Goal: Task Accomplishment & Management: Use online tool/utility

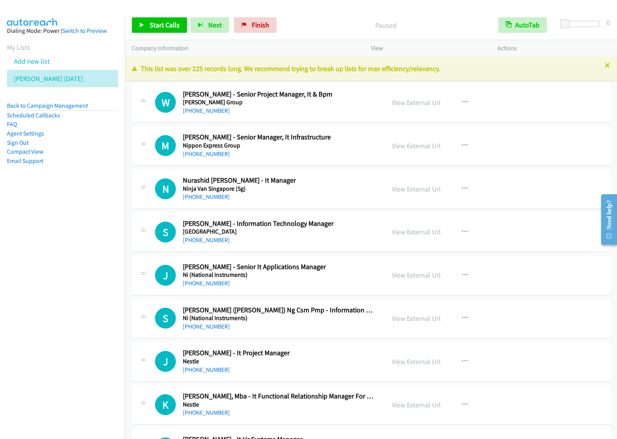
click at [465, 103] on button "button" at bounding box center [465, 102] width 21 height 15
click at [430, 152] on link "Start Calls Here" at bounding box center [424, 152] width 103 height 15
click at [462, 100] on icon "button" at bounding box center [465, 102] width 6 height 6
click at [421, 151] on link "Start Calls Here" at bounding box center [424, 152] width 103 height 15
click at [456, 100] on button "button" at bounding box center [465, 102] width 21 height 15
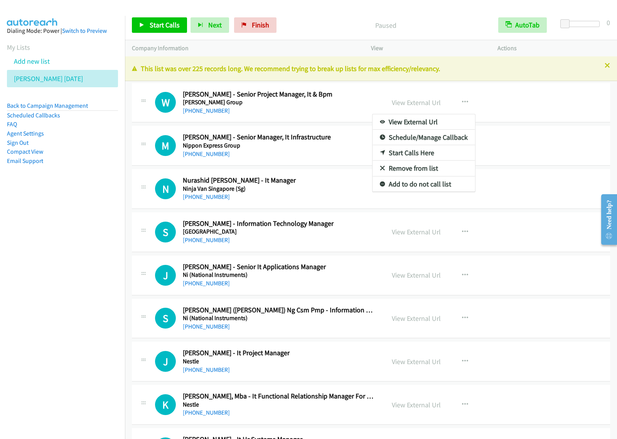
click at [434, 149] on link "Start Calls Here" at bounding box center [424, 152] width 103 height 15
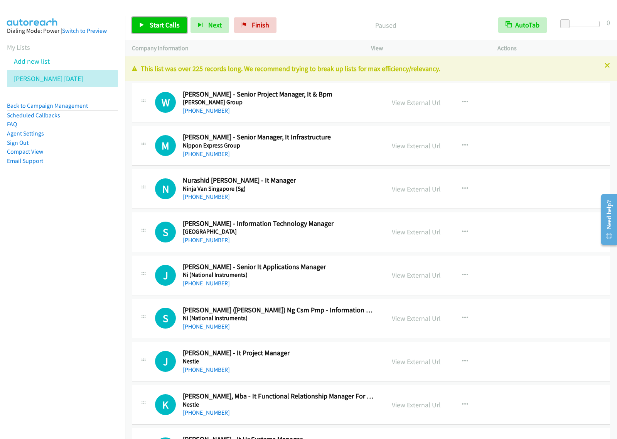
click at [164, 25] on span "Start Calls" at bounding box center [165, 24] width 30 height 9
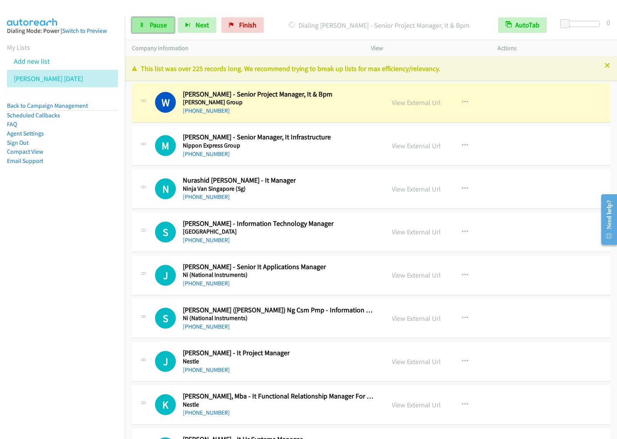
click at [153, 27] on span "Pause" at bounding box center [158, 24] width 17 height 9
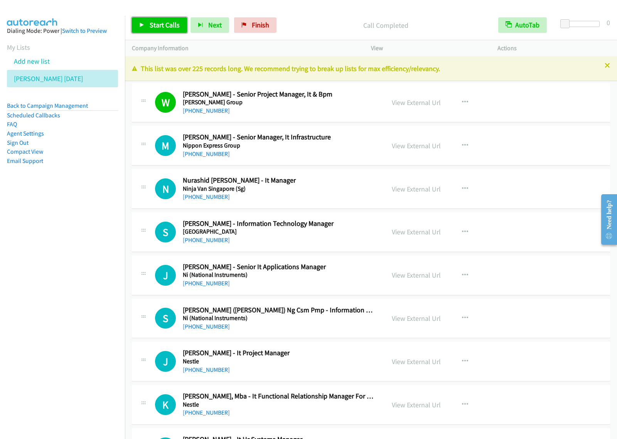
click at [167, 22] on span "Start Calls" at bounding box center [165, 24] width 30 height 9
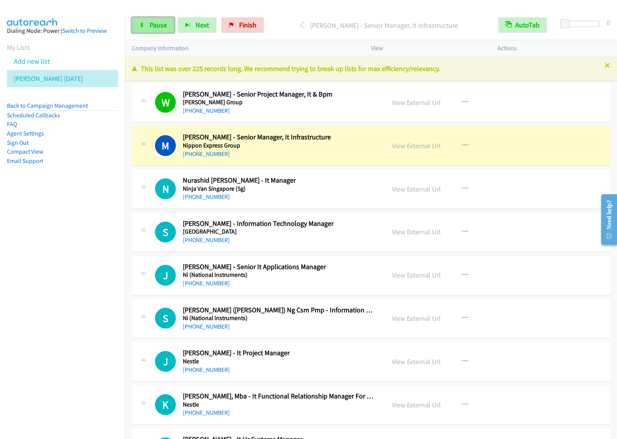
click at [157, 24] on span "Pause" at bounding box center [158, 24] width 17 height 9
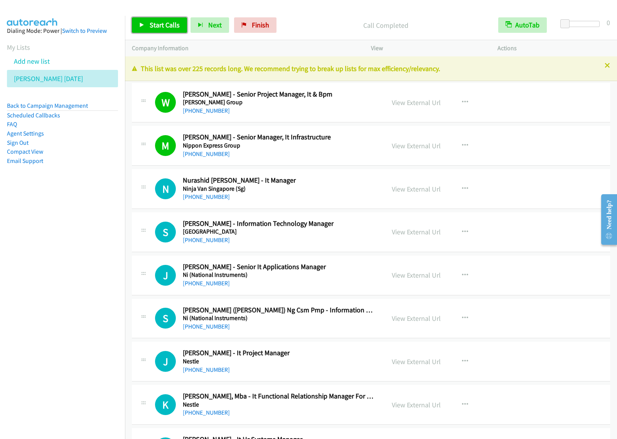
drag, startPoint x: 174, startPoint y: 25, endPoint x: 286, endPoint y: 102, distance: 135.4
click at [174, 24] on span "Start Calls" at bounding box center [165, 24] width 30 height 9
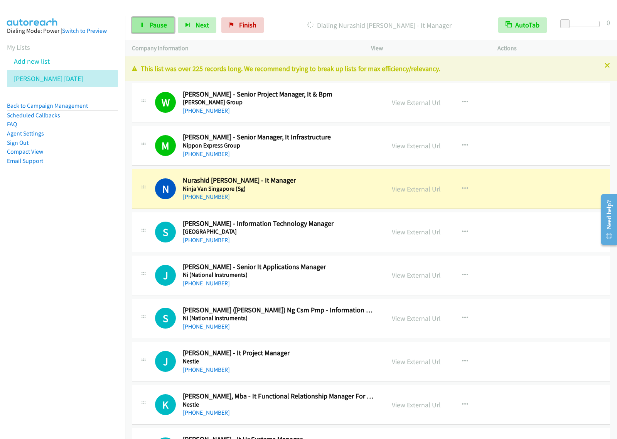
drag, startPoint x: 159, startPoint y: 27, endPoint x: 173, endPoint y: 24, distance: 13.9
click at [159, 27] on span "Pause" at bounding box center [158, 24] width 17 height 9
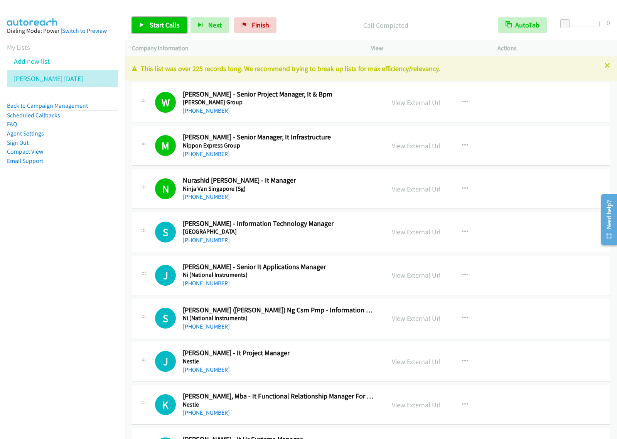
click at [151, 31] on link "Start Calls" at bounding box center [159, 24] width 55 height 15
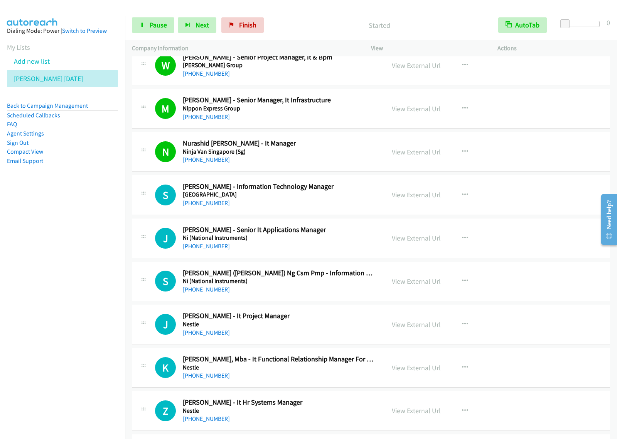
scroll to position [48, 0]
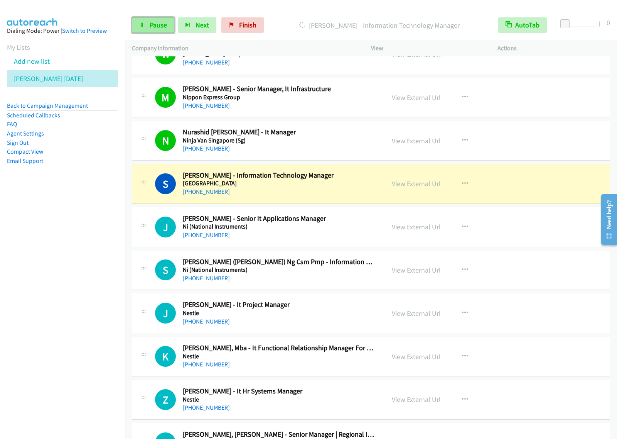
drag, startPoint x: 161, startPoint y: 22, endPoint x: 167, endPoint y: 22, distance: 6.2
click at [161, 22] on span "Pause" at bounding box center [158, 24] width 17 height 9
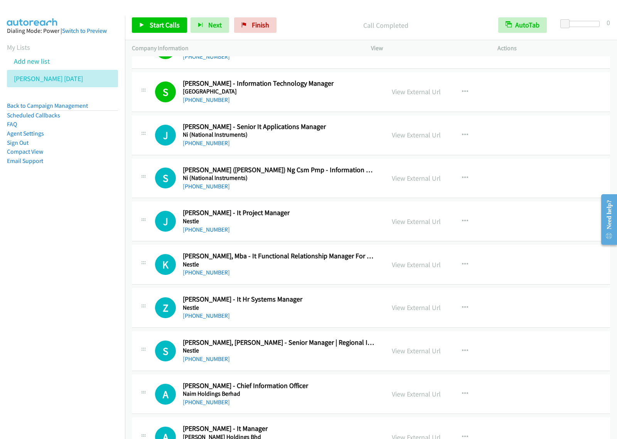
scroll to position [145, 0]
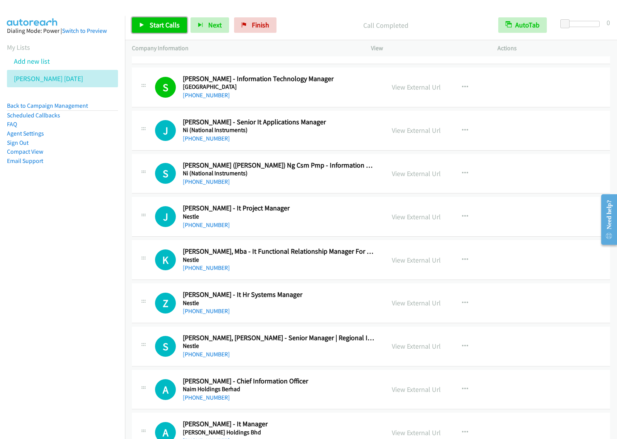
click at [178, 22] on span "Start Calls" at bounding box center [165, 24] width 30 height 9
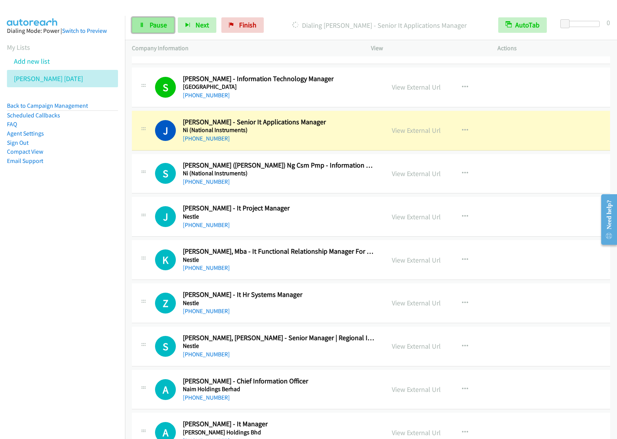
drag, startPoint x: 157, startPoint y: 25, endPoint x: 162, endPoint y: 25, distance: 5.0
click at [157, 25] on span "Pause" at bounding box center [158, 24] width 17 height 9
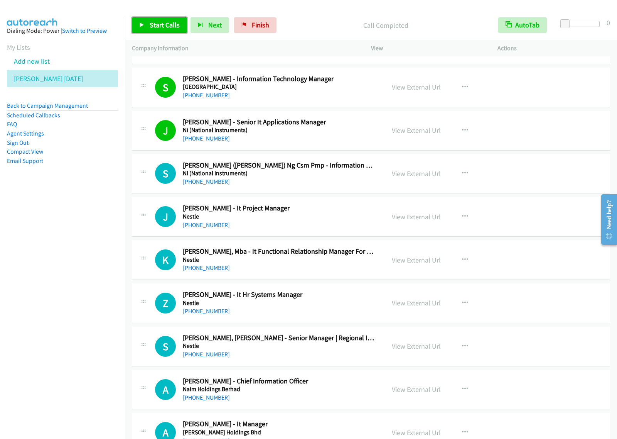
click at [161, 24] on span "Start Calls" at bounding box center [165, 24] width 30 height 9
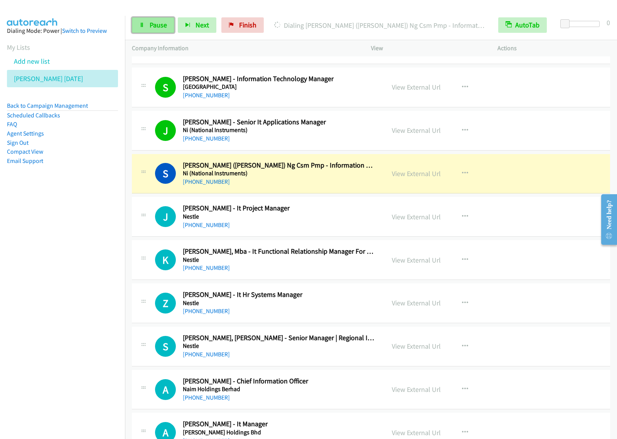
drag, startPoint x: 149, startPoint y: 21, endPoint x: 173, endPoint y: 28, distance: 25.2
click at [149, 21] on link "Pause" at bounding box center [153, 24] width 42 height 15
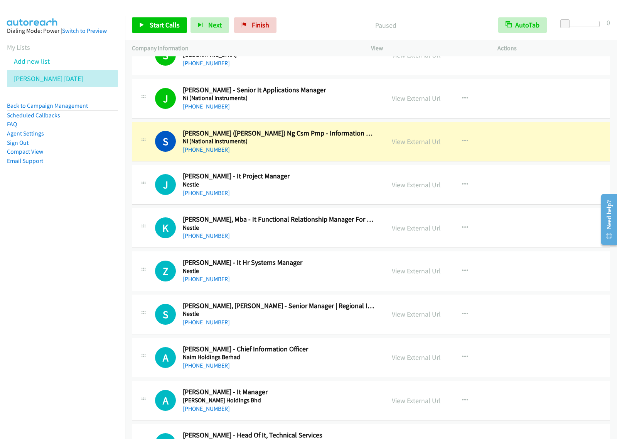
scroll to position [193, 0]
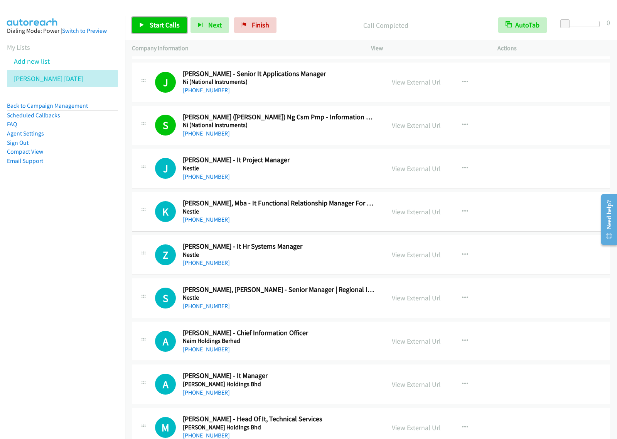
click at [178, 25] on span "Start Calls" at bounding box center [165, 24] width 30 height 9
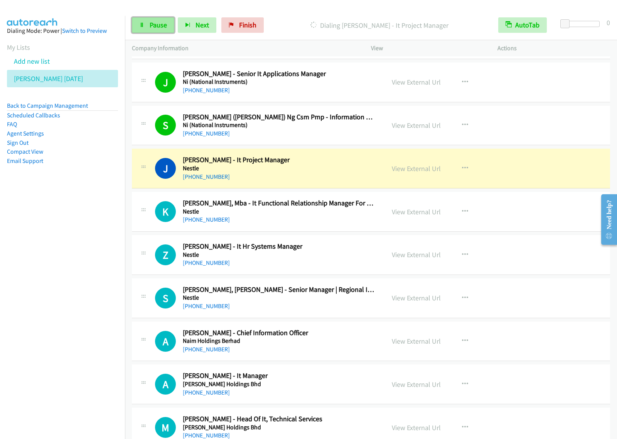
click at [147, 30] on link "Pause" at bounding box center [153, 24] width 42 height 15
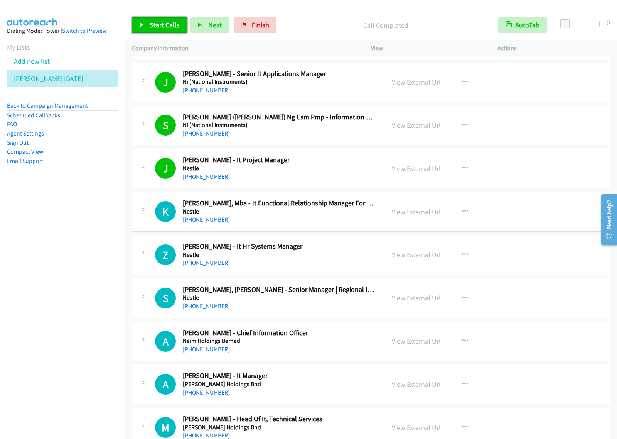
click at [157, 24] on span "Start Calls" at bounding box center [165, 24] width 30 height 9
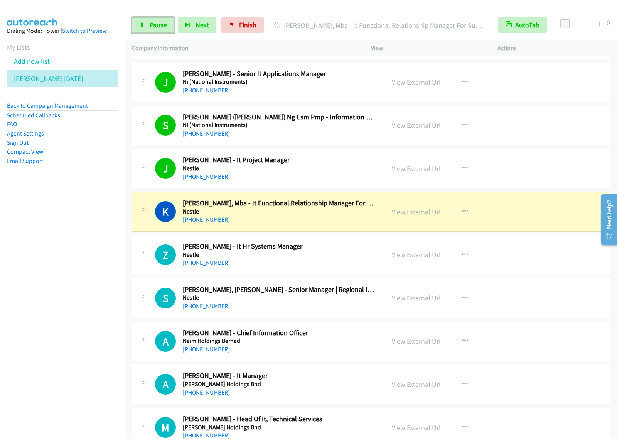
drag, startPoint x: 156, startPoint y: 24, endPoint x: 194, endPoint y: 37, distance: 40.4
click at [156, 24] on span "Pause" at bounding box center [158, 24] width 17 height 9
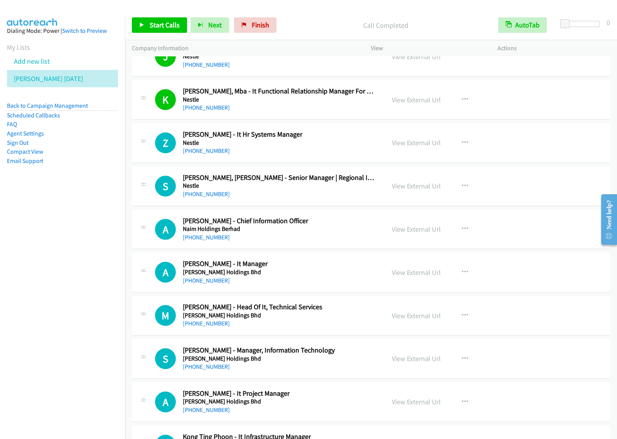
scroll to position [289, 0]
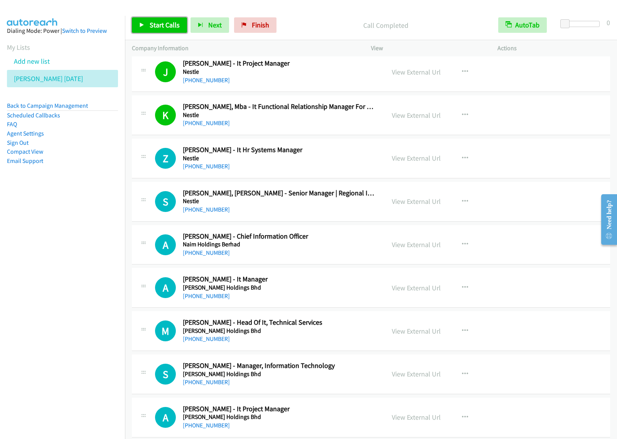
click at [167, 27] on span "Start Calls" at bounding box center [165, 24] width 30 height 9
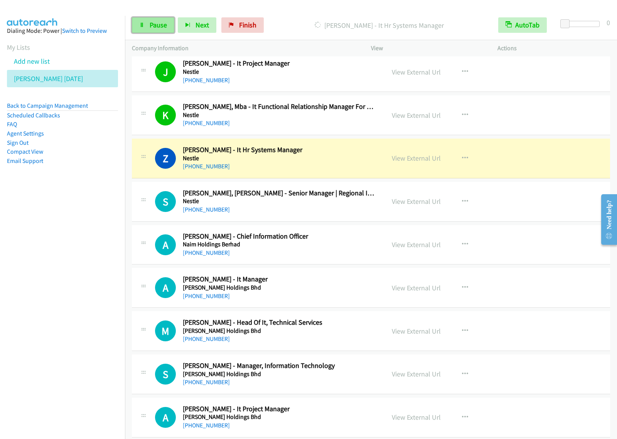
click at [163, 20] on link "Pause" at bounding box center [153, 24] width 42 height 15
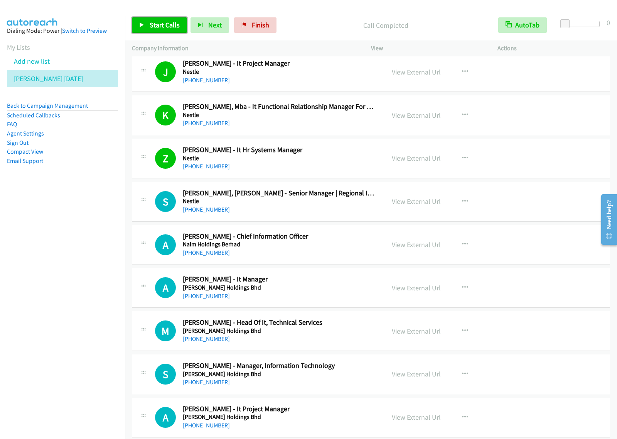
click at [151, 26] on span "Start Calls" at bounding box center [165, 24] width 30 height 9
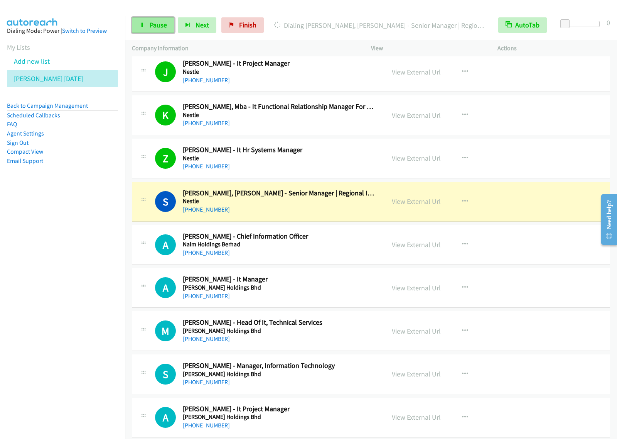
click at [152, 29] on span "Pause" at bounding box center [158, 24] width 17 height 9
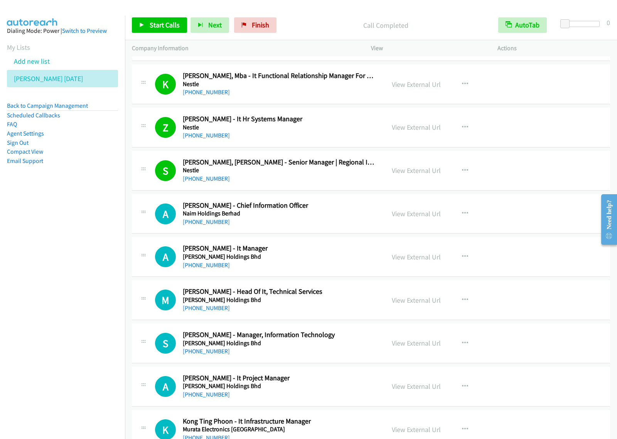
scroll to position [386, 0]
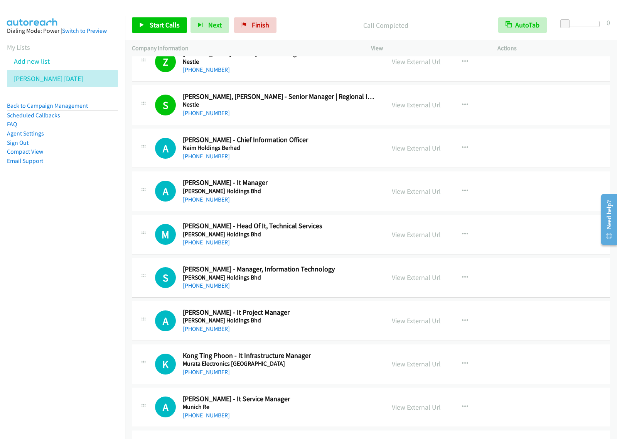
click at [342, 191] on h5 "[PERSON_NAME] Holdings Bhd" at bounding box center [279, 191] width 192 height 8
click at [462, 190] on icon "button" at bounding box center [465, 191] width 6 height 6
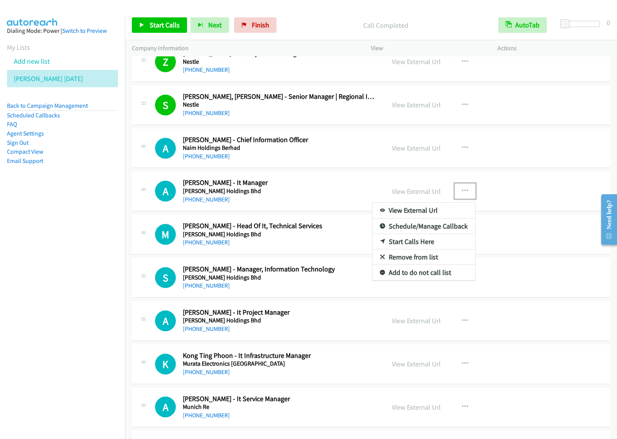
click at [421, 245] on link "Start Calls Here" at bounding box center [424, 241] width 103 height 15
click at [462, 186] on button "button" at bounding box center [465, 190] width 21 height 15
click at [430, 244] on link "Start Calls Here" at bounding box center [424, 241] width 103 height 15
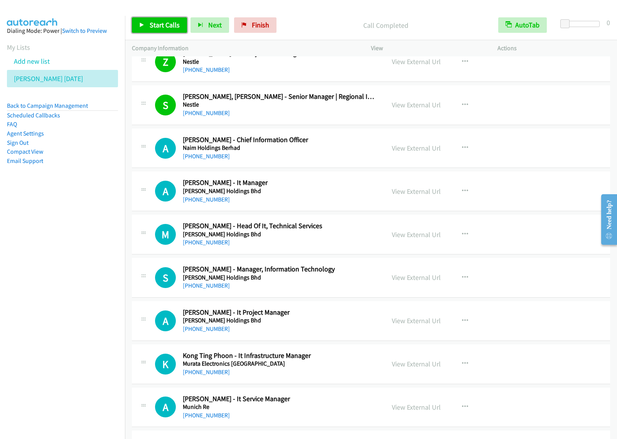
click at [178, 31] on link "Start Calls" at bounding box center [159, 24] width 55 height 15
click at [65, 264] on nav "Dialing Mode: Power | Switch to Preview My Lists Add new list [PERSON_NAME] [DA…" at bounding box center [62, 235] width 125 height 439
click at [160, 25] on span "Pause" at bounding box center [158, 24] width 17 height 9
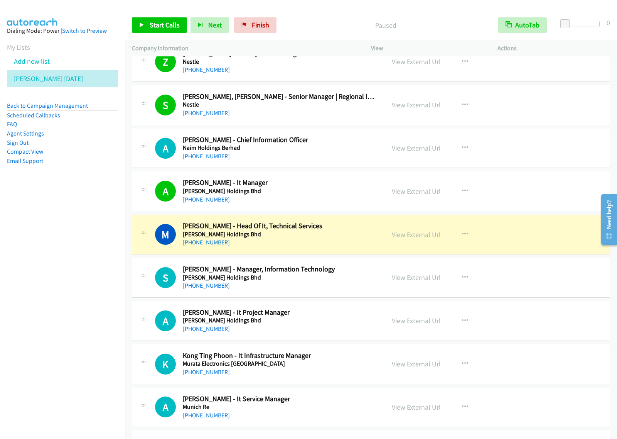
click at [96, 184] on aside "Dialing Mode: Power | Switch to Preview My Lists Add new list [PERSON_NAME] [DA…" at bounding box center [62, 108] width 125 height 184
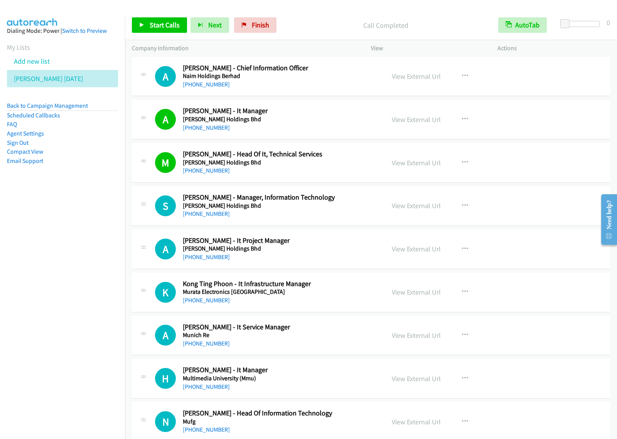
scroll to position [482, 0]
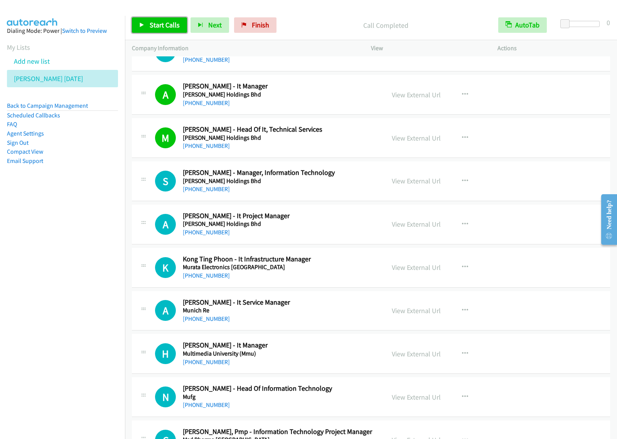
click at [162, 19] on link "Start Calls" at bounding box center [159, 24] width 55 height 15
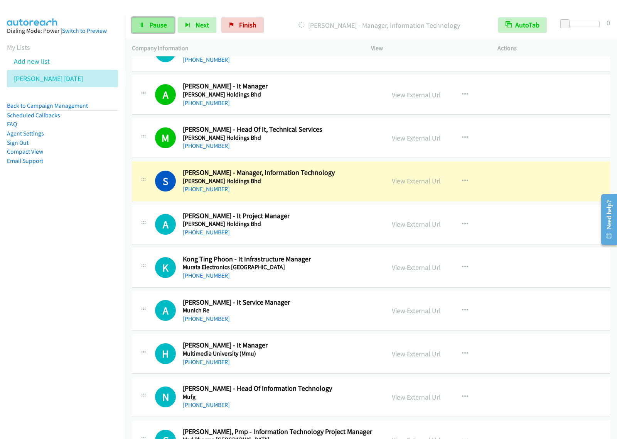
click at [155, 20] on link "Pause" at bounding box center [153, 24] width 42 height 15
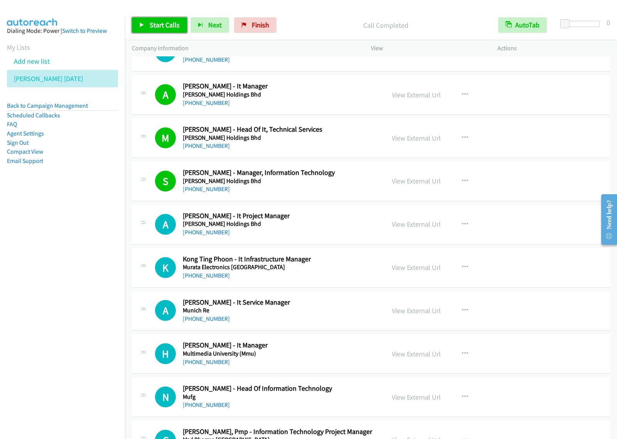
click at [170, 24] on span "Start Calls" at bounding box center [165, 24] width 30 height 9
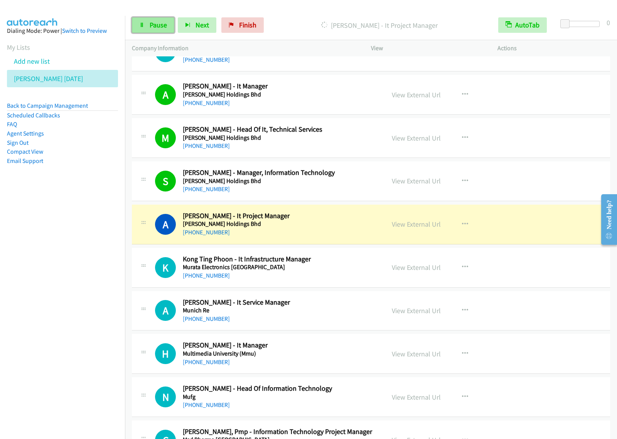
click at [150, 27] on span "Pause" at bounding box center [158, 24] width 17 height 9
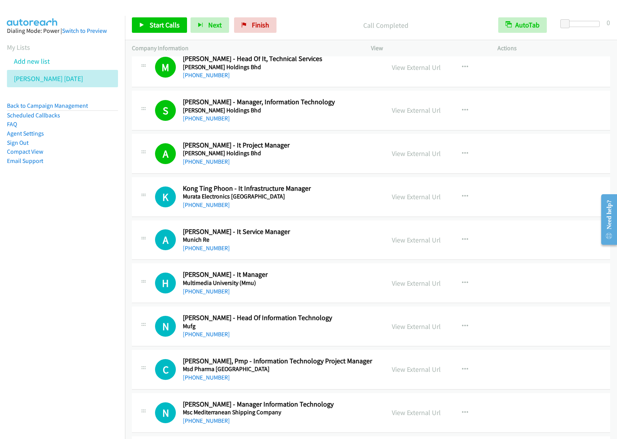
scroll to position [579, 0]
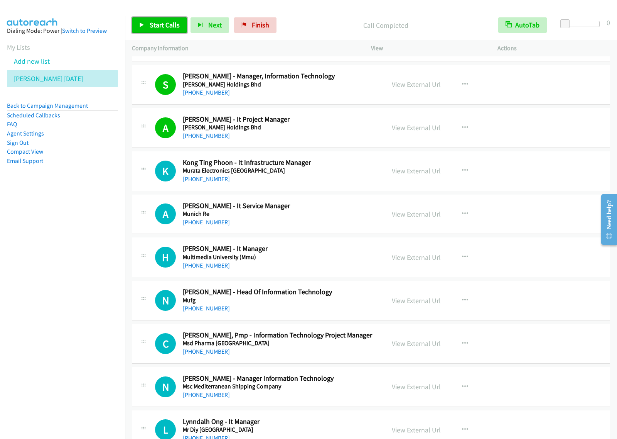
click at [173, 25] on span "Start Calls" at bounding box center [165, 24] width 30 height 9
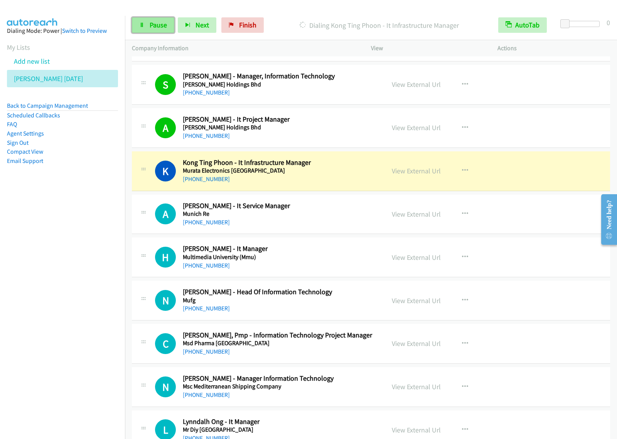
click at [155, 24] on span "Pause" at bounding box center [158, 24] width 17 height 9
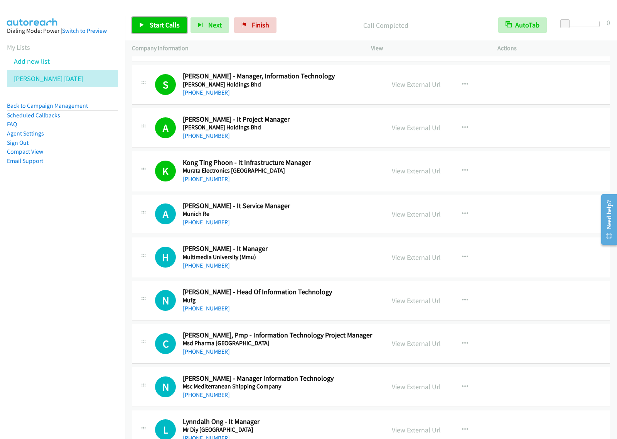
click at [161, 29] on span "Start Calls" at bounding box center [165, 24] width 30 height 9
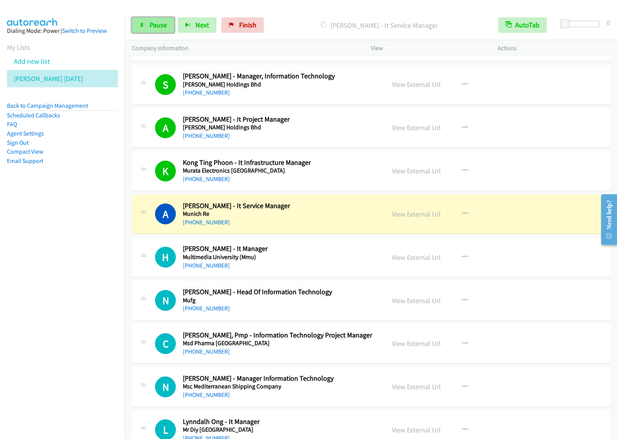
click at [157, 27] on span "Pause" at bounding box center [158, 24] width 17 height 9
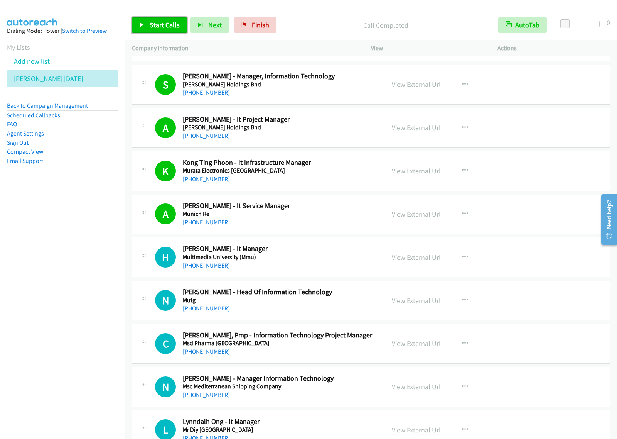
click at [168, 26] on span "Start Calls" at bounding box center [165, 24] width 30 height 9
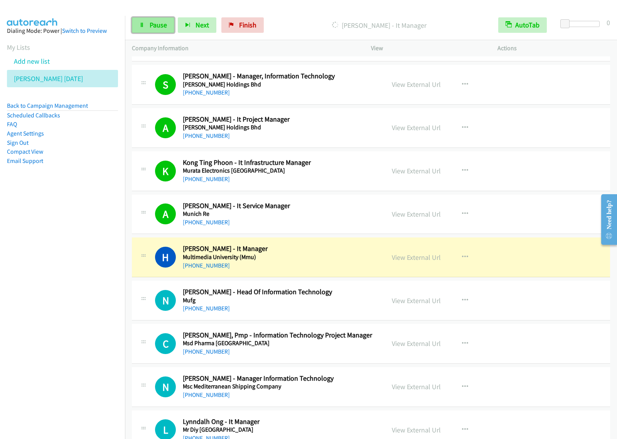
click at [161, 26] on span "Pause" at bounding box center [158, 24] width 17 height 9
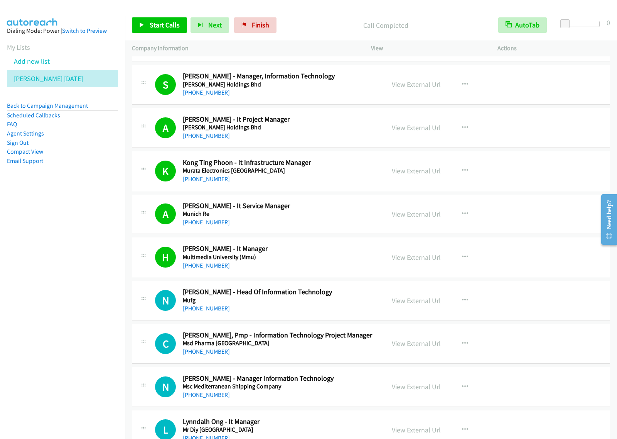
drag, startPoint x: 57, startPoint y: 262, endPoint x: 113, endPoint y: 178, distance: 101.6
click at [60, 252] on nav "Dialing Mode: Power | Switch to Preview My Lists Add new list [PERSON_NAME] [DA…" at bounding box center [62, 235] width 125 height 439
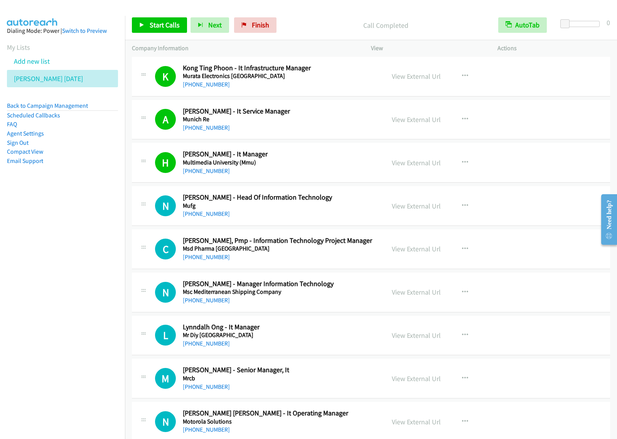
scroll to position [675, 0]
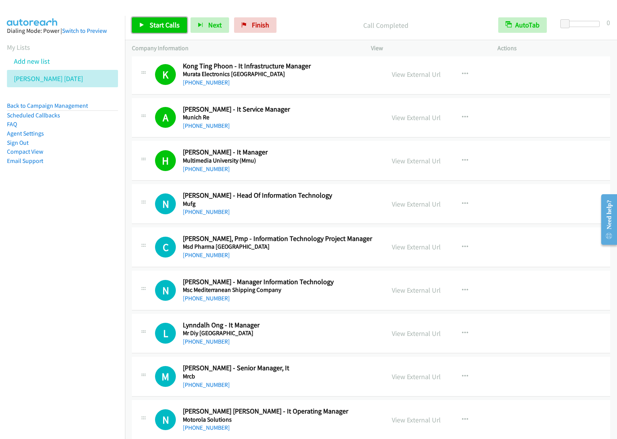
click at [161, 20] on span "Start Calls" at bounding box center [165, 24] width 30 height 9
drag, startPoint x: 45, startPoint y: 318, endPoint x: 58, endPoint y: 304, distance: 19.4
click at [45, 318] on nav "Dialing Mode: Power | Switch to Preview My Lists Add new list [PERSON_NAME] [DA…" at bounding box center [62, 235] width 125 height 439
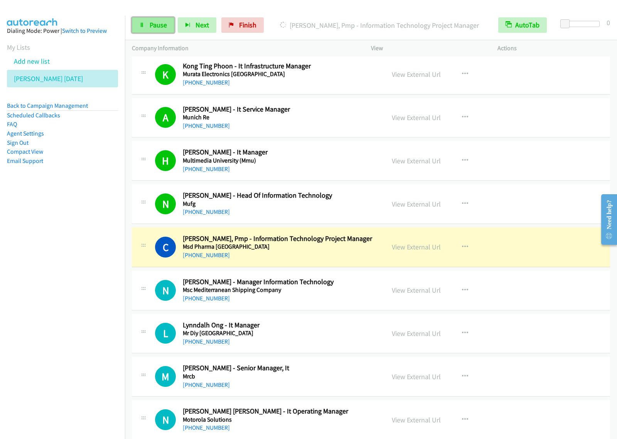
click at [158, 19] on link "Pause" at bounding box center [153, 24] width 42 height 15
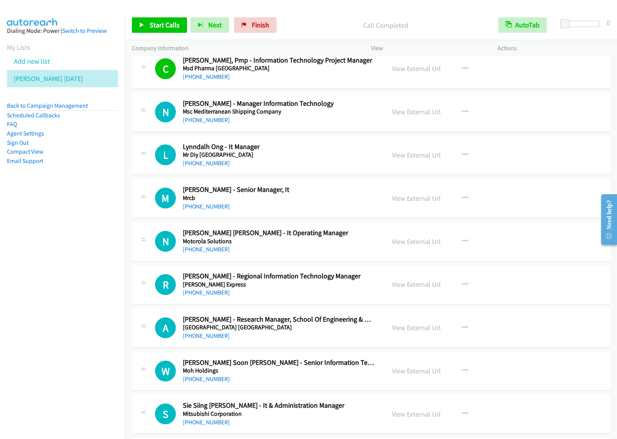
scroll to position [868, 0]
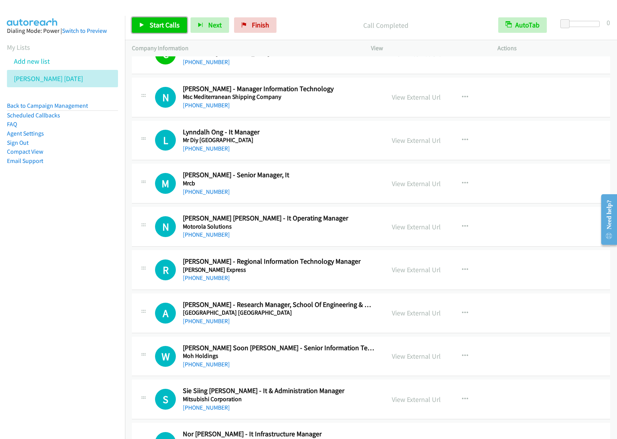
click at [159, 29] on span "Start Calls" at bounding box center [165, 24] width 30 height 9
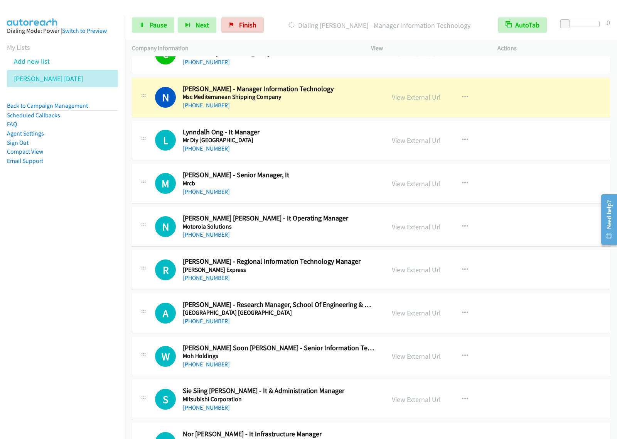
click at [77, 243] on nav "Dialing Mode: Power | Switch to Preview My Lists Add new list [PERSON_NAME] [DA…" at bounding box center [62, 235] width 125 height 439
click at [161, 27] on span "Pause" at bounding box center [158, 24] width 17 height 9
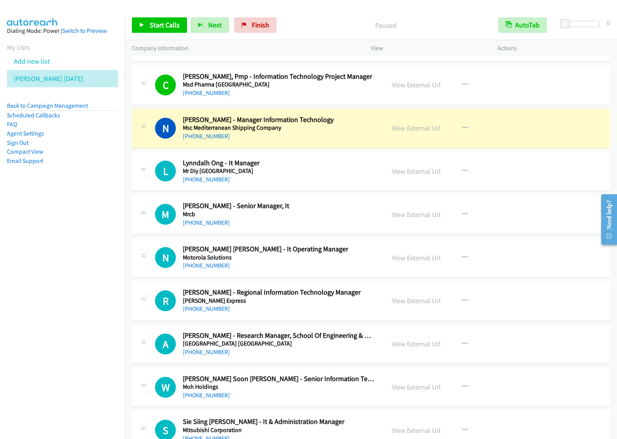
scroll to position [820, 0]
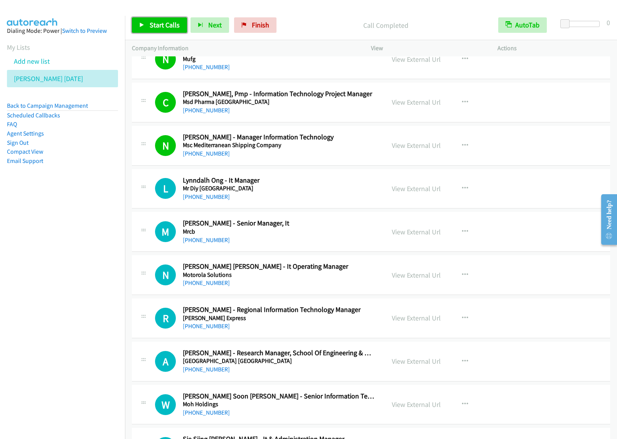
click at [171, 20] on link "Start Calls" at bounding box center [159, 24] width 55 height 15
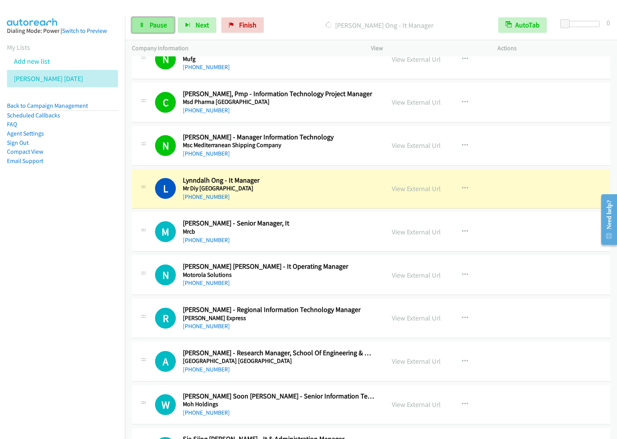
click at [157, 27] on span "Pause" at bounding box center [158, 24] width 17 height 9
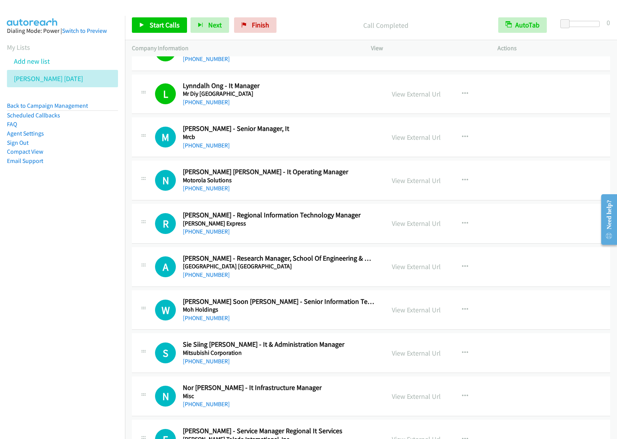
scroll to position [917, 0]
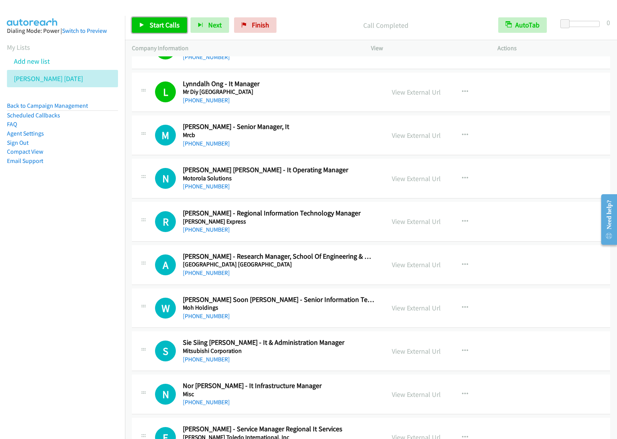
click at [168, 25] on span "Start Calls" at bounding box center [165, 24] width 30 height 9
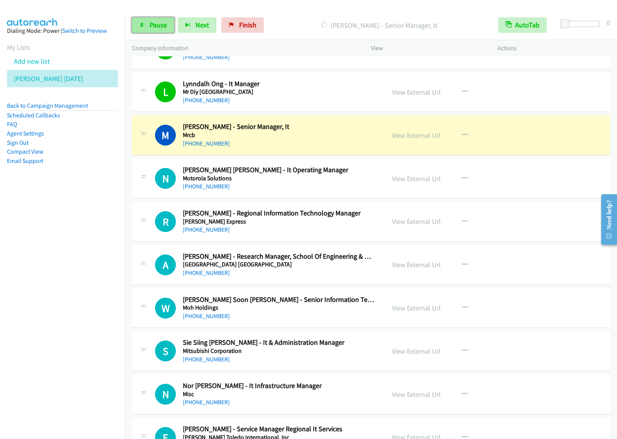
click at [153, 24] on span "Pause" at bounding box center [158, 24] width 17 height 9
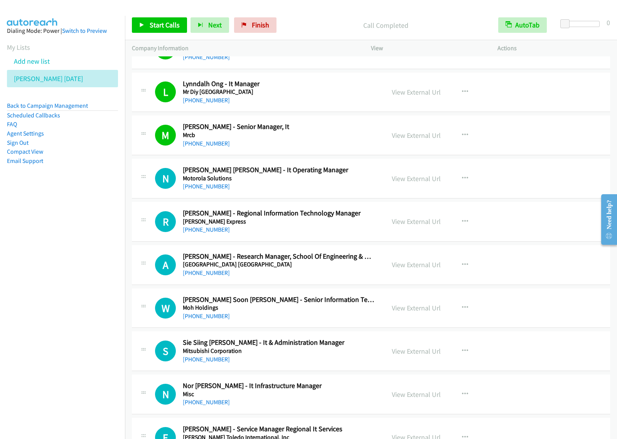
scroll to position [965, 0]
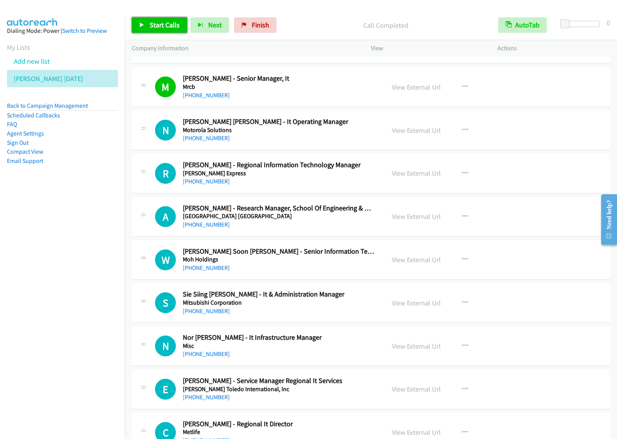
click at [179, 25] on link "Start Calls" at bounding box center [159, 24] width 55 height 15
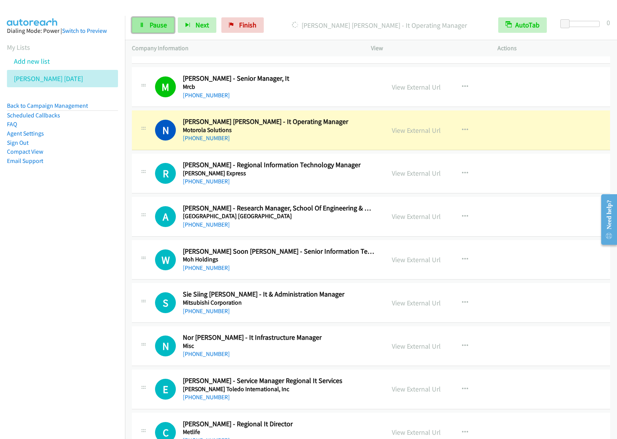
click at [159, 30] on link "Pause" at bounding box center [153, 24] width 42 height 15
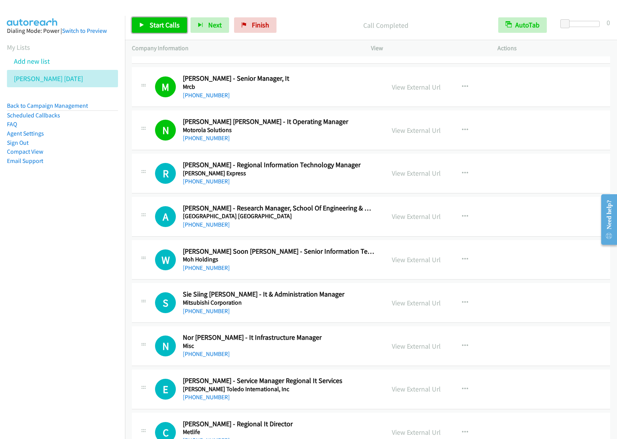
click at [167, 31] on link "Start Calls" at bounding box center [159, 24] width 55 height 15
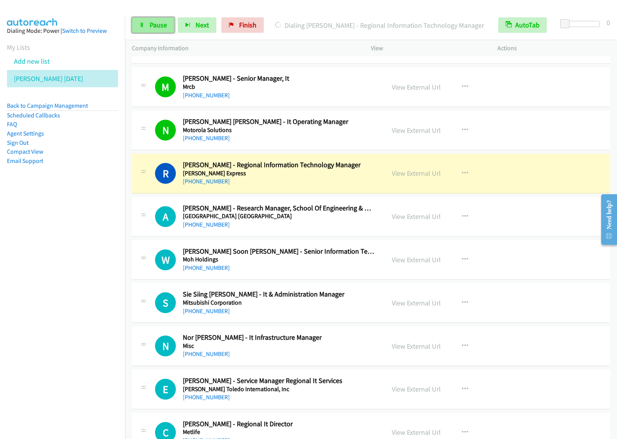
click at [150, 27] on span "Pause" at bounding box center [158, 24] width 17 height 9
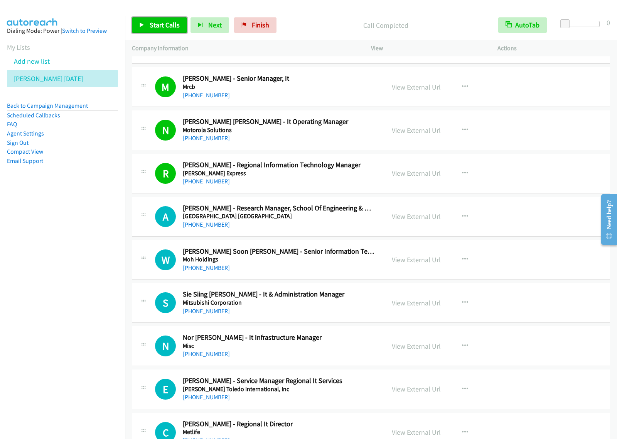
click at [169, 32] on link "Start Calls" at bounding box center [159, 24] width 55 height 15
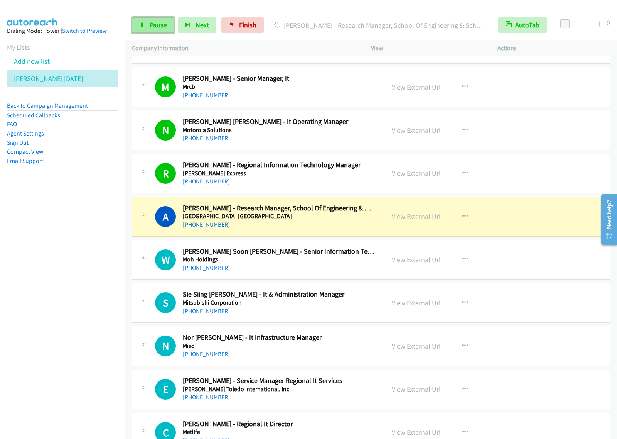
click at [164, 31] on link "Pause" at bounding box center [153, 24] width 42 height 15
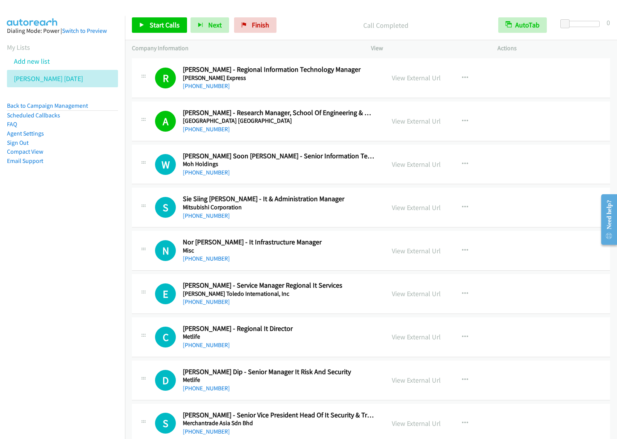
scroll to position [1061, 0]
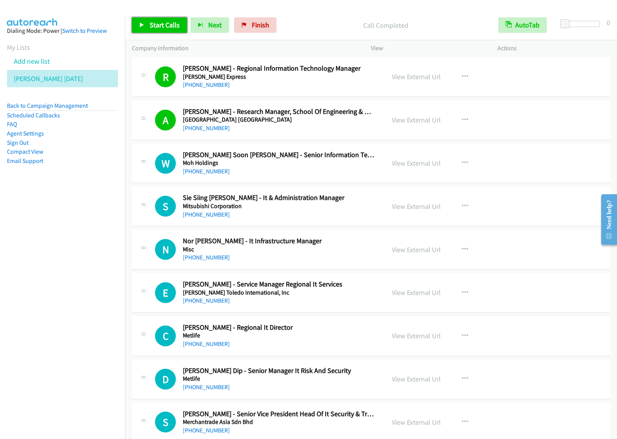
click at [157, 27] on span "Start Calls" at bounding box center [165, 24] width 30 height 9
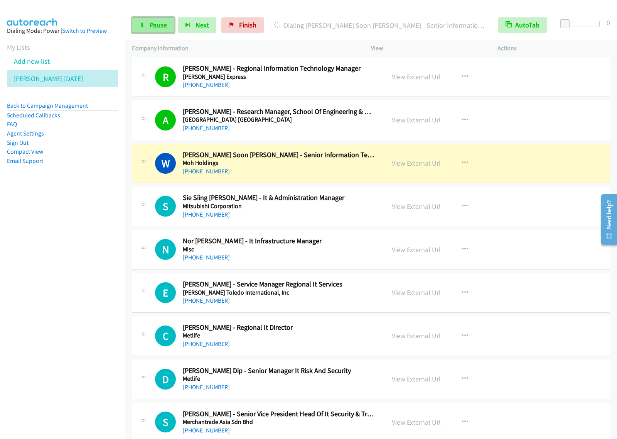
drag, startPoint x: 147, startPoint y: 25, endPoint x: 163, endPoint y: 25, distance: 16.6
click at [146, 25] on link "Pause" at bounding box center [153, 24] width 42 height 15
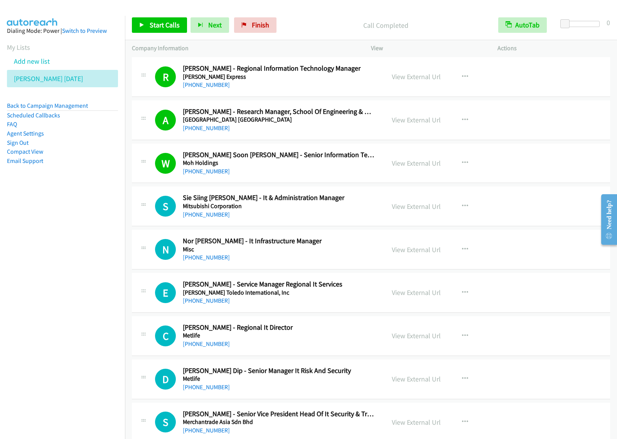
click at [51, 293] on nav "Dialing Mode: Power | Switch to Preview My Lists Add new list [PERSON_NAME] [DA…" at bounding box center [62, 235] width 125 height 439
click at [167, 24] on span "Start Calls" at bounding box center [165, 24] width 30 height 9
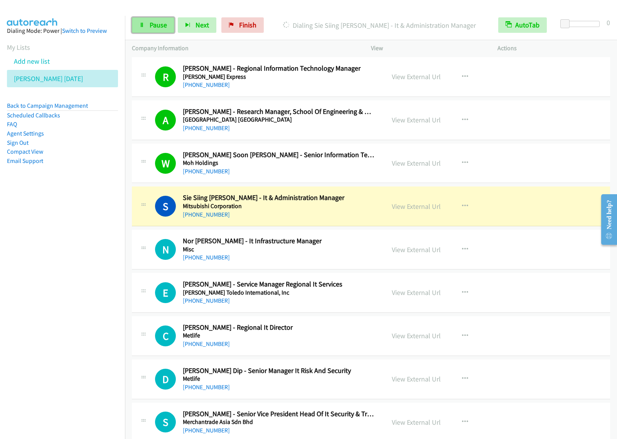
click at [143, 23] on icon at bounding box center [141, 25] width 5 height 5
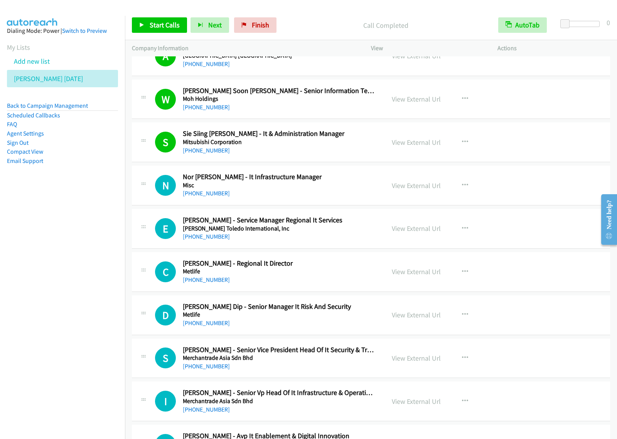
scroll to position [1158, 0]
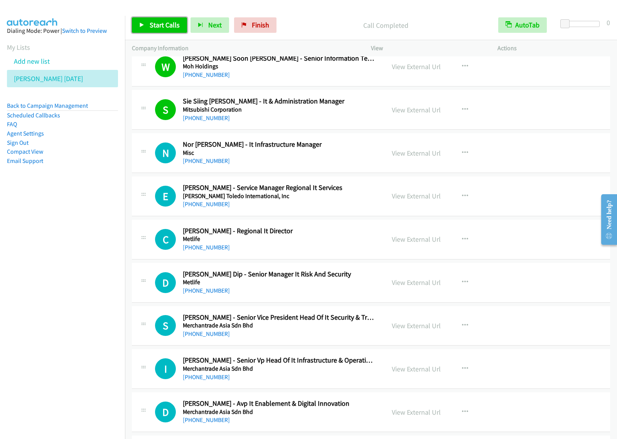
click at [157, 25] on span "Start Calls" at bounding box center [165, 24] width 30 height 9
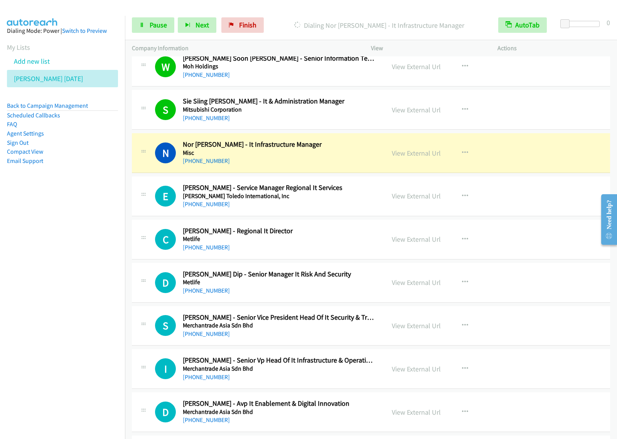
click at [67, 230] on nav "Dialing Mode: Power | Switch to Preview My Lists Add new list [PERSON_NAME] [DA…" at bounding box center [62, 235] width 125 height 439
click at [156, 20] on span "Pause" at bounding box center [158, 24] width 17 height 9
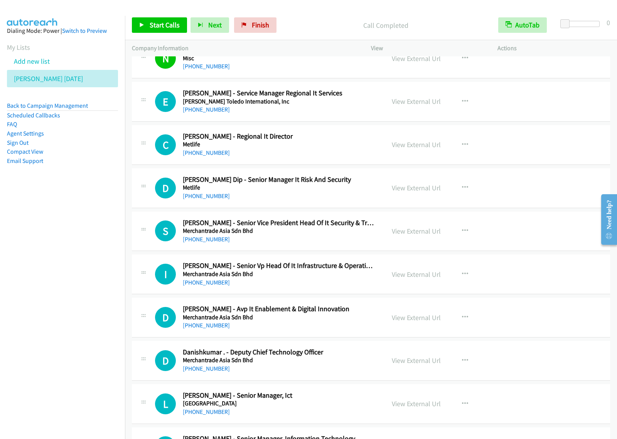
scroll to position [1254, 0]
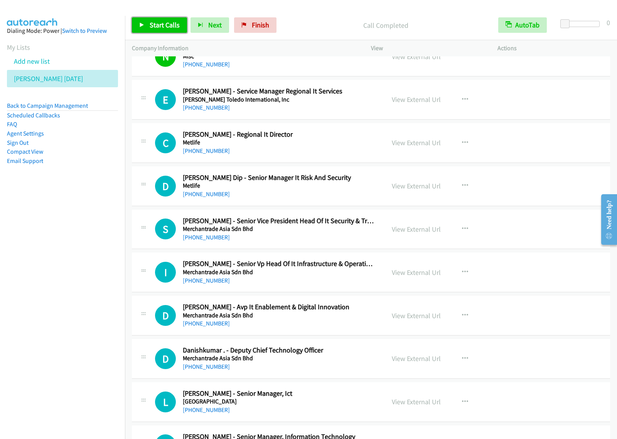
click at [162, 24] on span "Start Calls" at bounding box center [165, 24] width 30 height 9
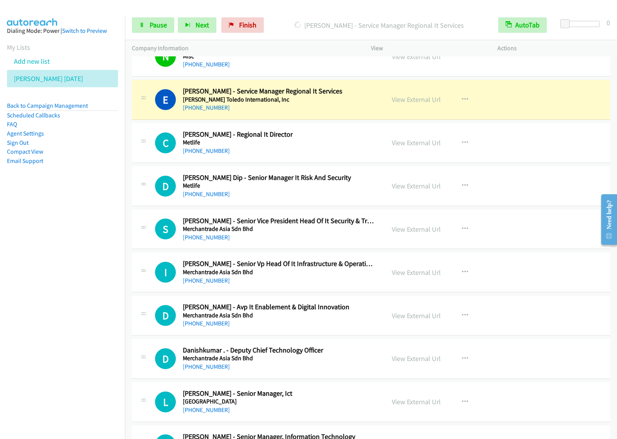
click at [23, 272] on nav "Dialing Mode: Power | Switch to Preview My Lists Add new list [PERSON_NAME] [DA…" at bounding box center [62, 235] width 125 height 439
click at [169, 24] on link "Pause" at bounding box center [153, 24] width 42 height 15
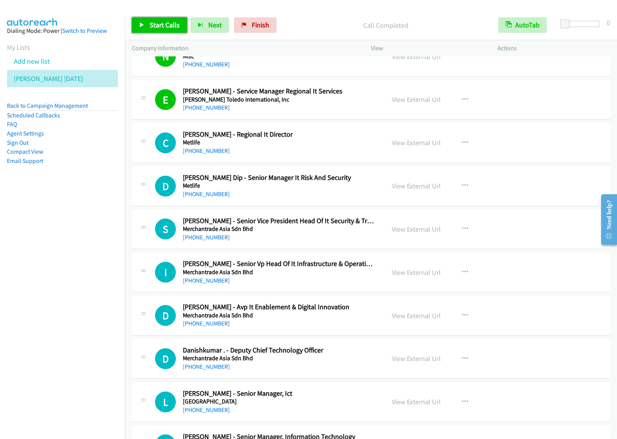
click at [160, 24] on span "Start Calls" at bounding box center [165, 24] width 30 height 9
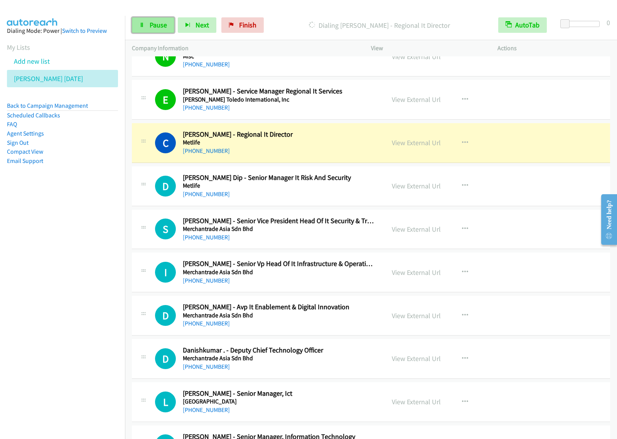
click at [157, 24] on span "Pause" at bounding box center [158, 24] width 17 height 9
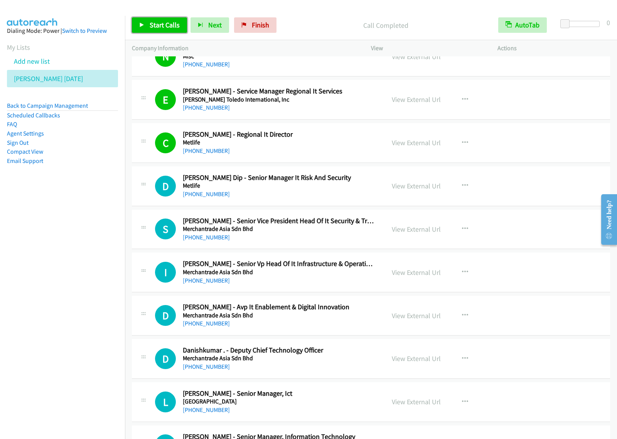
click at [158, 24] on span "Start Calls" at bounding box center [165, 24] width 30 height 9
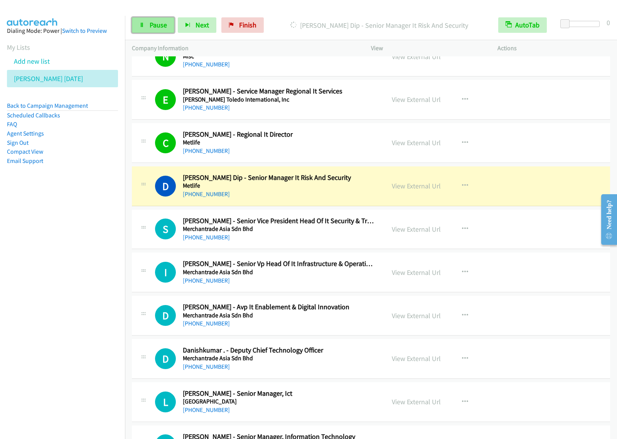
click at [163, 21] on span "Pause" at bounding box center [158, 24] width 17 height 9
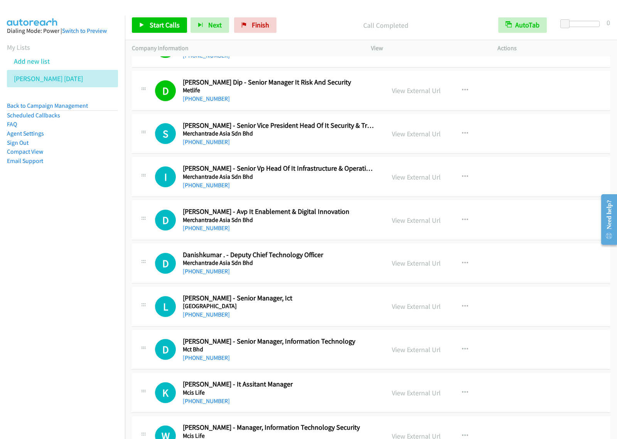
scroll to position [1351, 0]
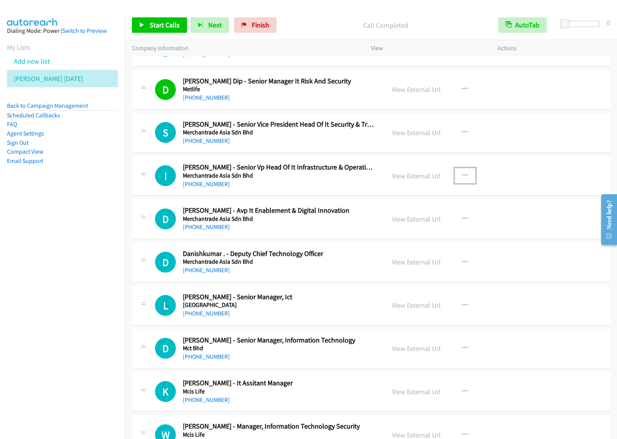
click at [463, 178] on icon "button" at bounding box center [465, 176] width 6 height 6
click at [425, 228] on link "Start Calls Here" at bounding box center [424, 225] width 103 height 15
click at [462, 176] on icon "button" at bounding box center [465, 176] width 6 height 6
click at [423, 228] on link "Start Calls Here" at bounding box center [424, 225] width 103 height 15
click at [171, 25] on span "Start Calls" at bounding box center [165, 24] width 30 height 9
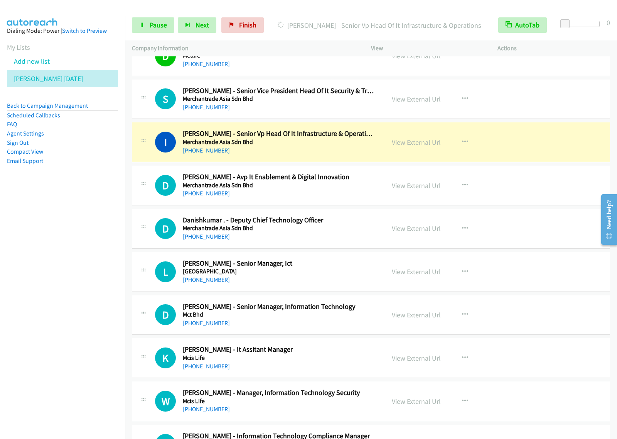
scroll to position [1399, 0]
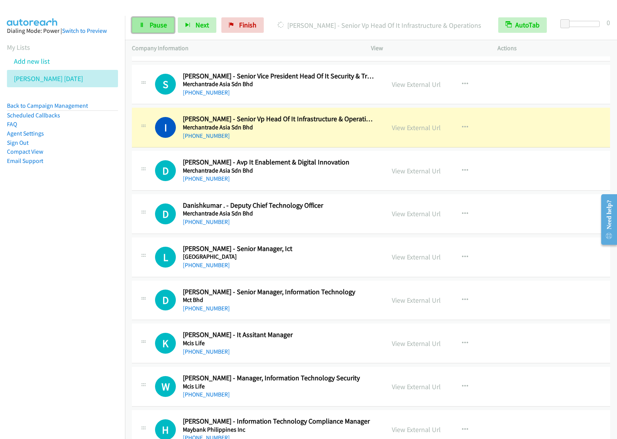
click at [155, 28] on span "Pause" at bounding box center [158, 24] width 17 height 9
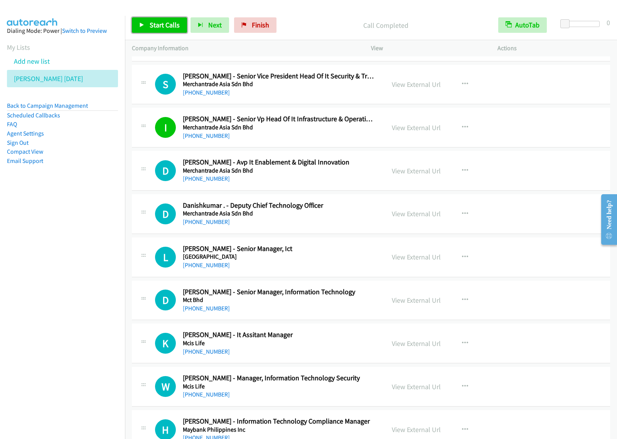
click at [166, 20] on span "Start Calls" at bounding box center [165, 24] width 30 height 9
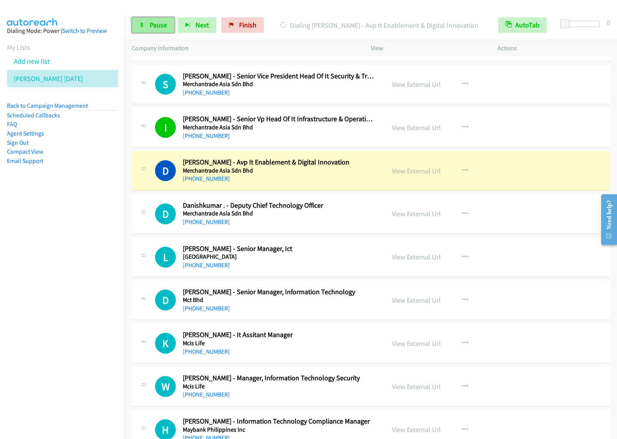
click at [152, 26] on span "Pause" at bounding box center [158, 24] width 17 height 9
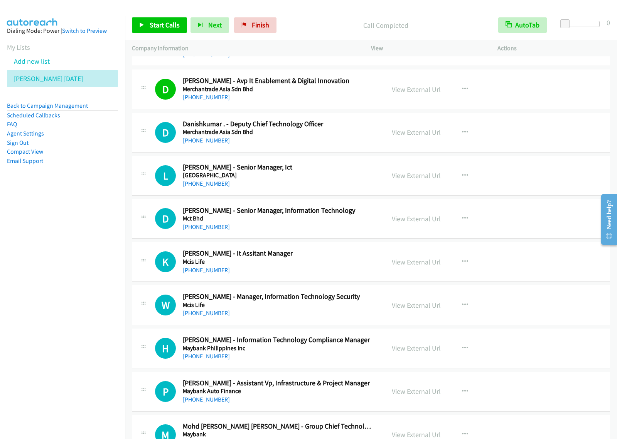
scroll to position [1495, 0]
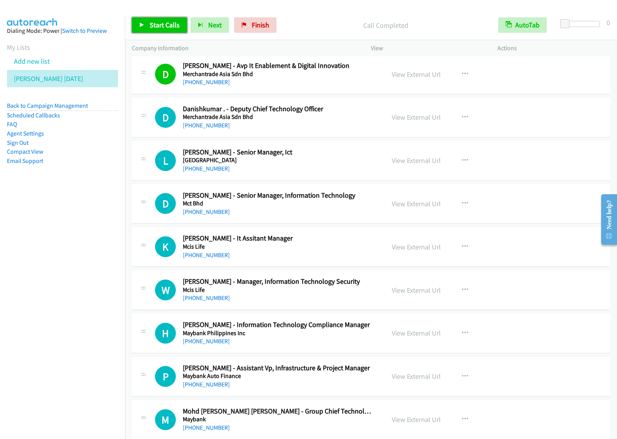
click at [151, 22] on span "Start Calls" at bounding box center [165, 24] width 30 height 9
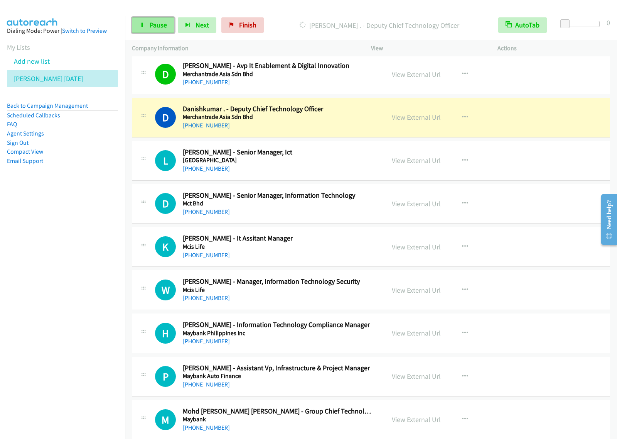
click at [144, 26] on icon at bounding box center [141, 25] width 5 height 5
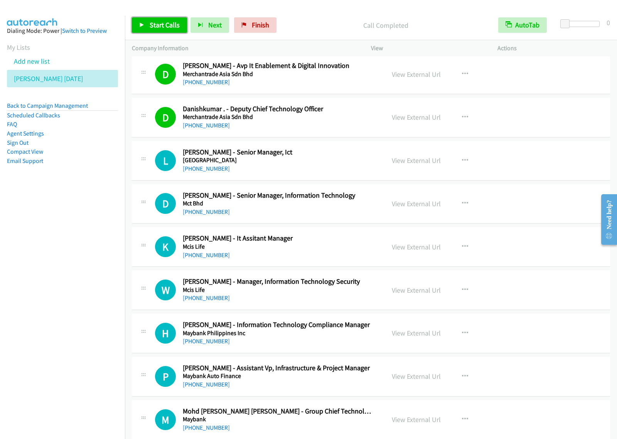
click at [165, 22] on span "Start Calls" at bounding box center [165, 24] width 30 height 9
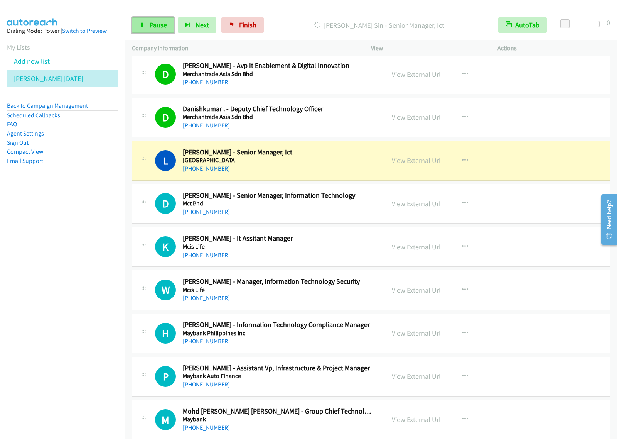
click at [151, 26] on span "Pause" at bounding box center [158, 24] width 17 height 9
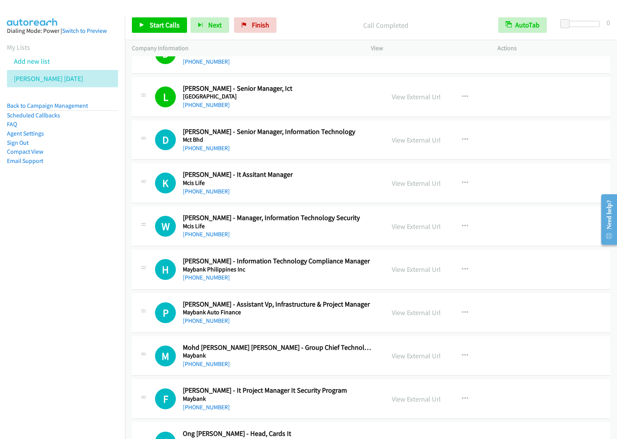
scroll to position [1544, 0]
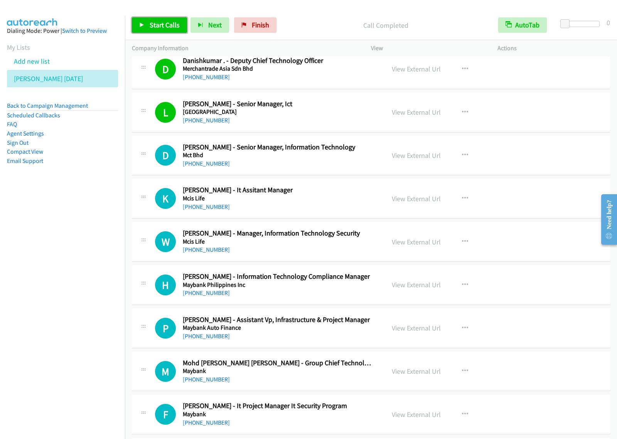
click at [156, 22] on span "Start Calls" at bounding box center [165, 24] width 30 height 9
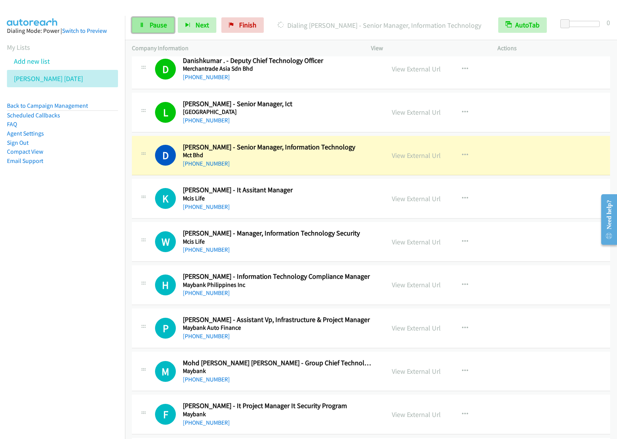
click at [160, 31] on link "Pause" at bounding box center [153, 24] width 42 height 15
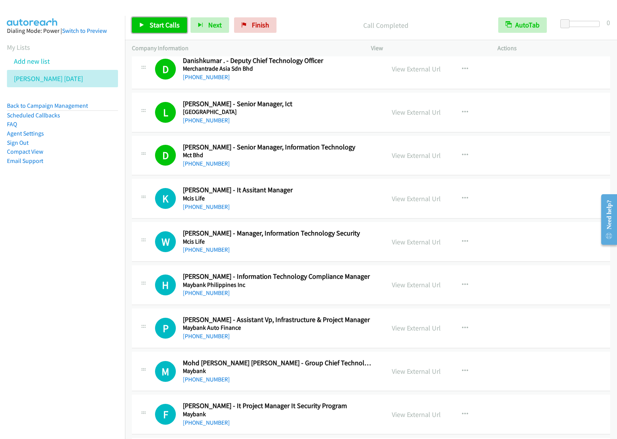
click at [169, 30] on link "Start Calls" at bounding box center [159, 24] width 55 height 15
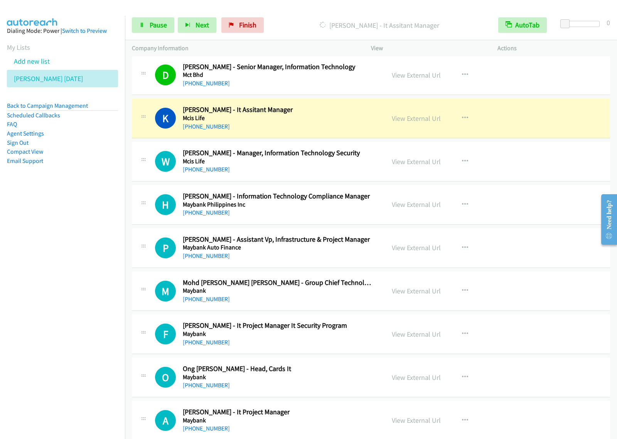
scroll to position [1640, 0]
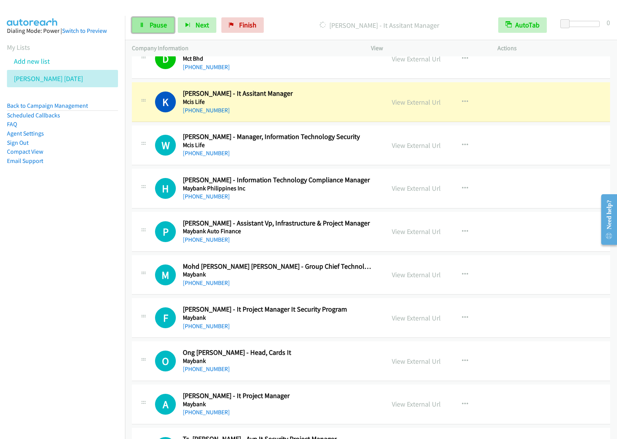
click at [161, 25] on span "Pause" at bounding box center [158, 24] width 17 height 9
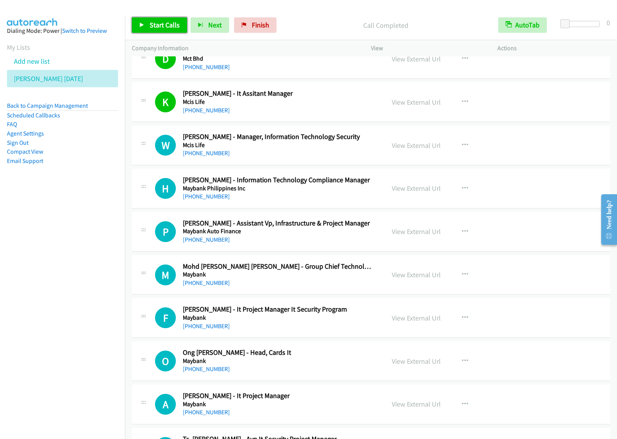
click at [160, 26] on span "Start Calls" at bounding box center [165, 24] width 30 height 9
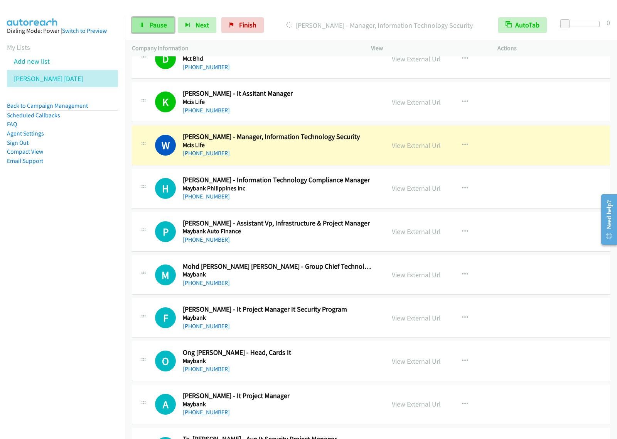
click at [148, 28] on link "Pause" at bounding box center [153, 24] width 42 height 15
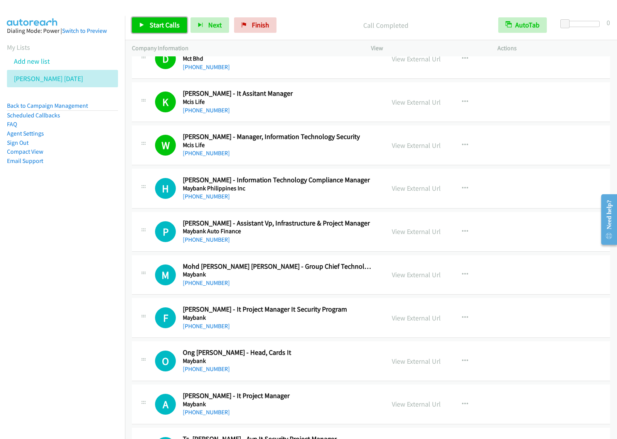
click at [162, 28] on span "Start Calls" at bounding box center [165, 24] width 30 height 9
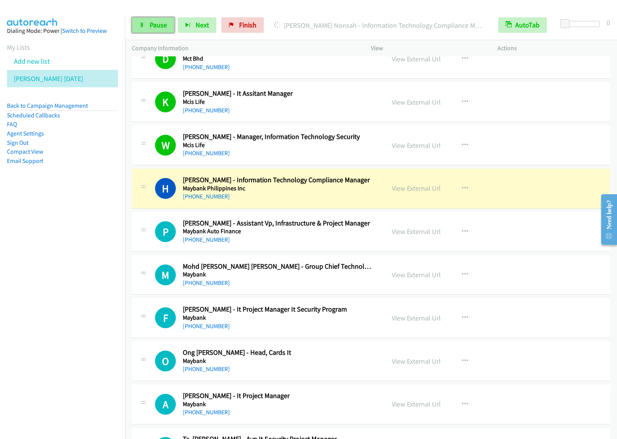
click at [154, 29] on span "Pause" at bounding box center [158, 24] width 17 height 9
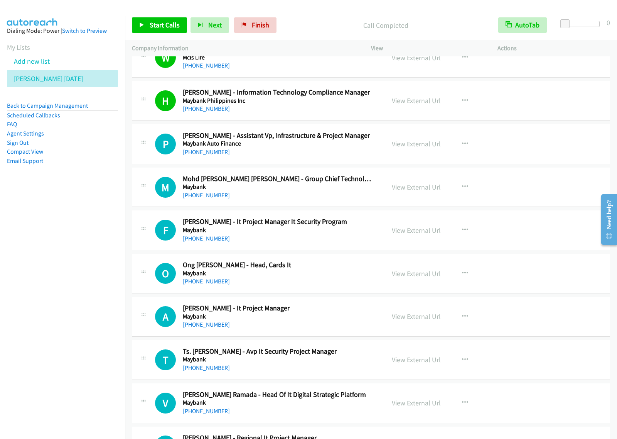
scroll to position [1737, 0]
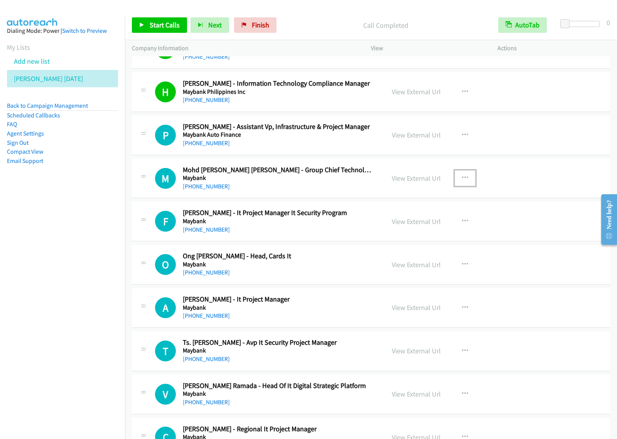
click at [462, 184] on button "button" at bounding box center [465, 177] width 21 height 15
click at [419, 235] on link "Start Calls Here" at bounding box center [424, 228] width 103 height 15
click at [461, 184] on button "button" at bounding box center [465, 177] width 21 height 15
click at [435, 232] on link "Start Calls Here" at bounding box center [424, 228] width 103 height 15
click at [168, 30] on link "Start Calls" at bounding box center [159, 24] width 55 height 15
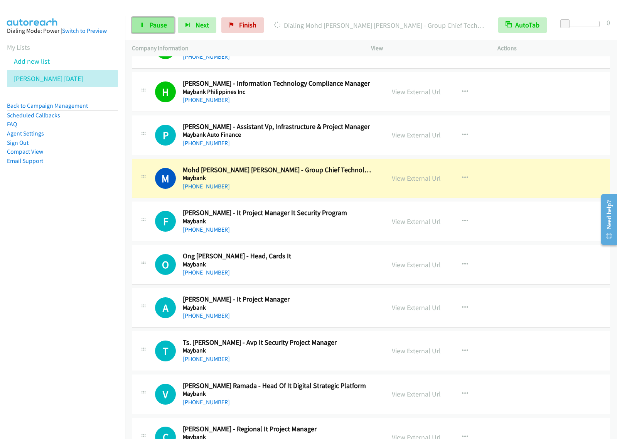
click at [150, 23] on span "Pause" at bounding box center [158, 24] width 17 height 9
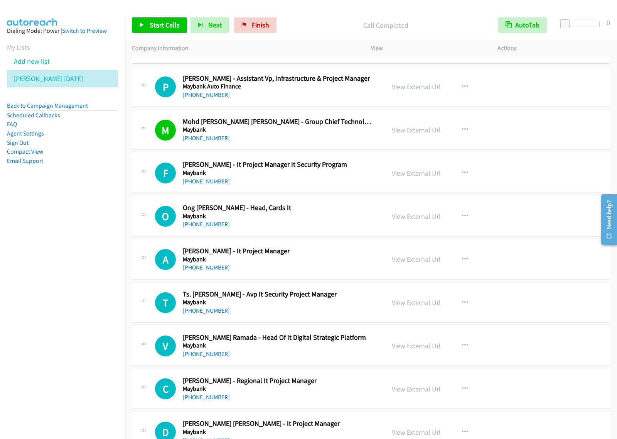
scroll to position [1833, 0]
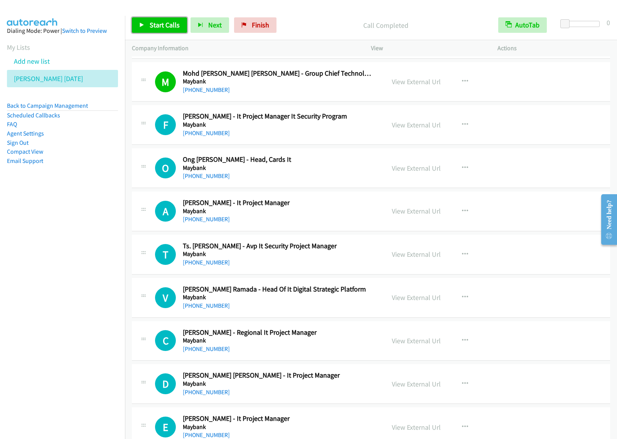
click at [151, 24] on span "Start Calls" at bounding box center [165, 24] width 30 height 9
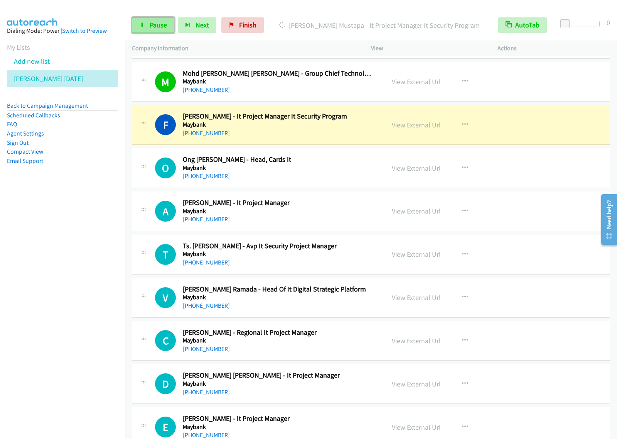
drag, startPoint x: 159, startPoint y: 30, endPoint x: 172, endPoint y: 25, distance: 13.9
click at [159, 30] on link "Pause" at bounding box center [153, 24] width 42 height 15
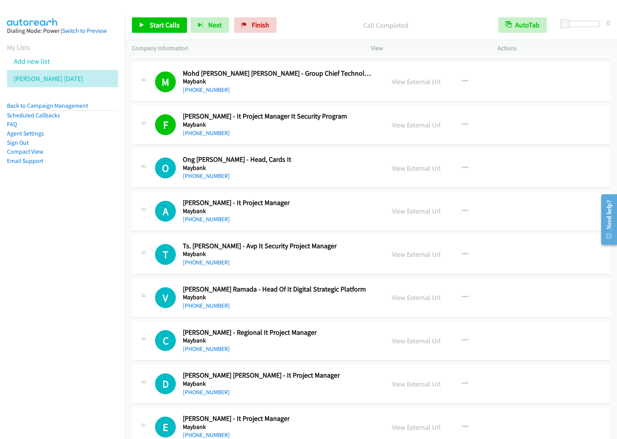
scroll to position [1881, 0]
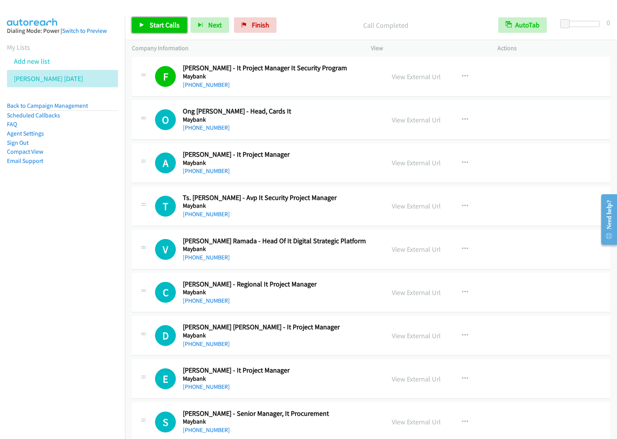
click at [158, 26] on span "Start Calls" at bounding box center [165, 24] width 30 height 9
click at [91, 224] on nav "Dialing Mode: Power | Switch to Preview My Lists Add new list [PERSON_NAME] [DA…" at bounding box center [62, 235] width 125 height 439
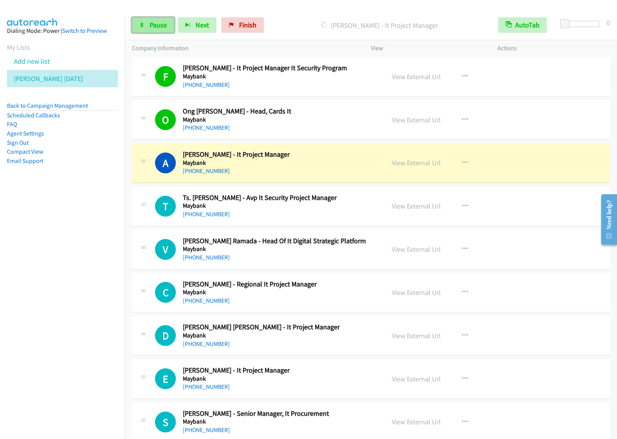
click at [159, 22] on span "Pause" at bounding box center [158, 24] width 17 height 9
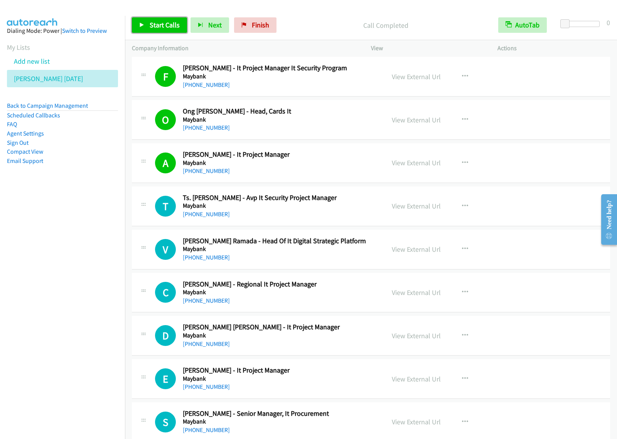
click at [169, 24] on span "Start Calls" at bounding box center [165, 24] width 30 height 9
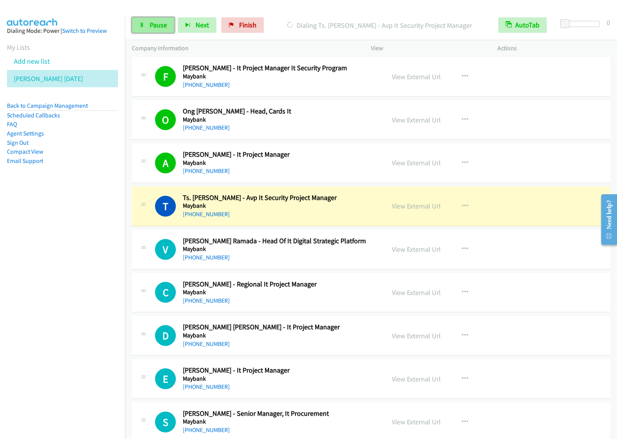
click at [158, 27] on span "Pause" at bounding box center [158, 24] width 17 height 9
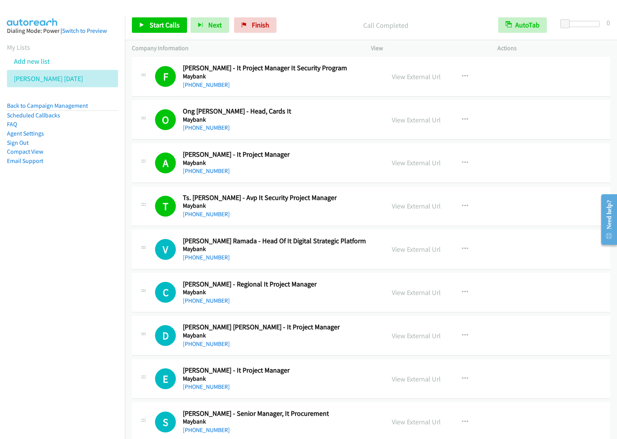
click at [48, 297] on nav "Dialing Mode: Power | Switch to Preview My Lists Add new list [PERSON_NAME] [DA…" at bounding box center [62, 235] width 125 height 439
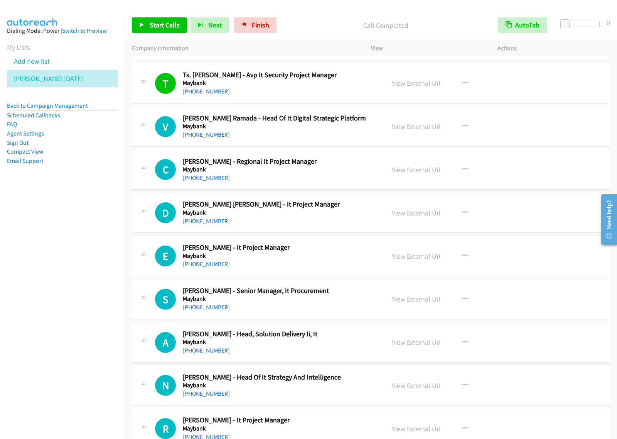
scroll to position [2026, 0]
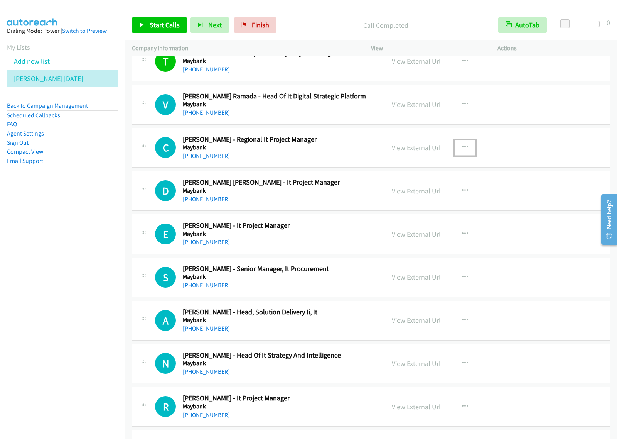
click at [463, 154] on button "button" at bounding box center [465, 147] width 21 height 15
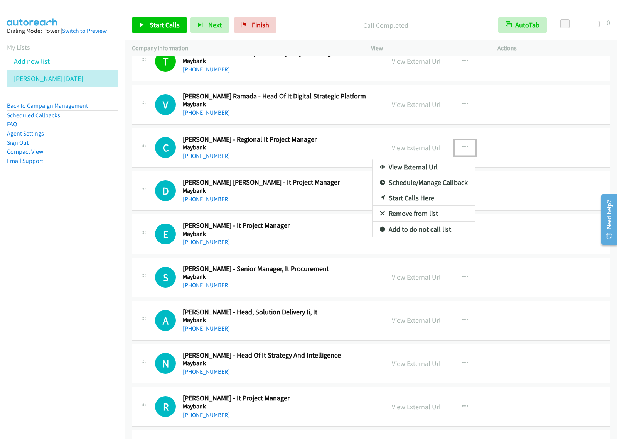
click at [425, 202] on link "Start Calls Here" at bounding box center [424, 197] width 103 height 15
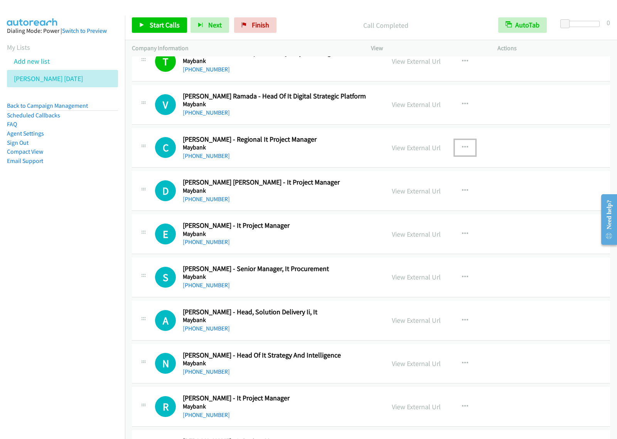
click at [458, 151] on button "button" at bounding box center [465, 147] width 21 height 15
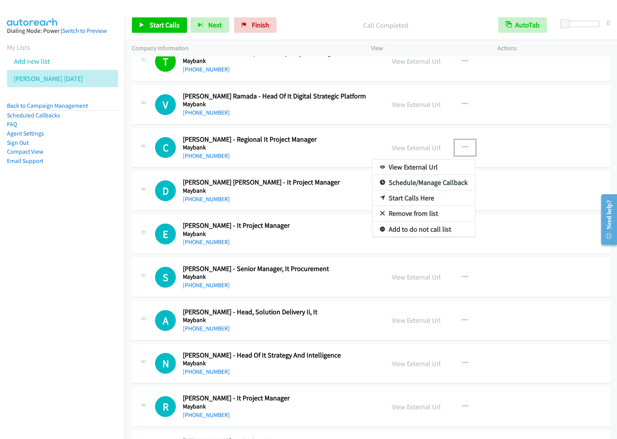
click at [433, 201] on link "Start Calls Here" at bounding box center [424, 197] width 103 height 15
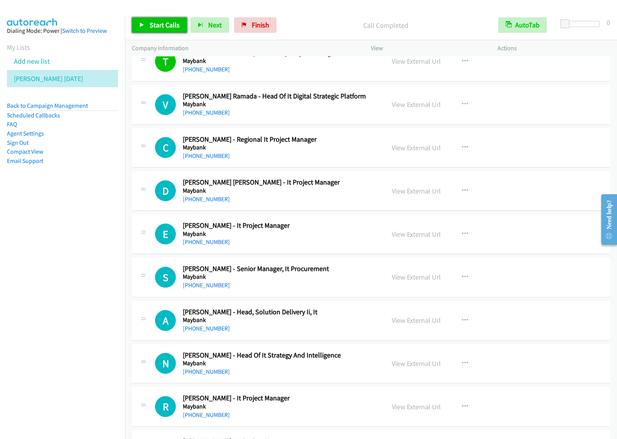
click at [163, 25] on span "Start Calls" at bounding box center [165, 24] width 30 height 9
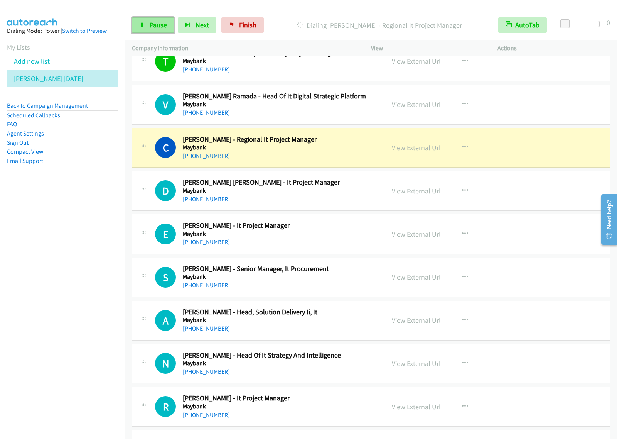
click at [151, 29] on span "Pause" at bounding box center [158, 24] width 17 height 9
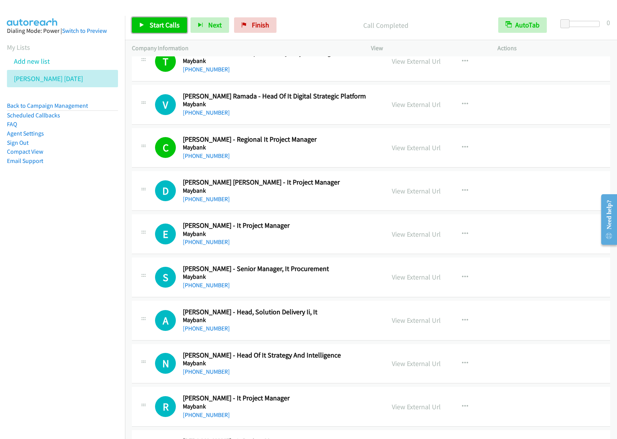
click at [163, 28] on span "Start Calls" at bounding box center [165, 24] width 30 height 9
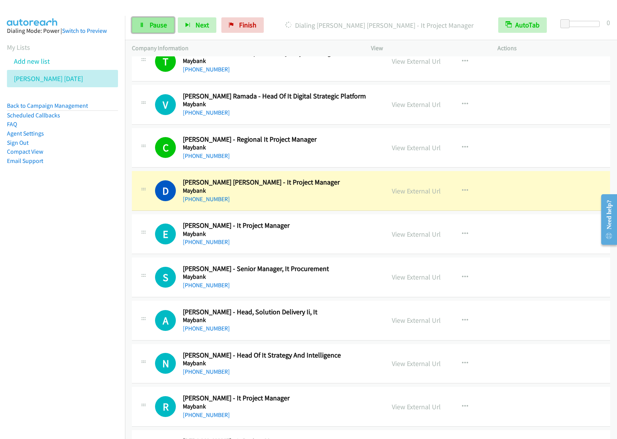
click at [150, 29] on span "Pause" at bounding box center [158, 24] width 17 height 9
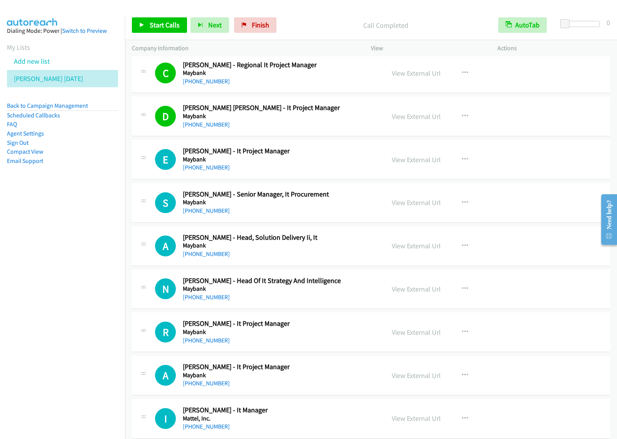
scroll to position [2123, 0]
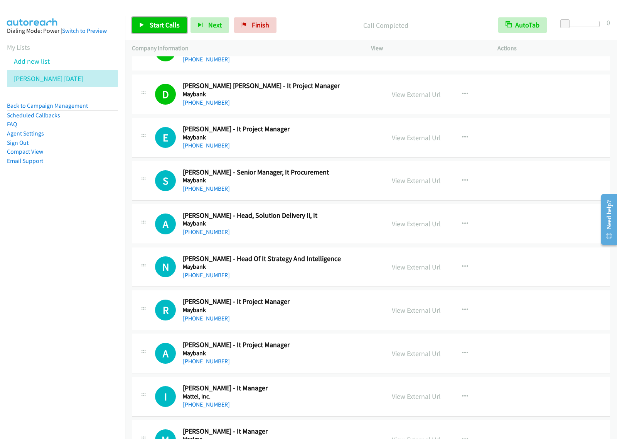
click at [162, 27] on span "Start Calls" at bounding box center [165, 24] width 30 height 9
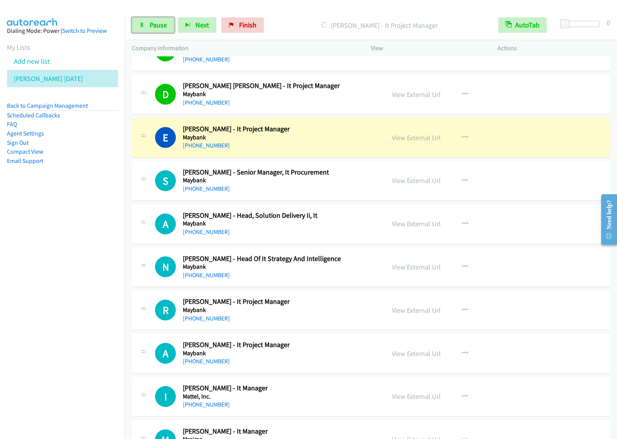
drag, startPoint x: 144, startPoint y: 22, endPoint x: 186, endPoint y: 3, distance: 46.0
click at [144, 22] on link "Pause" at bounding box center [153, 24] width 42 height 15
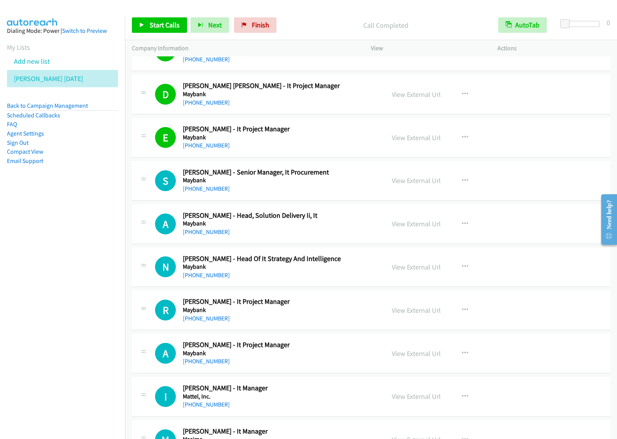
scroll to position [2171, 0]
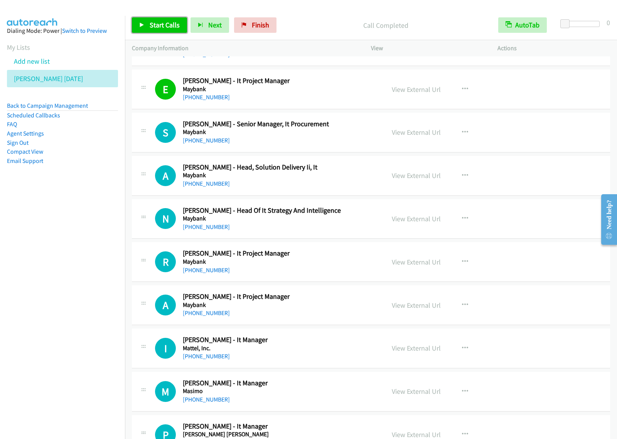
click at [185, 32] on link "Start Calls" at bounding box center [159, 24] width 55 height 15
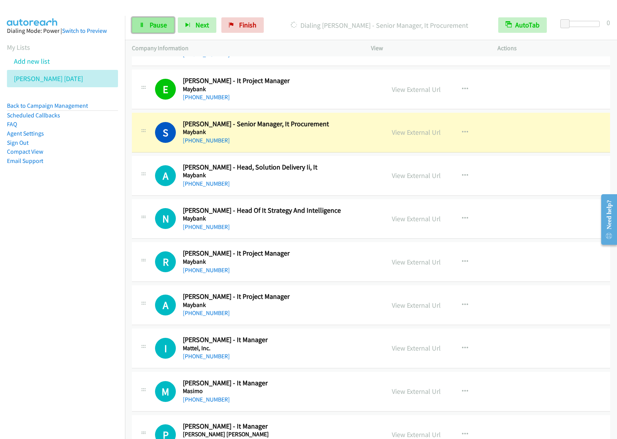
drag, startPoint x: 159, startPoint y: 26, endPoint x: 163, endPoint y: 25, distance: 4.7
click at [159, 26] on span "Pause" at bounding box center [158, 24] width 17 height 9
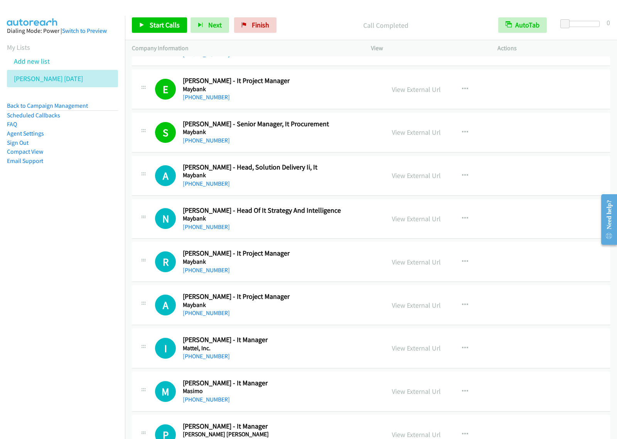
scroll to position [2219, 0]
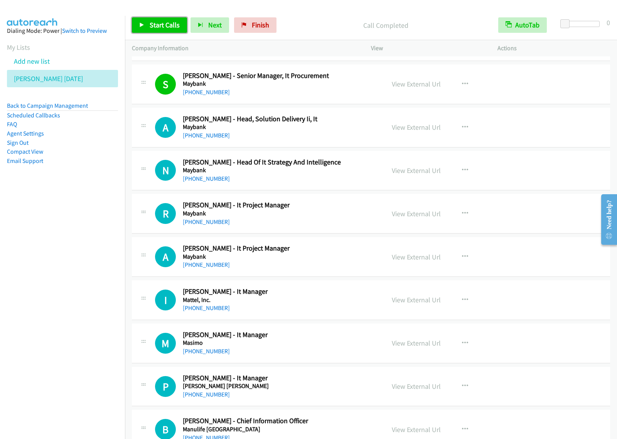
click at [162, 24] on span "Start Calls" at bounding box center [165, 24] width 30 height 9
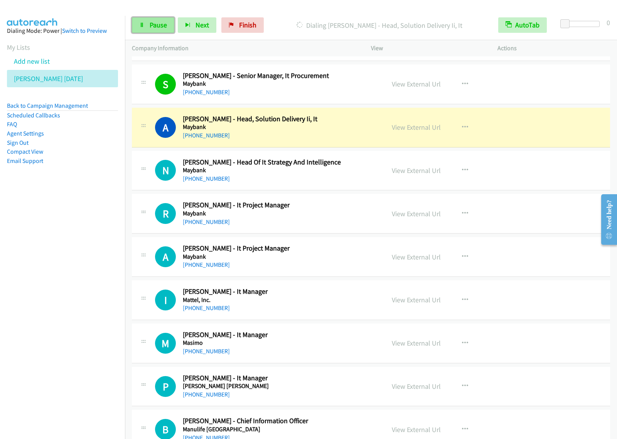
click at [159, 25] on span "Pause" at bounding box center [158, 24] width 17 height 9
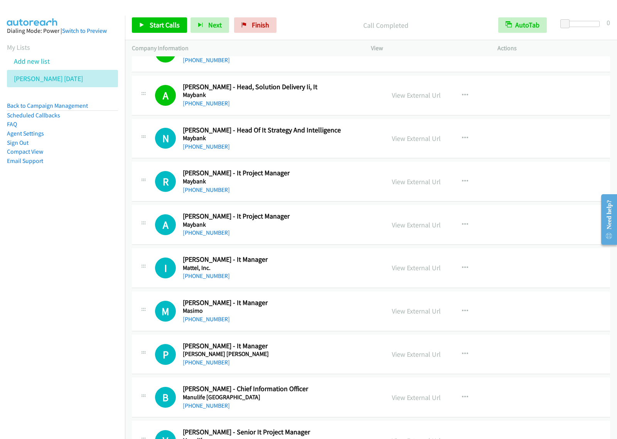
scroll to position [2258, 0]
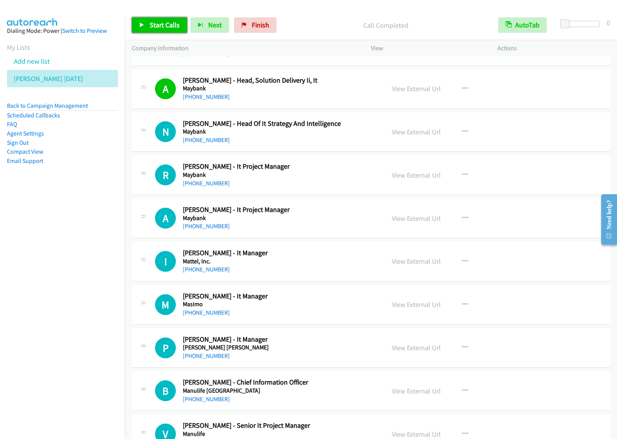
click at [167, 25] on span "Start Calls" at bounding box center [165, 24] width 30 height 9
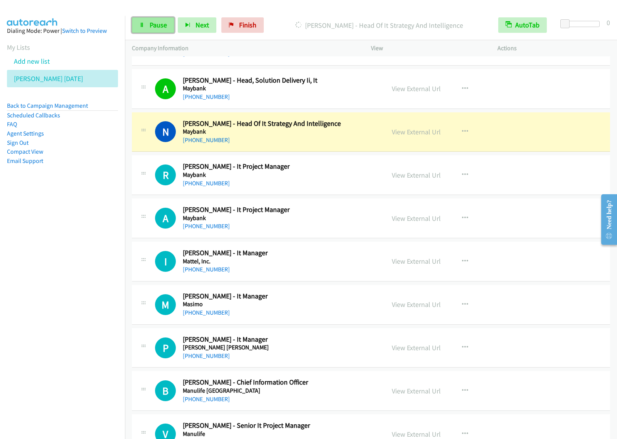
click at [153, 27] on span "Pause" at bounding box center [158, 24] width 17 height 9
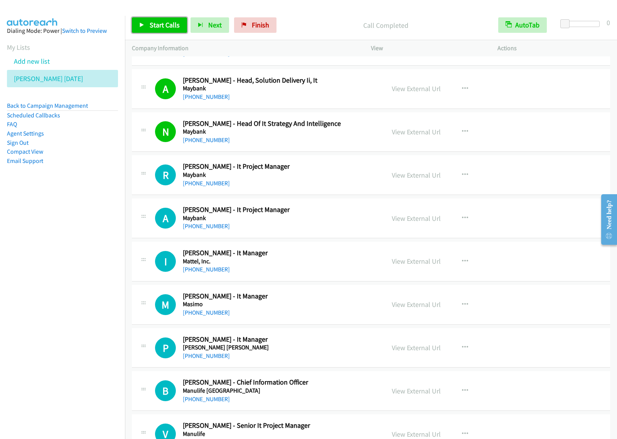
click at [159, 26] on span "Start Calls" at bounding box center [165, 24] width 30 height 9
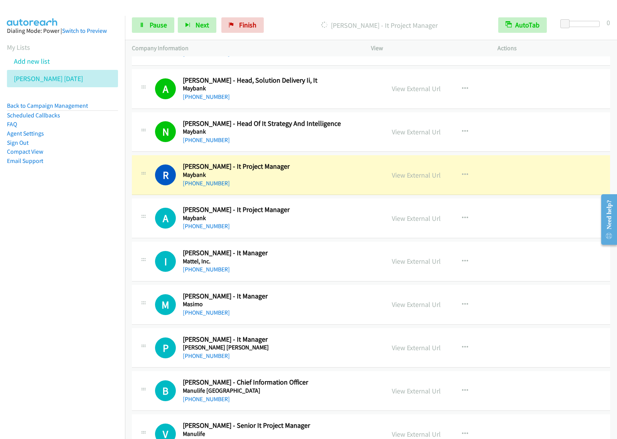
click at [100, 211] on nav "Dialing Mode: Power | Switch to Preview My Lists Add new list [PERSON_NAME] [DA…" at bounding box center [62, 235] width 125 height 439
click at [156, 25] on span "Pause" at bounding box center [158, 24] width 17 height 9
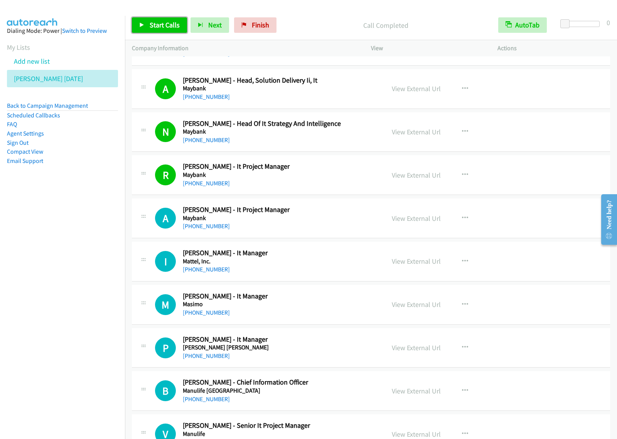
click at [162, 20] on link "Start Calls" at bounding box center [159, 24] width 55 height 15
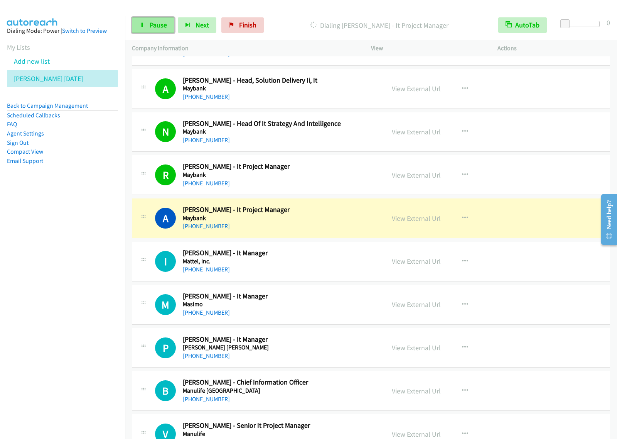
click at [153, 30] on link "Pause" at bounding box center [153, 24] width 42 height 15
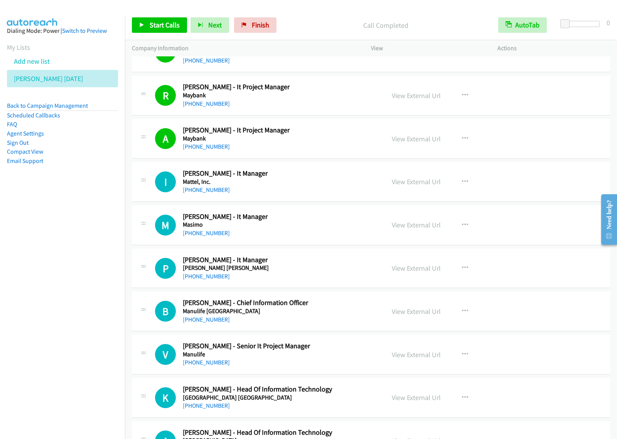
scroll to position [2354, 0]
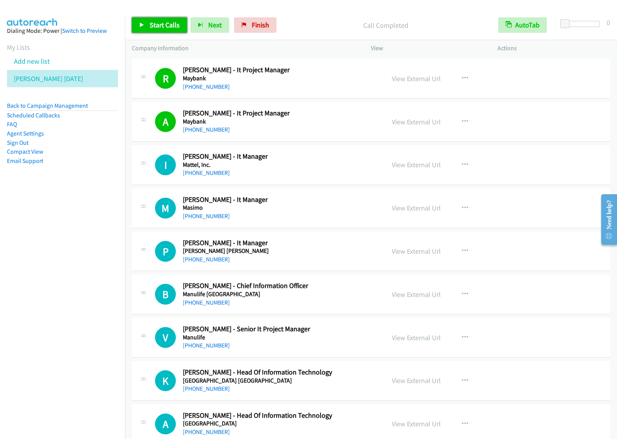
click at [167, 27] on span "Start Calls" at bounding box center [165, 24] width 30 height 9
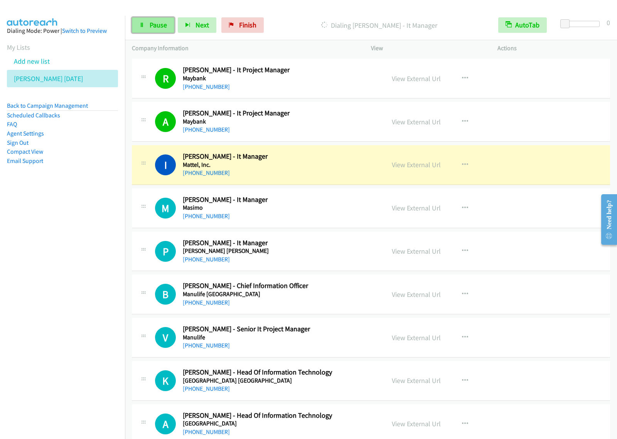
click at [159, 28] on span "Pause" at bounding box center [158, 24] width 17 height 9
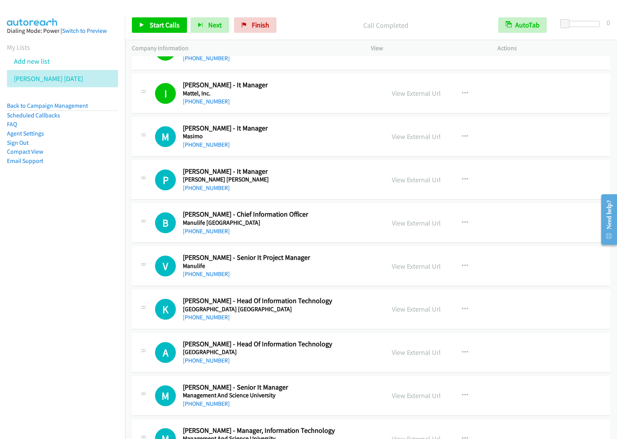
scroll to position [2451, 0]
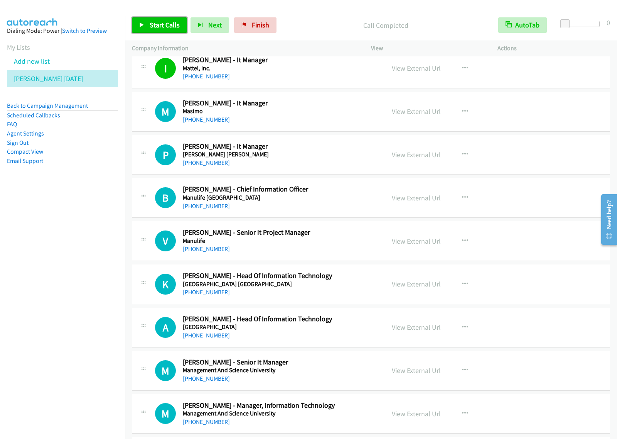
click at [157, 26] on span "Start Calls" at bounding box center [165, 24] width 30 height 9
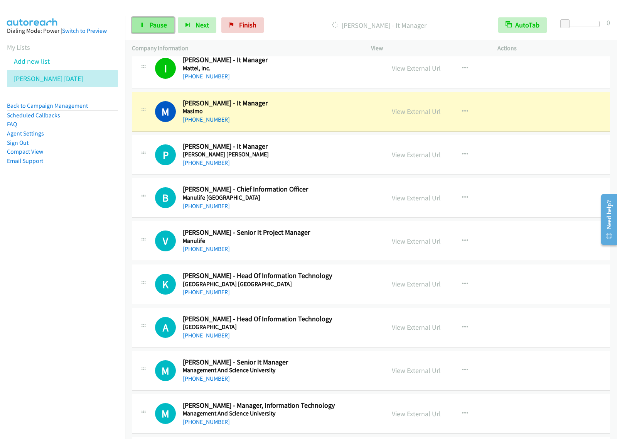
click at [150, 25] on span "Pause" at bounding box center [158, 24] width 17 height 9
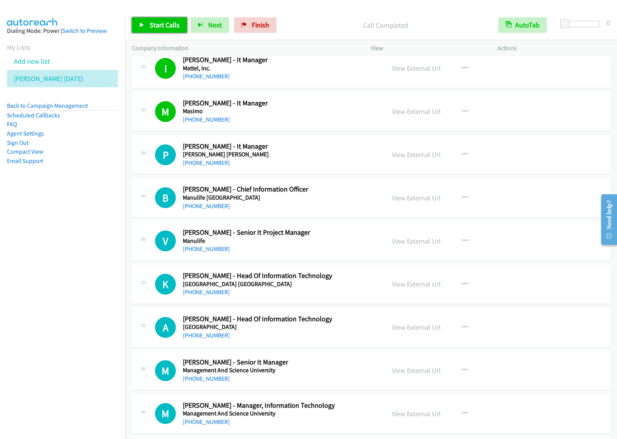
drag, startPoint x: 146, startPoint y: 24, endPoint x: 151, endPoint y: 25, distance: 5.1
click at [146, 24] on link "Start Calls" at bounding box center [159, 24] width 55 height 15
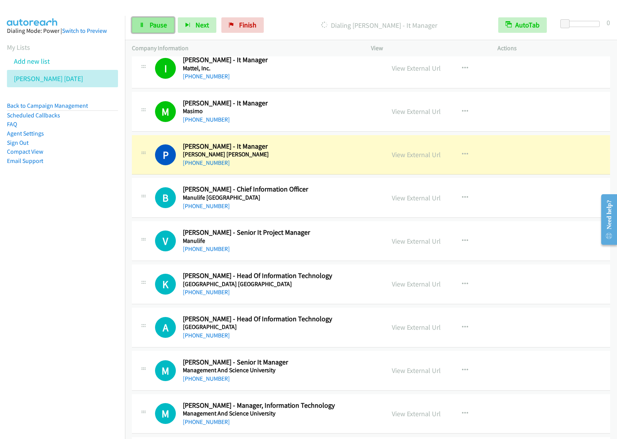
click at [150, 26] on span "Pause" at bounding box center [158, 24] width 17 height 9
drag, startPoint x: 28, startPoint y: 252, endPoint x: 45, endPoint y: 240, distance: 20.3
click at [30, 250] on nav "Dialing Mode: Power | Switch to Preview My Lists Add new list [PERSON_NAME] [DA…" at bounding box center [62, 235] width 125 height 439
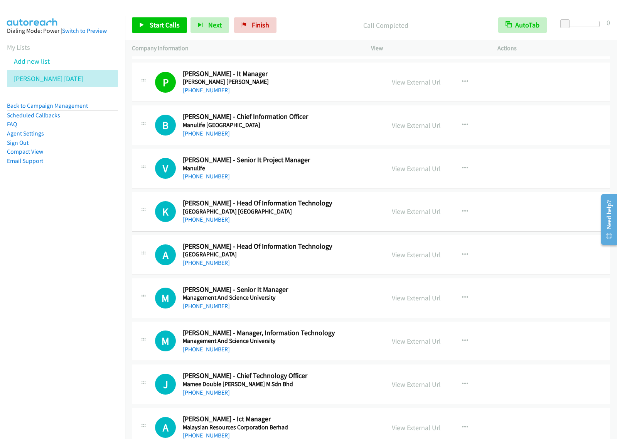
scroll to position [2547, 0]
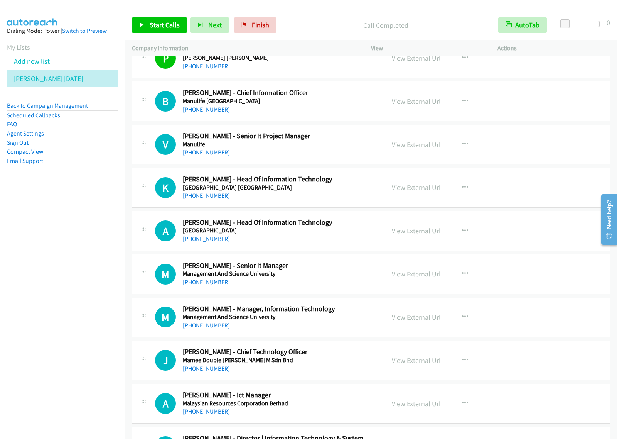
drag, startPoint x: 345, startPoint y: 148, endPoint x: 416, endPoint y: 139, distance: 70.7
click at [462, 147] on icon "button" at bounding box center [465, 144] width 6 height 6
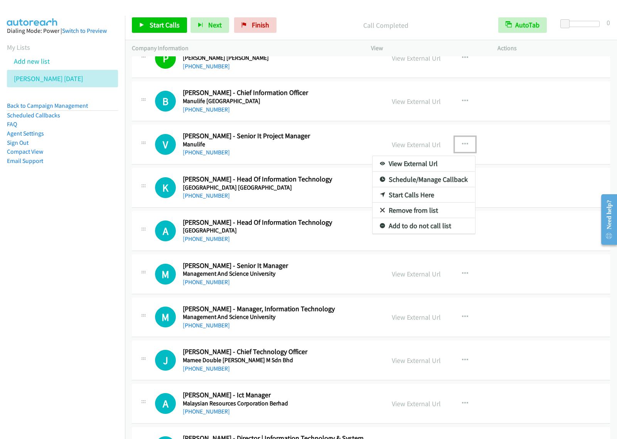
click at [418, 198] on link "Start Calls Here" at bounding box center [424, 194] width 103 height 15
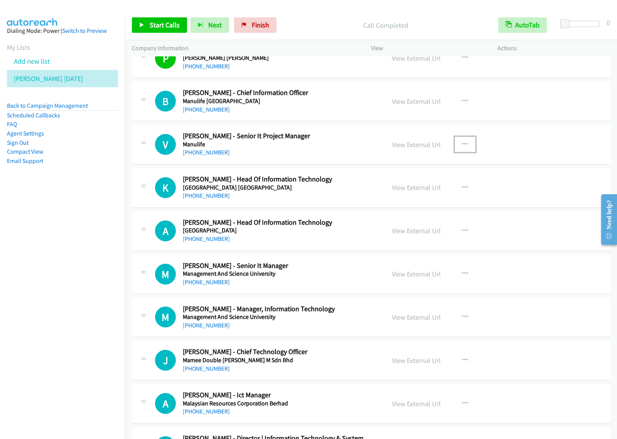
click at [472, 142] on div "View External Url View External Url Schedule/Manage Callback Start Calls Here R…" at bounding box center [452, 144] width 134 height 25
click at [463, 145] on icon "button" at bounding box center [465, 144] width 6 height 6
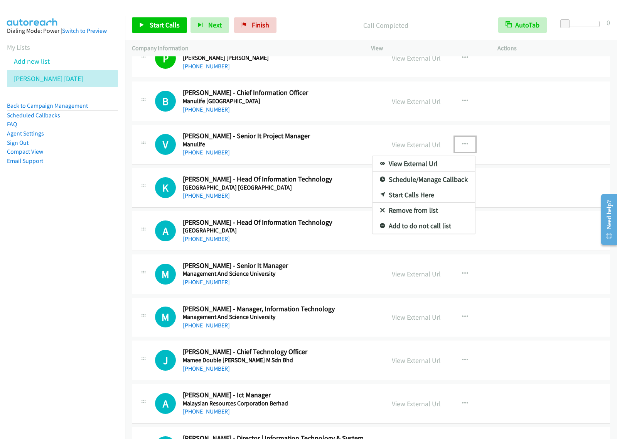
click at [421, 196] on link "Start Calls Here" at bounding box center [424, 194] width 103 height 15
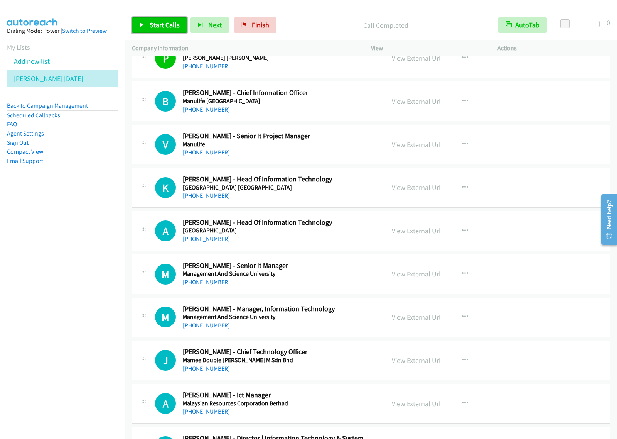
click at [164, 24] on span "Start Calls" at bounding box center [165, 24] width 30 height 9
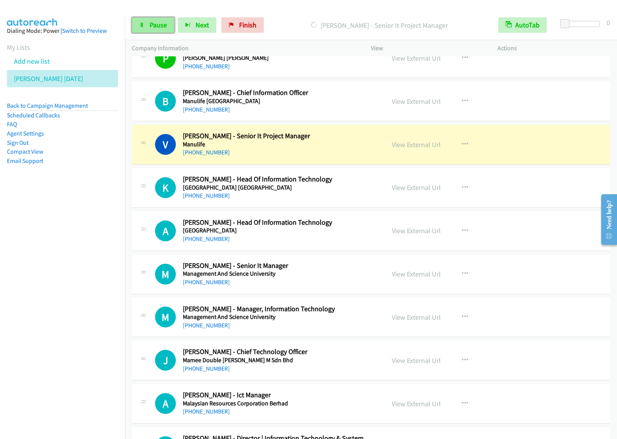
click at [159, 31] on link "Pause" at bounding box center [153, 24] width 42 height 15
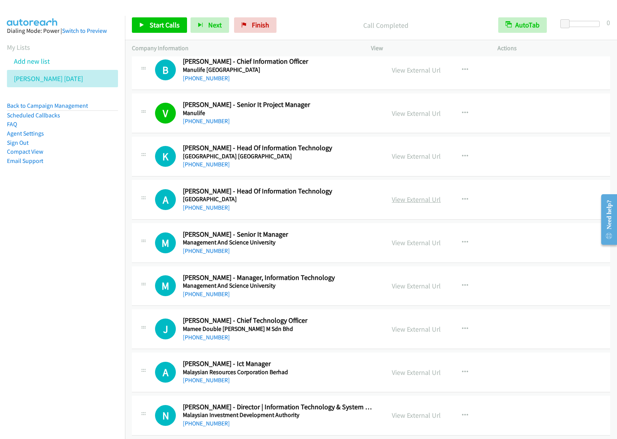
scroll to position [2595, 0]
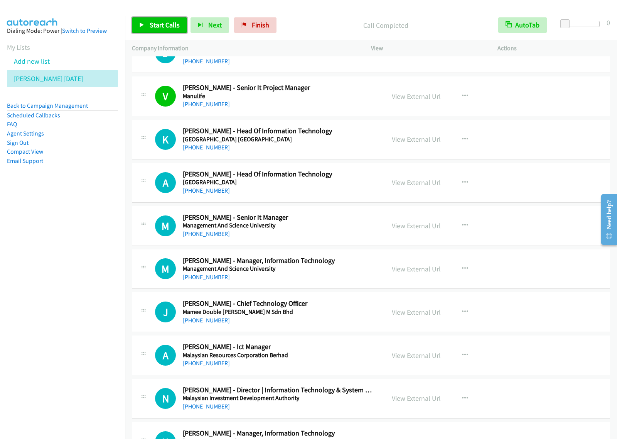
click at [160, 24] on span "Start Calls" at bounding box center [165, 24] width 30 height 9
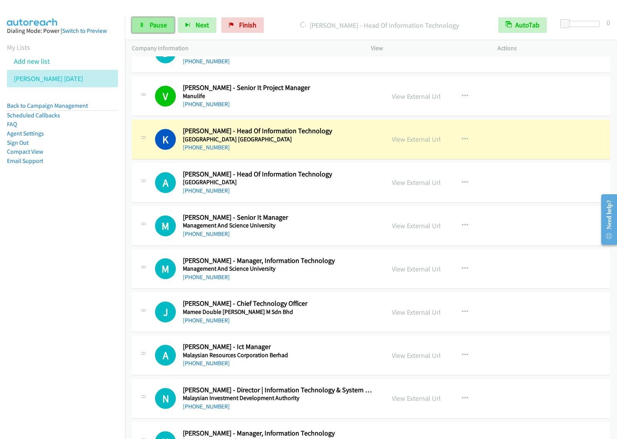
click at [163, 25] on span "Pause" at bounding box center [158, 24] width 17 height 9
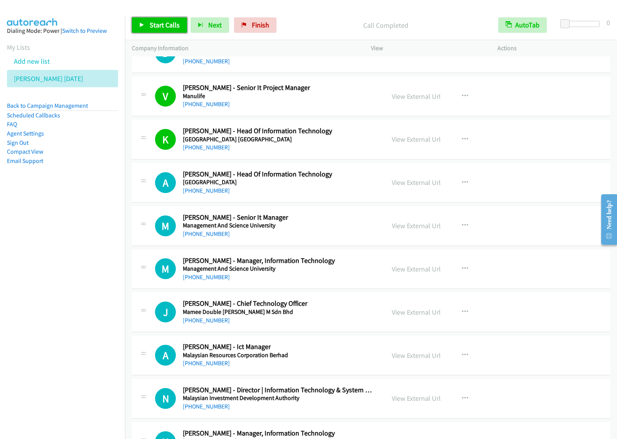
click at [168, 20] on span "Start Calls" at bounding box center [165, 24] width 30 height 9
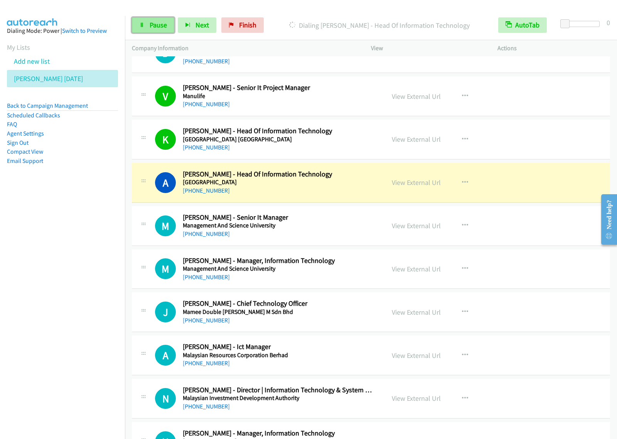
click at [159, 24] on span "Pause" at bounding box center [158, 24] width 17 height 9
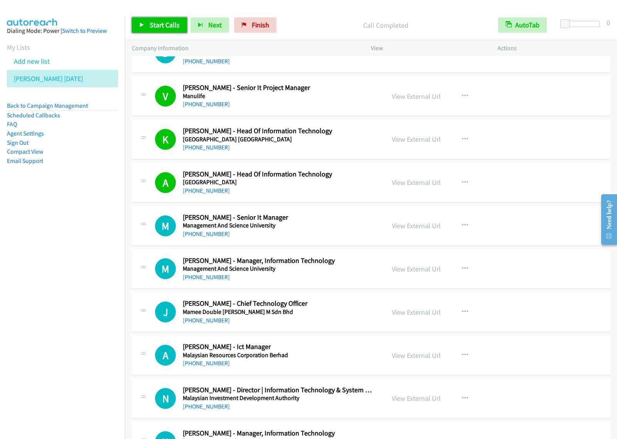
click at [171, 30] on link "Start Calls" at bounding box center [159, 24] width 55 height 15
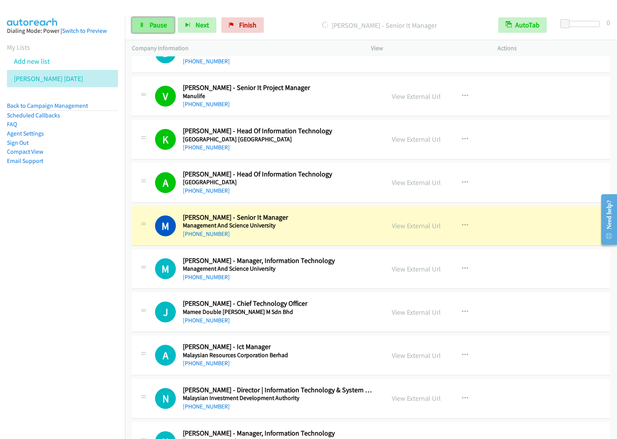
click at [158, 24] on span "Pause" at bounding box center [158, 24] width 17 height 9
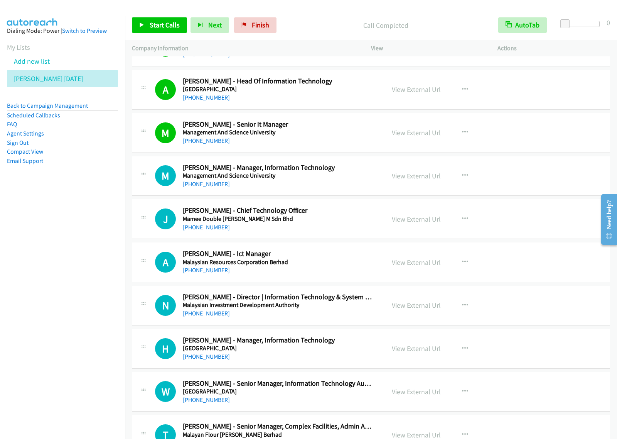
scroll to position [2692, 0]
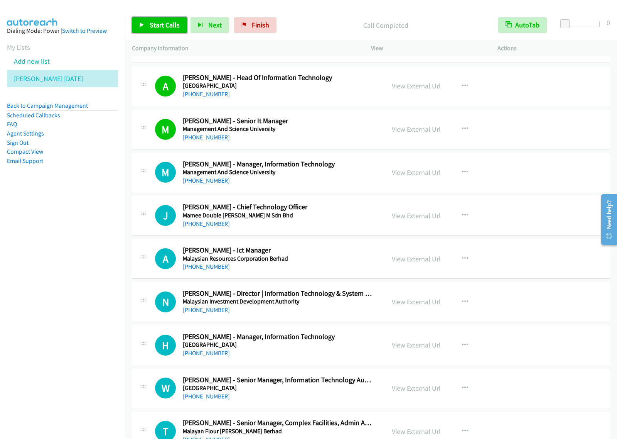
click at [167, 24] on span "Start Calls" at bounding box center [165, 24] width 30 height 9
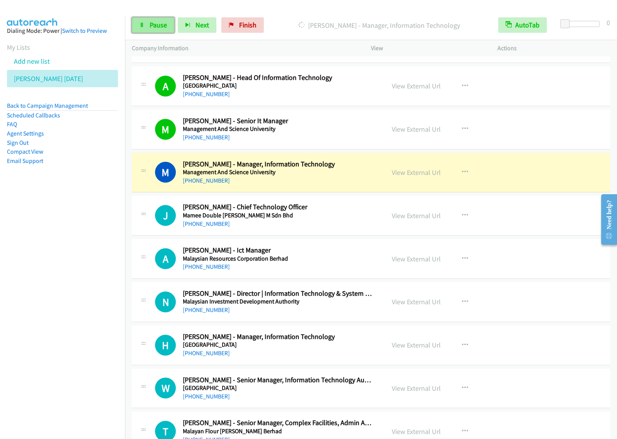
click at [165, 30] on link "Pause" at bounding box center [153, 24] width 42 height 15
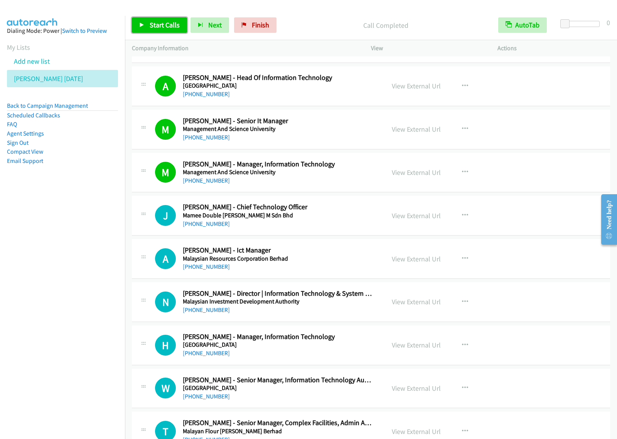
click at [170, 30] on link "Start Calls" at bounding box center [159, 24] width 55 height 15
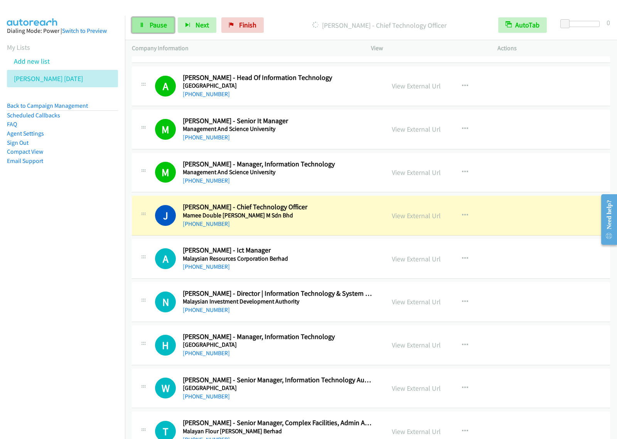
click at [157, 29] on span "Pause" at bounding box center [158, 24] width 17 height 9
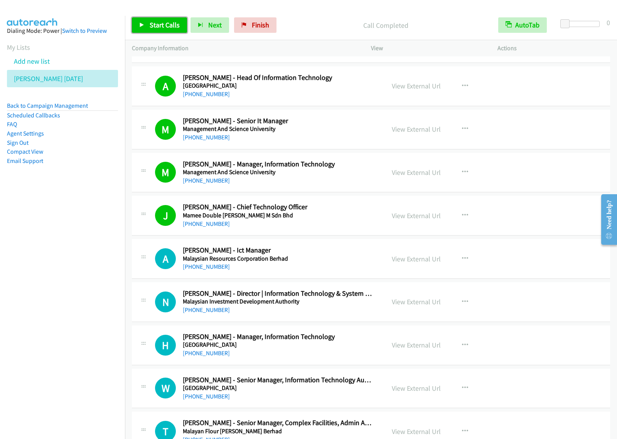
click at [168, 24] on span "Start Calls" at bounding box center [165, 24] width 30 height 9
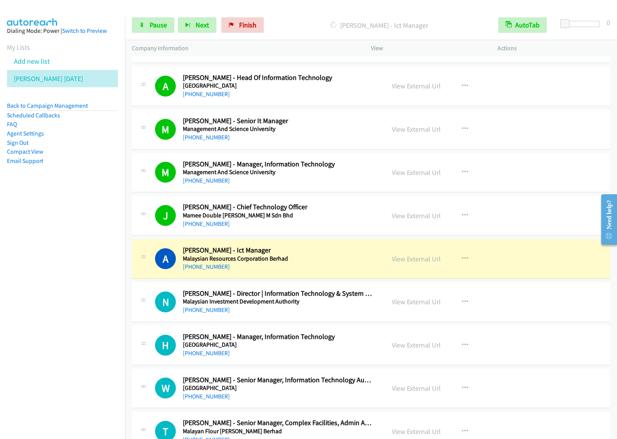
click at [70, 315] on nav "Dialing Mode: Power | Switch to Preview My Lists Add new list [PERSON_NAME] [DA…" at bounding box center [62, 235] width 125 height 439
click at [165, 31] on link "Pause" at bounding box center [153, 24] width 42 height 15
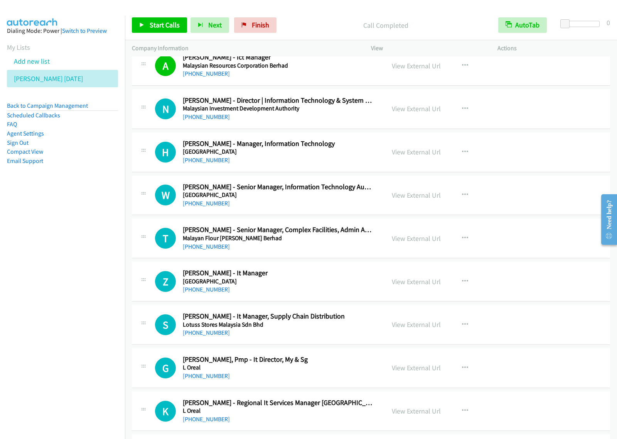
scroll to position [2891, 0]
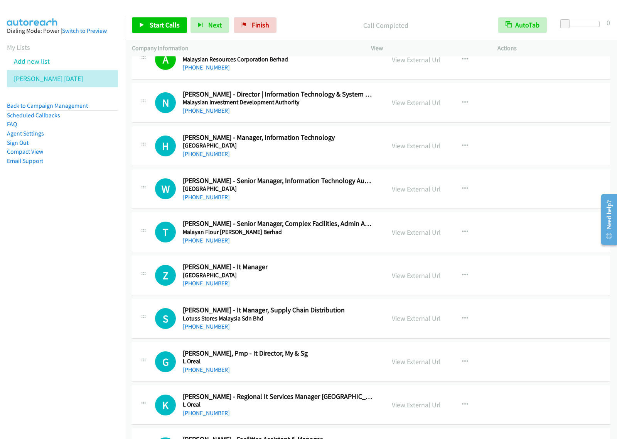
click at [306, 242] on div "[PHONE_NUMBER]" at bounding box center [279, 240] width 192 height 9
click at [465, 235] on button "button" at bounding box center [465, 231] width 21 height 15
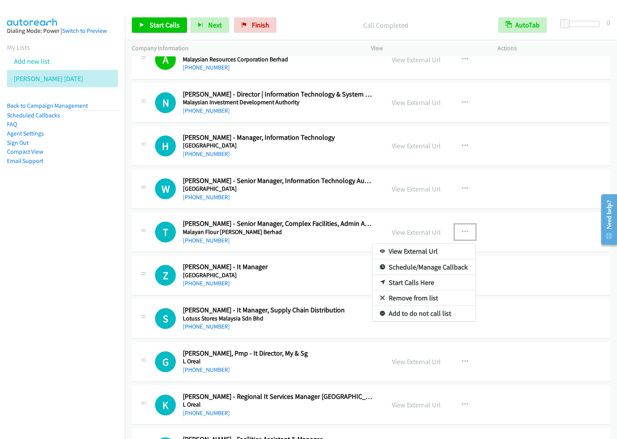
click at [405, 288] on link "Start Calls Here" at bounding box center [424, 282] width 103 height 15
click at [462, 240] on button "button" at bounding box center [465, 231] width 21 height 15
click at [420, 284] on link "Start Calls Here" at bounding box center [424, 282] width 103 height 15
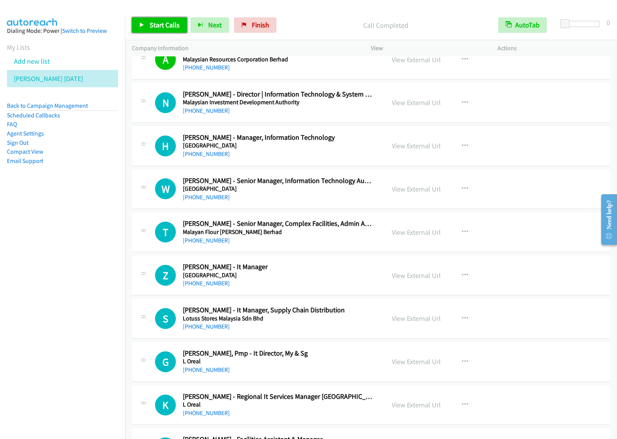
click at [152, 27] on span "Start Calls" at bounding box center [165, 24] width 30 height 9
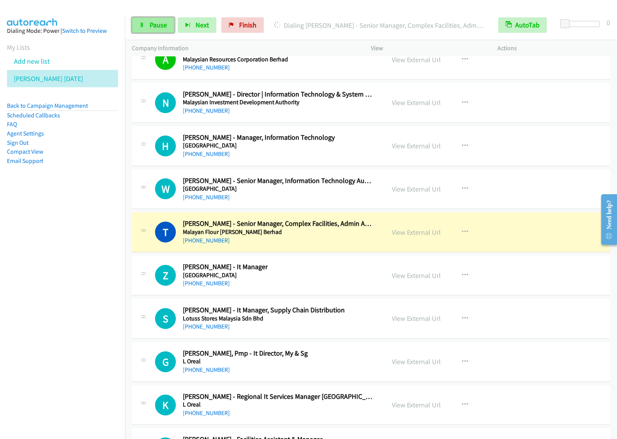
click at [146, 31] on link "Pause" at bounding box center [153, 24] width 42 height 15
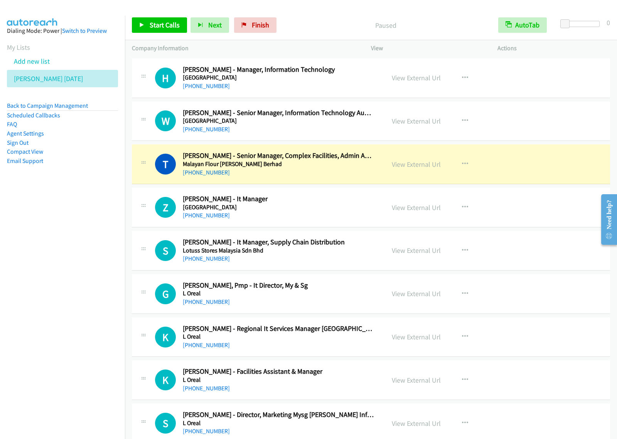
scroll to position [2968, 0]
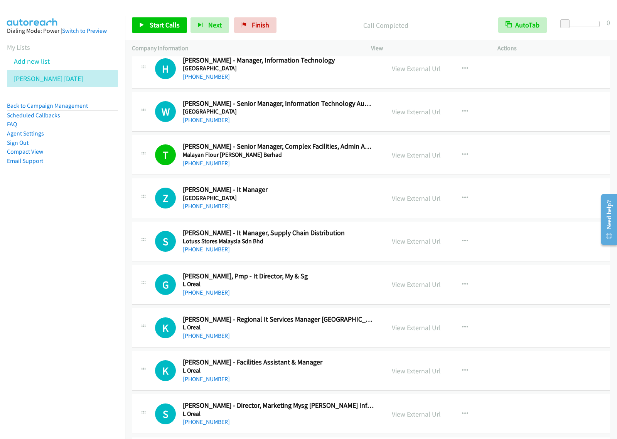
click at [60, 255] on nav "Dialing Mode: Power | Switch to Preview My Lists Add new list [PERSON_NAME] [DA…" at bounding box center [62, 235] width 125 height 439
click at [167, 24] on span "Start Calls" at bounding box center [165, 24] width 30 height 9
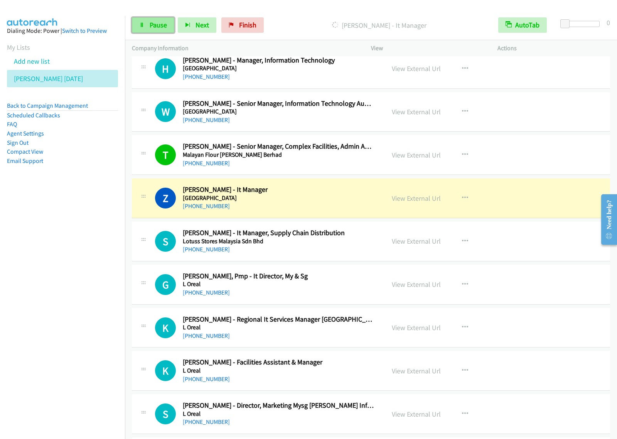
click at [160, 25] on span "Pause" at bounding box center [158, 24] width 17 height 9
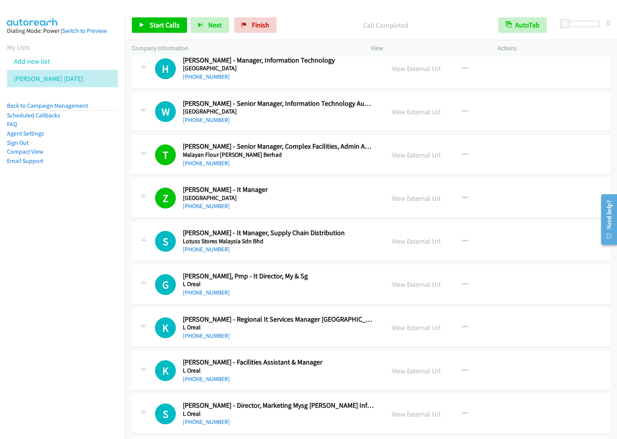
drag, startPoint x: 71, startPoint y: 265, endPoint x: 115, endPoint y: 243, distance: 49.2
click at [71, 265] on nav "Dialing Mode: Power | Switch to Preview My Lists Add new list [PERSON_NAME] [DA…" at bounding box center [62, 235] width 125 height 439
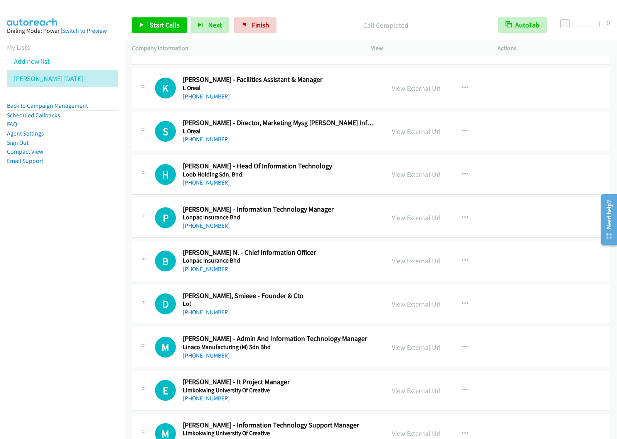
scroll to position [3258, 0]
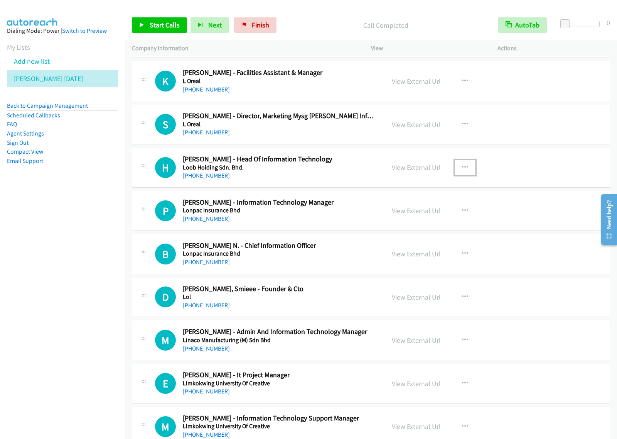
click at [462, 171] on icon "button" at bounding box center [465, 167] width 6 height 6
click at [430, 226] on link "Start Calls Here" at bounding box center [424, 217] width 103 height 15
click at [465, 175] on button "button" at bounding box center [465, 167] width 21 height 15
click at [438, 225] on link "Start Calls Here" at bounding box center [424, 217] width 103 height 15
click at [167, 22] on span "Start Calls" at bounding box center [165, 24] width 30 height 9
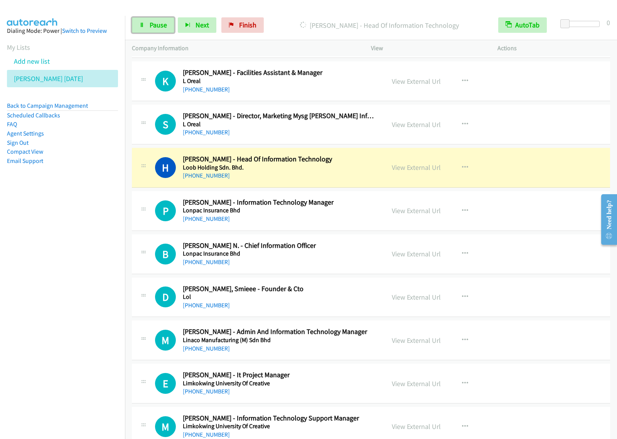
drag, startPoint x: 159, startPoint y: 24, endPoint x: 175, endPoint y: 22, distance: 15.9
click at [159, 24] on span "Pause" at bounding box center [158, 24] width 17 height 9
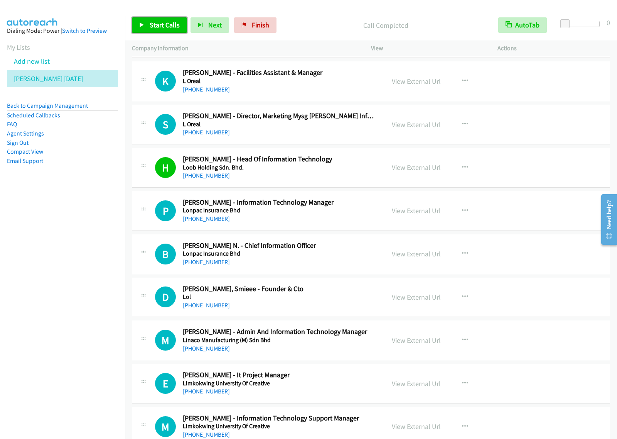
click at [173, 30] on link "Start Calls" at bounding box center [159, 24] width 55 height 15
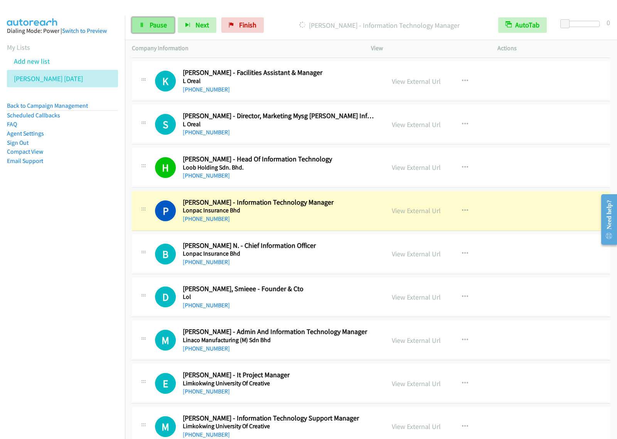
drag, startPoint x: 153, startPoint y: 20, endPoint x: 159, endPoint y: 17, distance: 6.2
click at [153, 20] on link "Pause" at bounding box center [153, 24] width 42 height 15
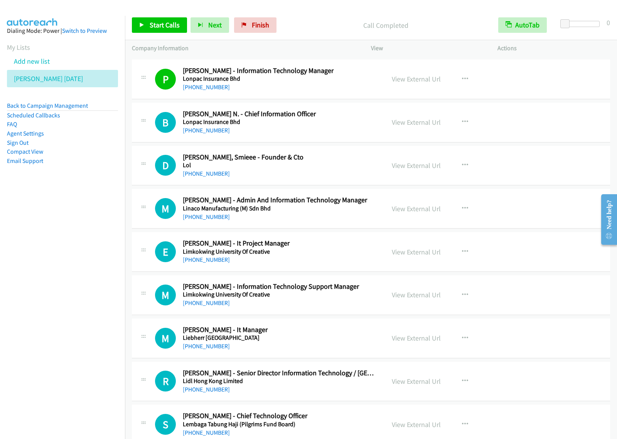
scroll to position [3393, 0]
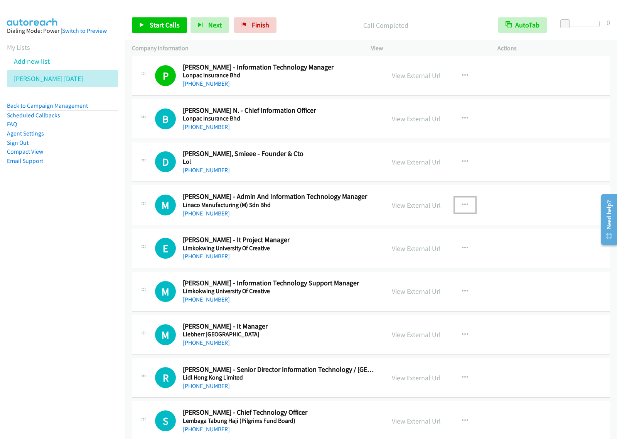
click at [467, 208] on button "button" at bounding box center [465, 204] width 21 height 15
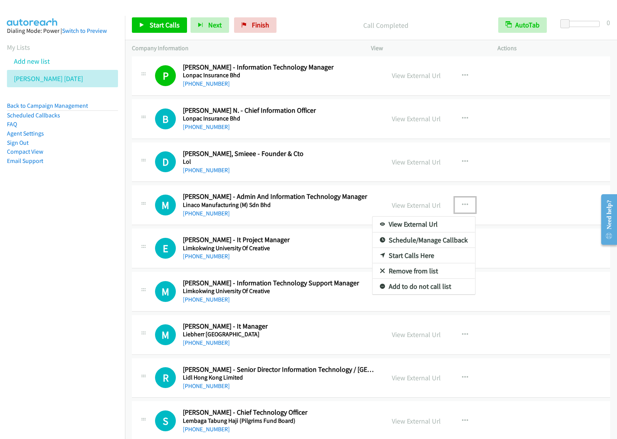
click at [429, 263] on link "Start Calls Here" at bounding box center [424, 255] width 103 height 15
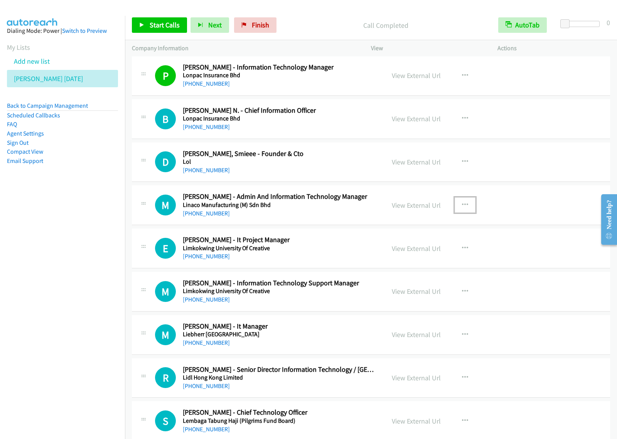
drag, startPoint x: 459, startPoint y: 208, endPoint x: 471, endPoint y: 209, distance: 12.1
click at [462, 208] on icon "button" at bounding box center [465, 205] width 6 height 6
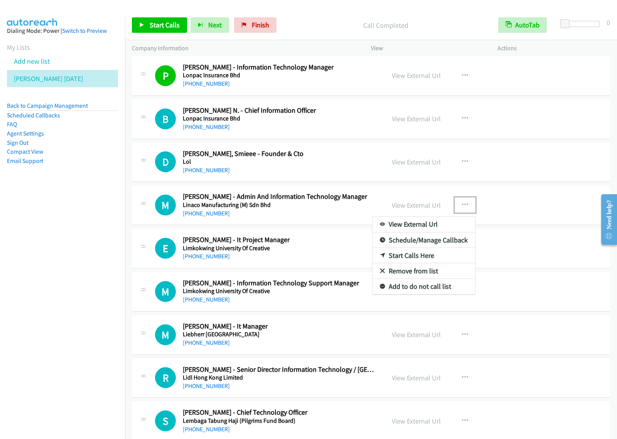
click at [439, 259] on link "Start Calls Here" at bounding box center [424, 255] width 103 height 15
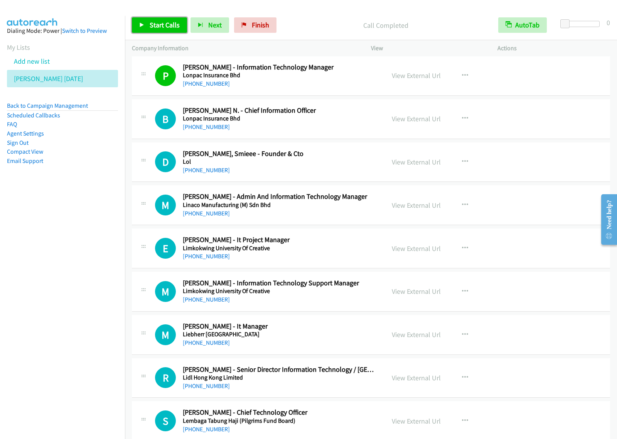
click at [163, 18] on link "Start Calls" at bounding box center [159, 24] width 55 height 15
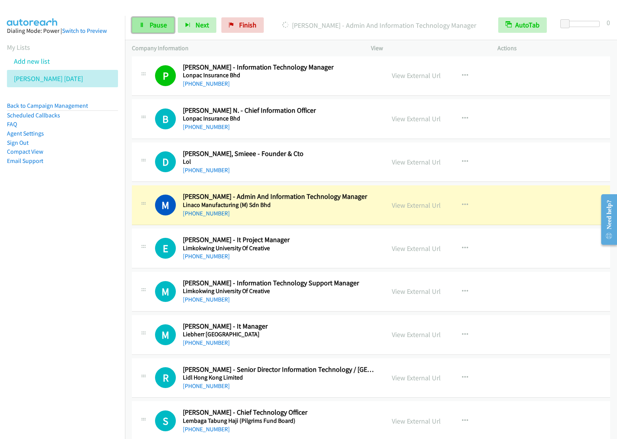
click at [150, 27] on span "Pause" at bounding box center [158, 24] width 17 height 9
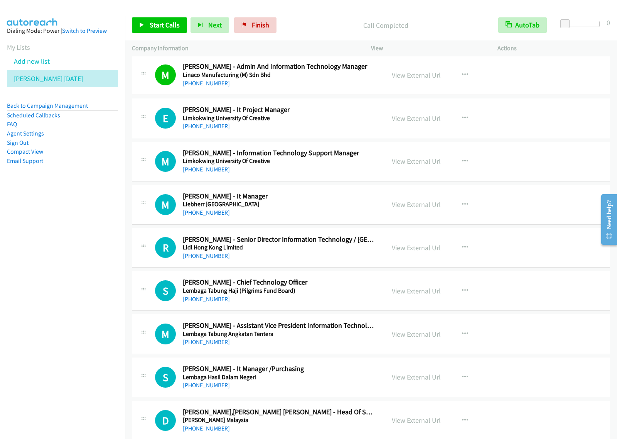
scroll to position [3537, 0]
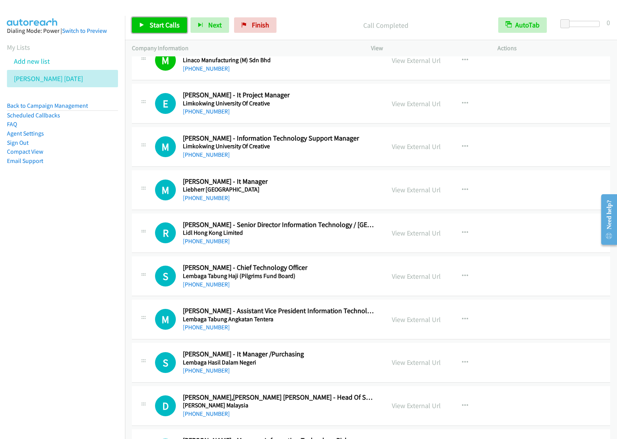
click at [169, 20] on link "Start Calls" at bounding box center [159, 24] width 55 height 15
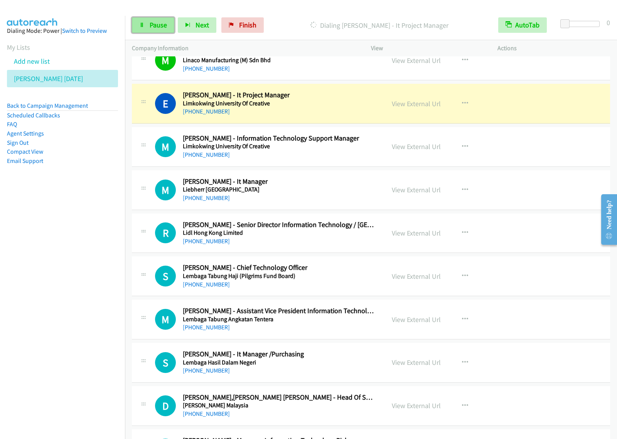
click at [169, 30] on link "Pause" at bounding box center [153, 24] width 42 height 15
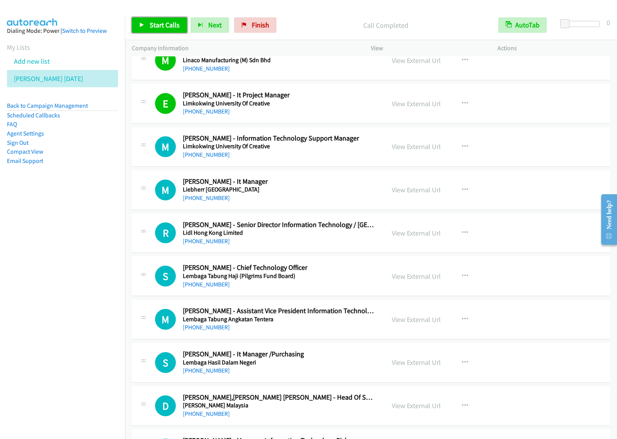
click at [165, 25] on span "Start Calls" at bounding box center [165, 24] width 30 height 9
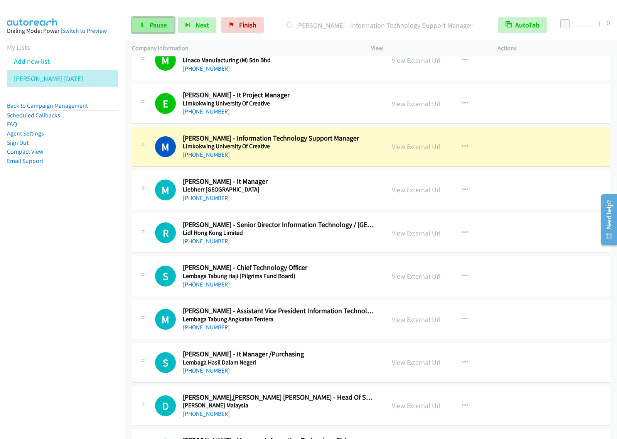
click at [155, 24] on span "Pause" at bounding box center [158, 24] width 17 height 9
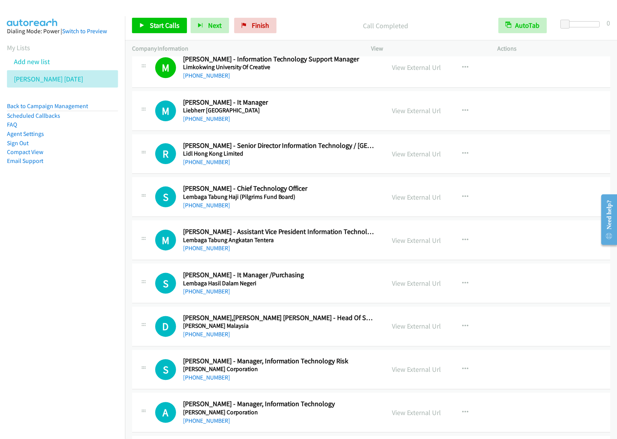
scroll to position [3634, 0]
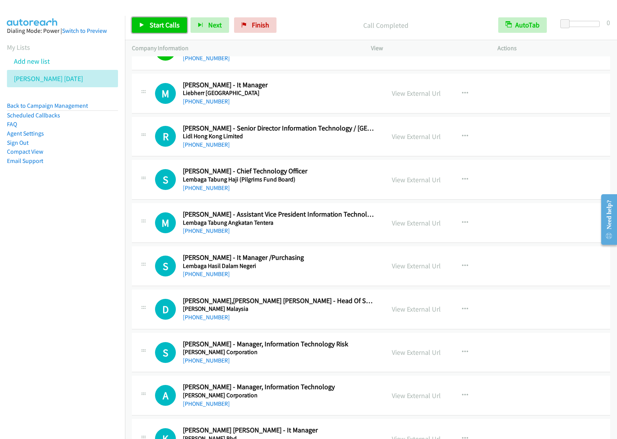
click at [167, 17] on link "Start Calls" at bounding box center [159, 24] width 55 height 15
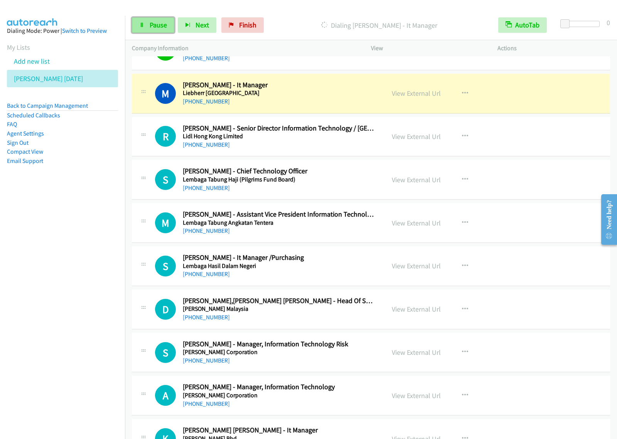
click at [151, 19] on link "Pause" at bounding box center [153, 24] width 42 height 15
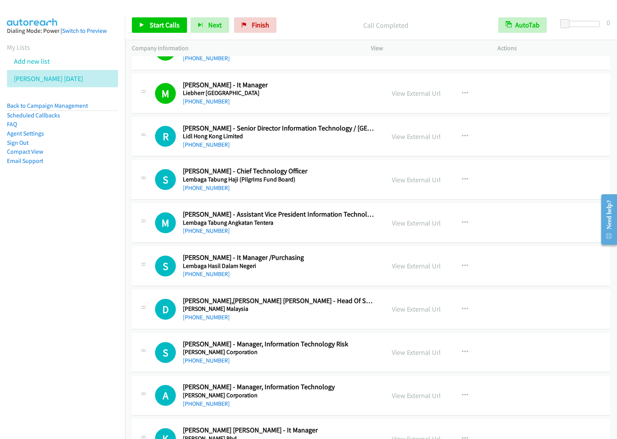
click at [110, 230] on nav "Dialing Mode: Power | Switch to Preview My Lists Add new list [PERSON_NAME] [DA…" at bounding box center [62, 235] width 125 height 439
drag, startPoint x: 59, startPoint y: 205, endPoint x: 163, endPoint y: 150, distance: 118.4
click at [59, 205] on nav "Dialing Mode: Power | Switch to Preview My Lists Add new list [PERSON_NAME] [DA…" at bounding box center [62, 235] width 125 height 439
click at [171, 24] on span "Start Calls" at bounding box center [165, 24] width 30 height 9
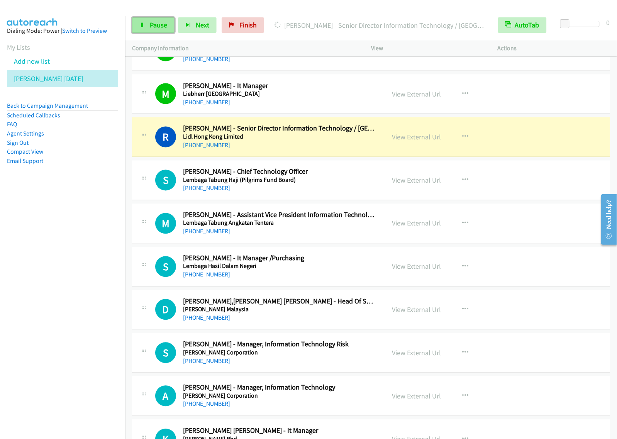
click at [156, 20] on span "Pause" at bounding box center [158, 24] width 17 height 9
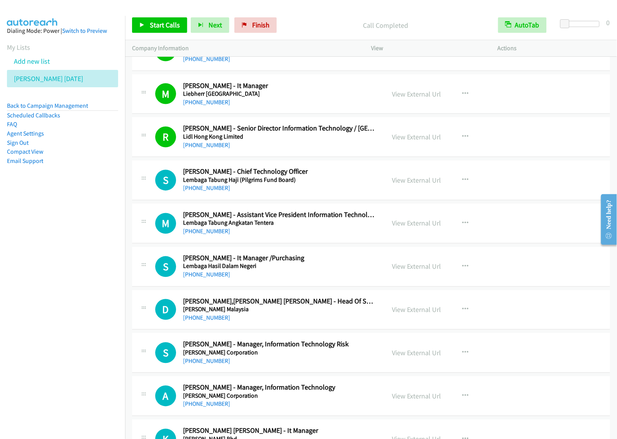
click at [36, 274] on nav "Dialing Mode: Power | Switch to Preview My Lists Add new list [PERSON_NAME] [DA…" at bounding box center [62, 235] width 125 height 439
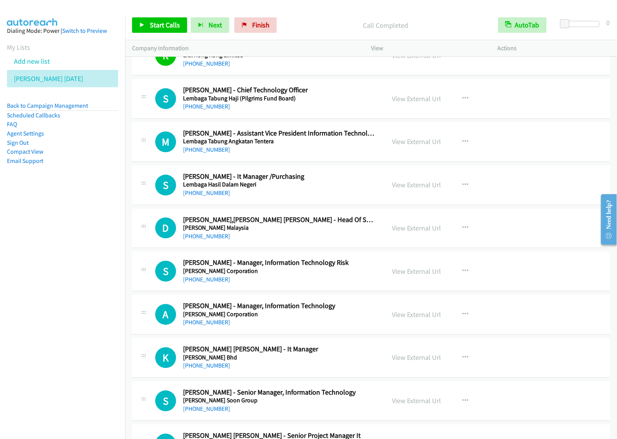
scroll to position [3779, 0]
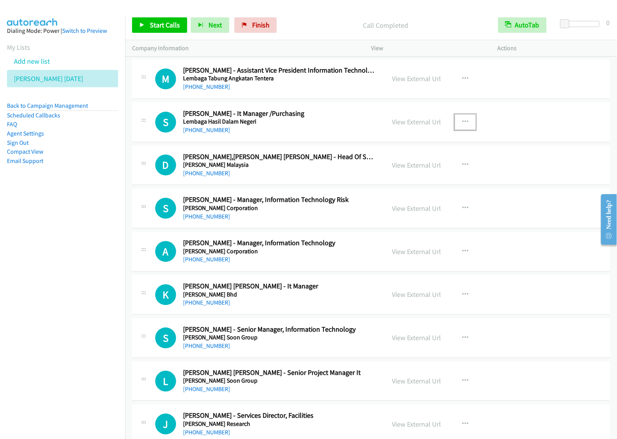
click at [462, 125] on icon "button" at bounding box center [465, 122] width 6 height 6
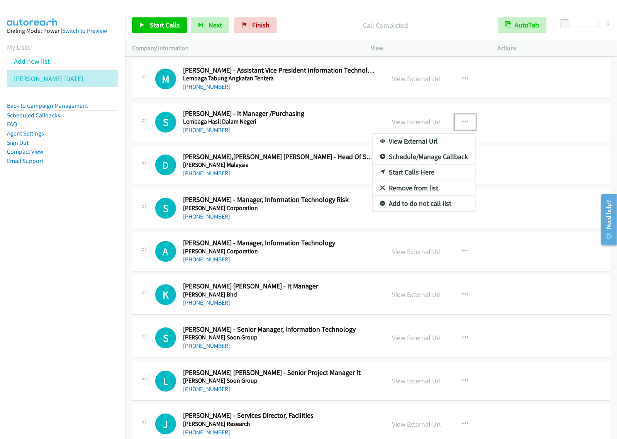
click at [413, 176] on link "Start Calls Here" at bounding box center [423, 171] width 103 height 15
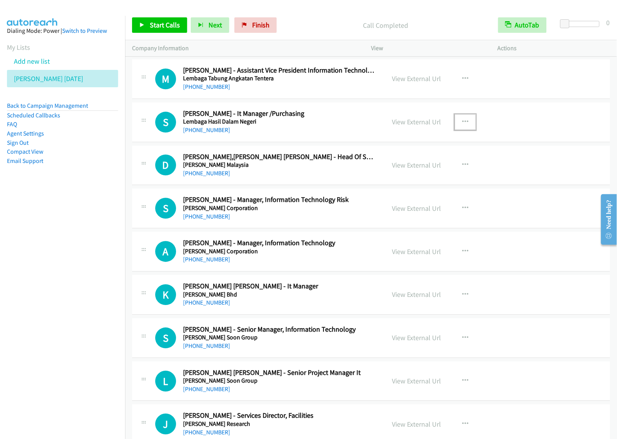
drag, startPoint x: 458, startPoint y: 129, endPoint x: 471, endPoint y: 132, distance: 13.8
click at [458, 129] on button "button" at bounding box center [465, 121] width 21 height 15
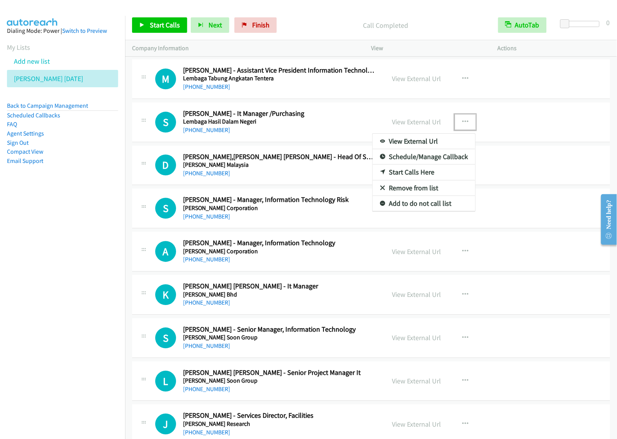
click at [423, 180] on link "Start Calls Here" at bounding box center [423, 171] width 103 height 15
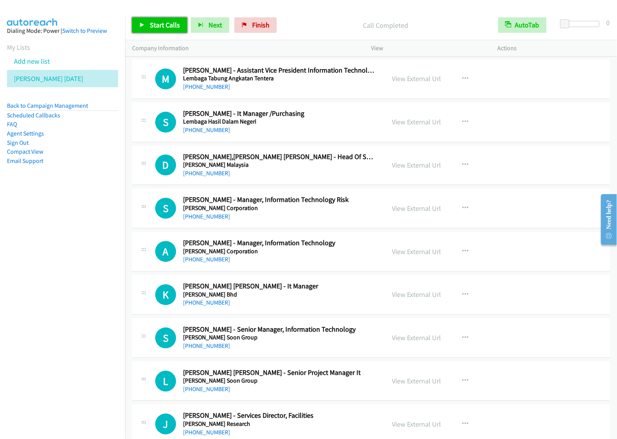
click at [169, 25] on span "Start Calls" at bounding box center [165, 24] width 30 height 9
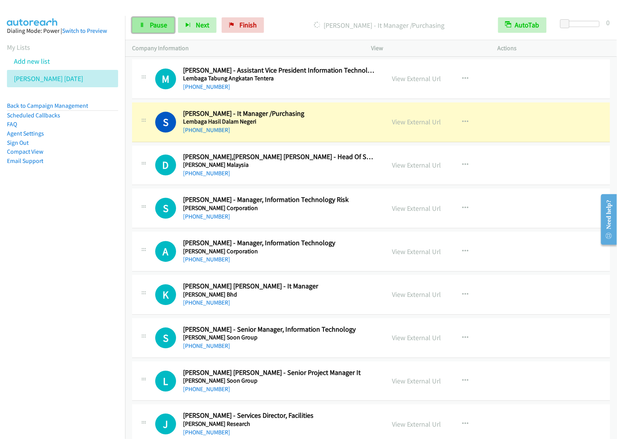
click at [142, 29] on link "Pause" at bounding box center [153, 24] width 42 height 15
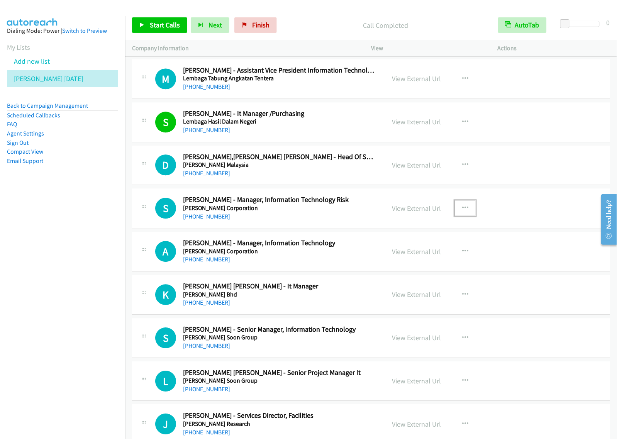
click at [462, 211] on icon "button" at bounding box center [465, 208] width 6 height 6
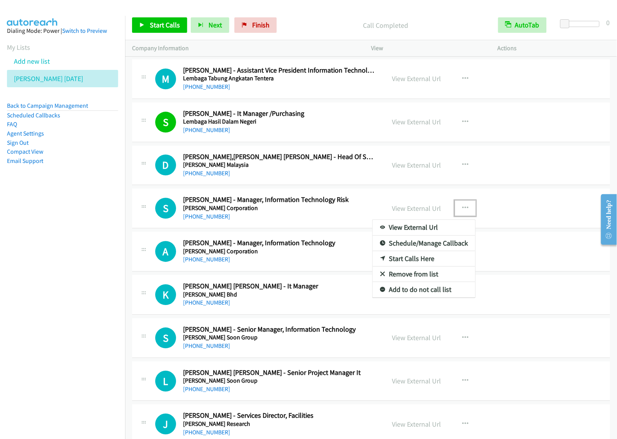
click at [421, 265] on link "Start Calls Here" at bounding box center [423, 258] width 103 height 15
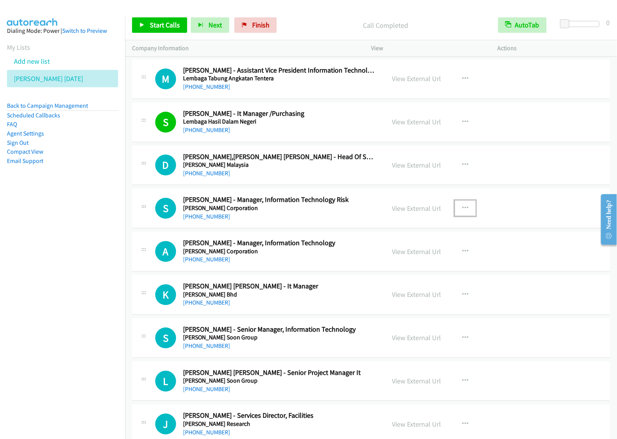
click at [465, 216] on button "button" at bounding box center [465, 207] width 21 height 15
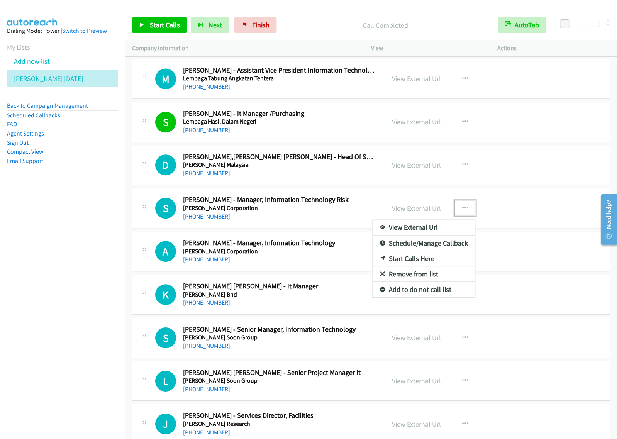
click at [433, 263] on link "Start Calls Here" at bounding box center [423, 258] width 103 height 15
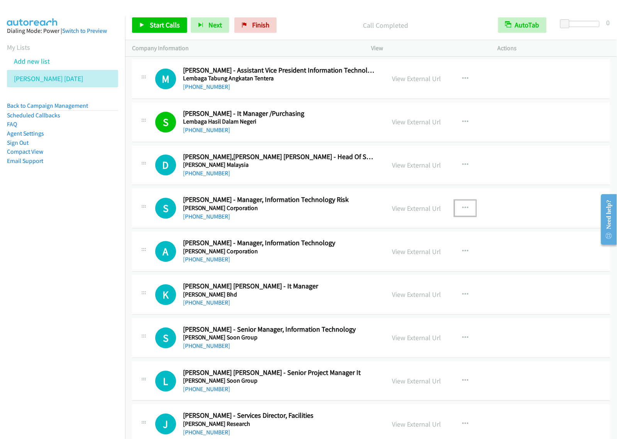
click at [462, 211] on icon "button" at bounding box center [465, 208] width 6 height 6
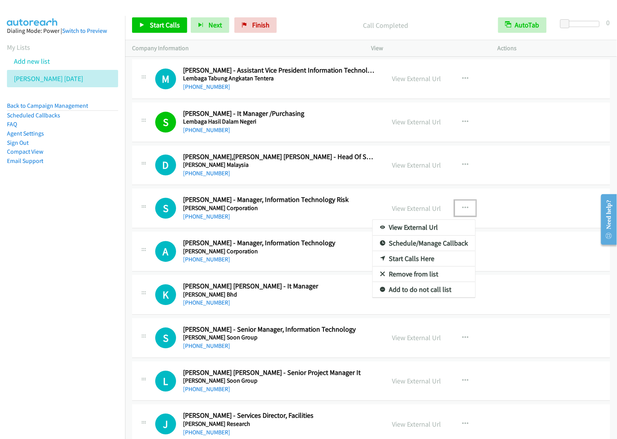
click at [435, 263] on link "Start Calls Here" at bounding box center [423, 258] width 103 height 15
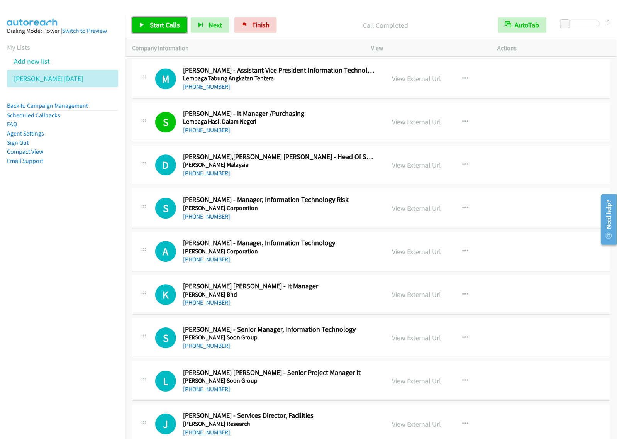
click at [156, 30] on link "Start Calls" at bounding box center [159, 24] width 55 height 15
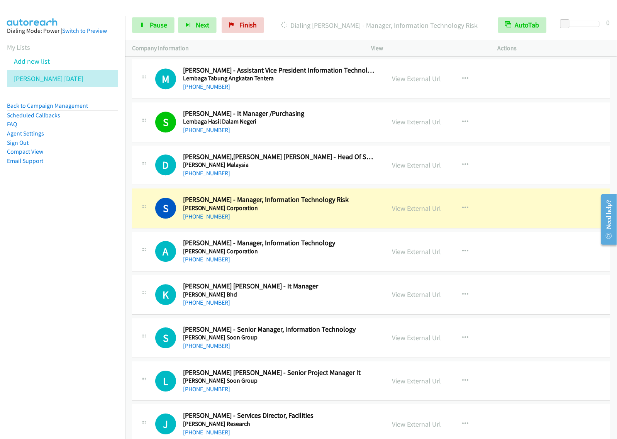
click at [38, 295] on nav "Dialing Mode: Power | Switch to Preview My Lists Add new list [PERSON_NAME] [DA…" at bounding box center [62, 235] width 125 height 439
click at [156, 26] on span "Pause" at bounding box center [158, 24] width 17 height 9
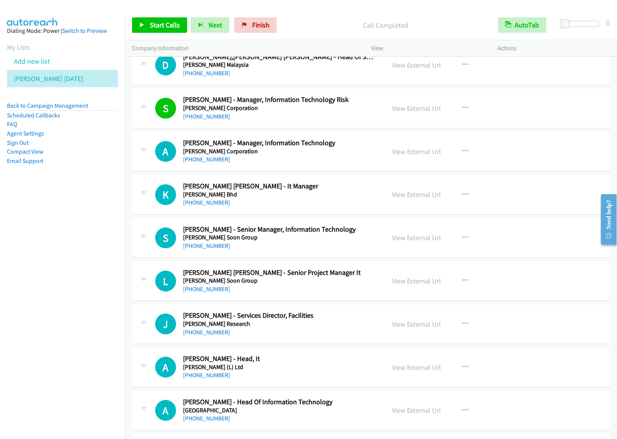
scroll to position [3923, 0]
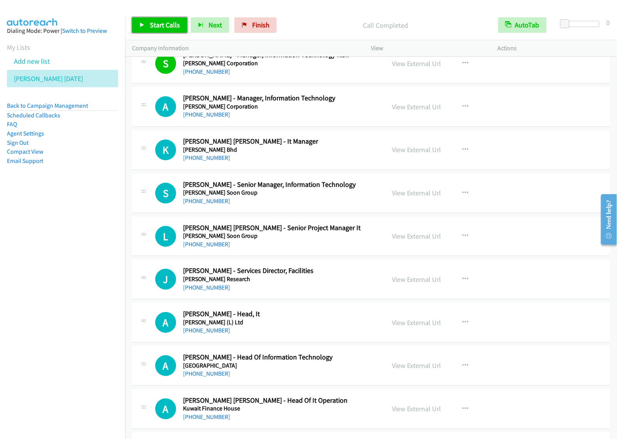
click at [170, 26] on span "Start Calls" at bounding box center [165, 24] width 30 height 9
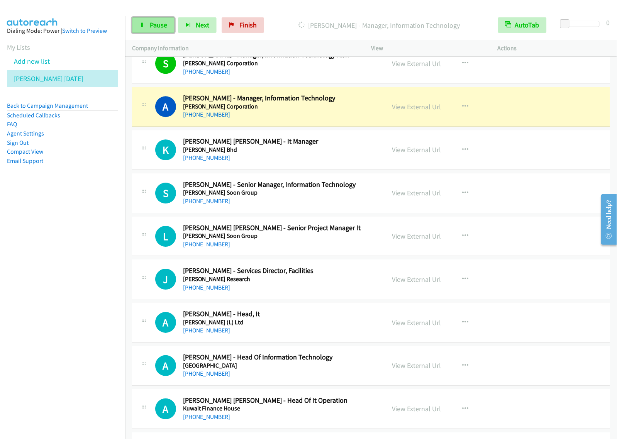
click at [156, 24] on span "Pause" at bounding box center [158, 24] width 17 height 9
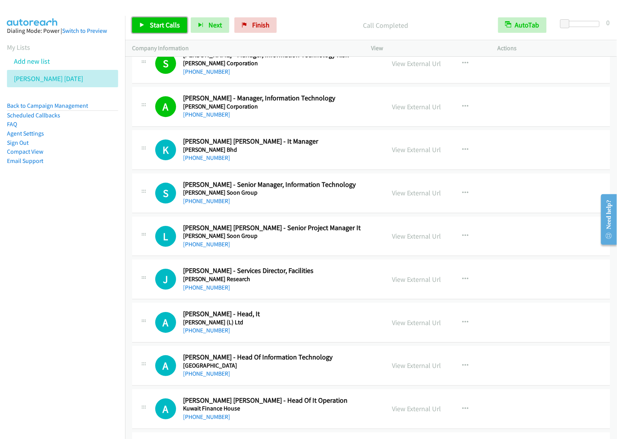
click at [163, 28] on span "Start Calls" at bounding box center [165, 24] width 30 height 9
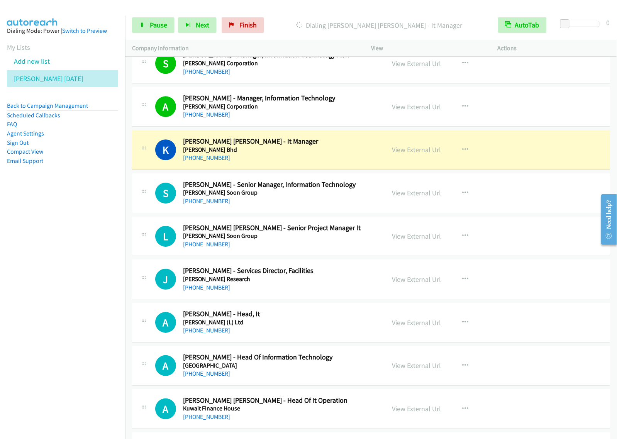
click at [57, 248] on nav "Dialing Mode: Power | Switch to Preview My Lists Add new list [PERSON_NAME] [DA…" at bounding box center [62, 235] width 125 height 439
click at [152, 18] on link "Pause" at bounding box center [153, 24] width 42 height 15
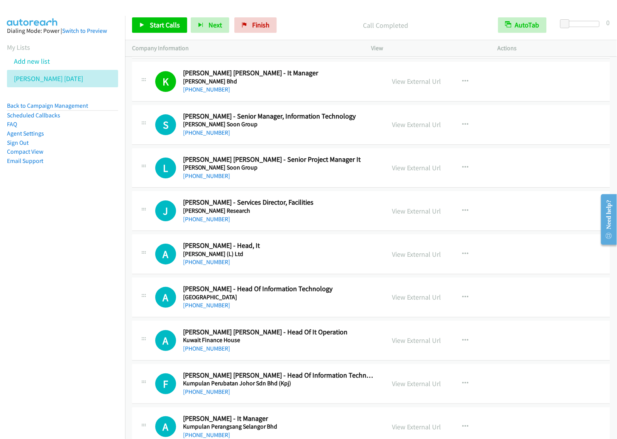
scroll to position [4000, 0]
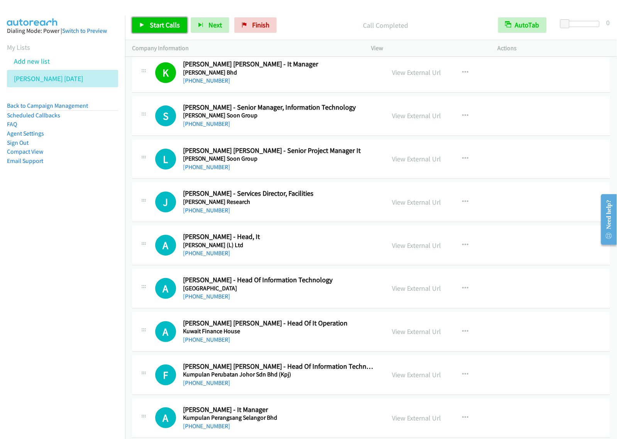
click at [168, 27] on span "Start Calls" at bounding box center [165, 24] width 30 height 9
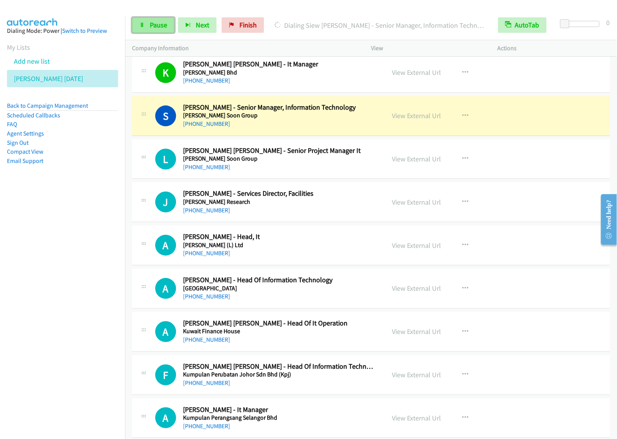
click at [157, 26] on span "Pause" at bounding box center [158, 24] width 17 height 9
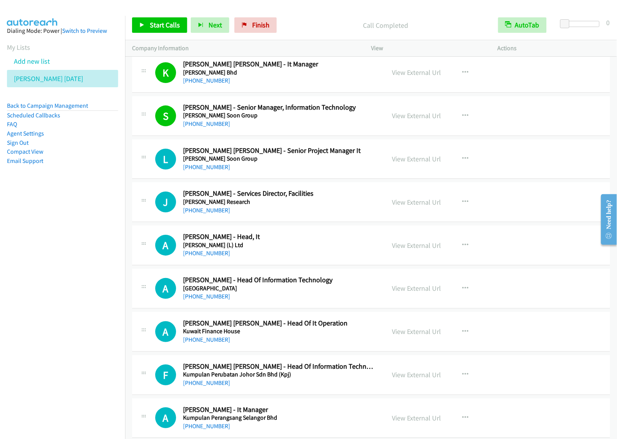
drag, startPoint x: 99, startPoint y: 210, endPoint x: 103, endPoint y: 208, distance: 4.7
click at [99, 210] on nav "Dialing Mode: Power | Switch to Preview My Lists Add new list [PERSON_NAME] [DA…" at bounding box center [62, 235] width 125 height 439
click at [172, 22] on span "Start Calls" at bounding box center [165, 24] width 30 height 9
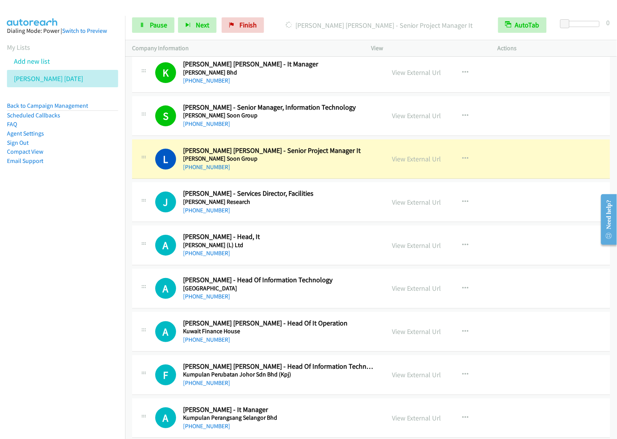
drag, startPoint x: 81, startPoint y: 268, endPoint x: 270, endPoint y: 70, distance: 273.8
click at [82, 268] on nav "Dialing Mode: Power | Switch to Preview My Lists Add new list [PERSON_NAME] [DA…" at bounding box center [62, 235] width 125 height 439
click at [152, 22] on span "Pause" at bounding box center [158, 24] width 17 height 9
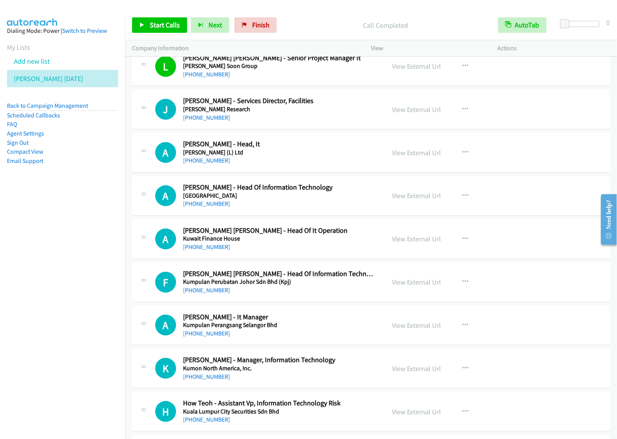
scroll to position [4097, 0]
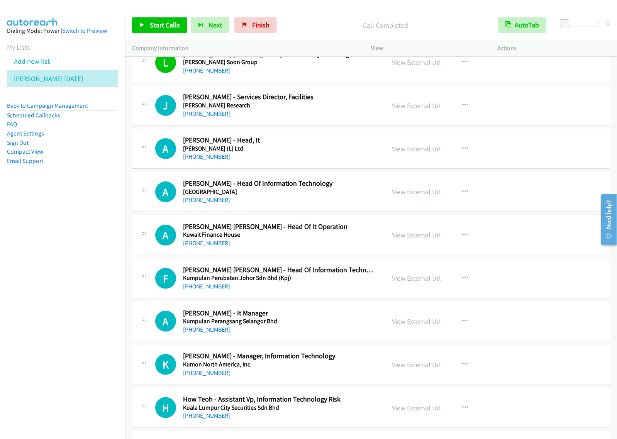
drag, startPoint x: 345, startPoint y: 147, endPoint x: 363, endPoint y: 147, distance: 17.4
click at [462, 152] on icon "button" at bounding box center [465, 148] width 6 height 6
click at [418, 207] on link "Start Calls Here" at bounding box center [423, 198] width 103 height 15
click at [462, 156] on button "button" at bounding box center [465, 148] width 21 height 15
click at [439, 205] on link "Start Calls Here" at bounding box center [423, 198] width 103 height 15
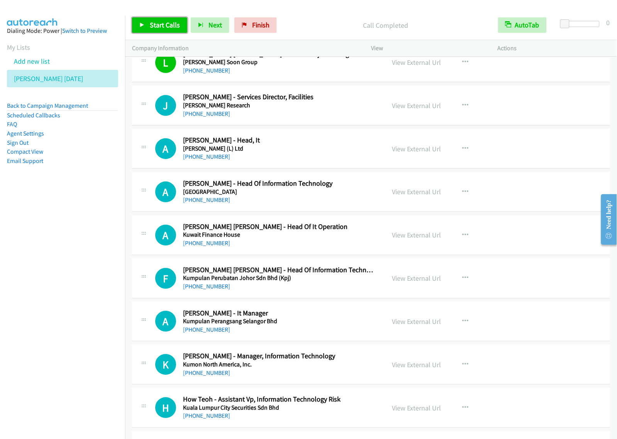
click at [151, 22] on span "Start Calls" at bounding box center [165, 24] width 30 height 9
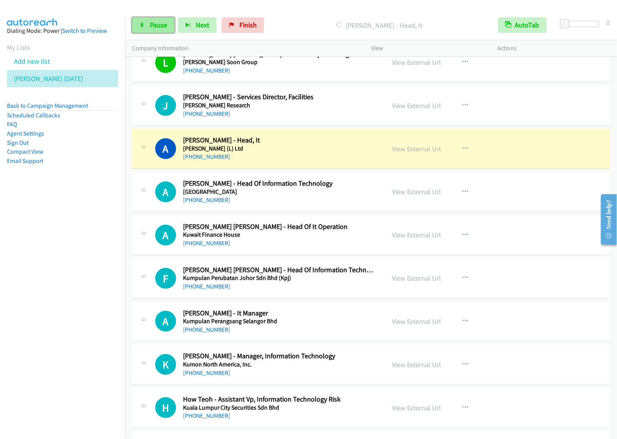
click at [157, 24] on span "Pause" at bounding box center [158, 24] width 17 height 9
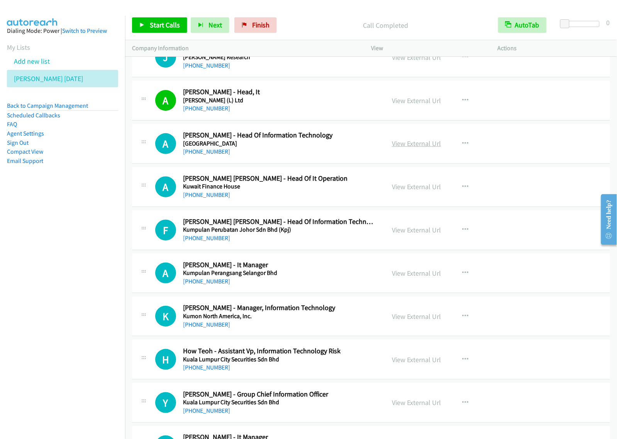
scroll to position [4193, 0]
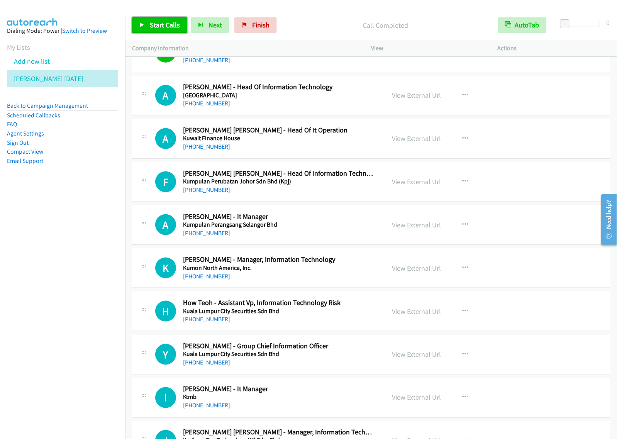
click at [156, 28] on span "Start Calls" at bounding box center [165, 24] width 30 height 9
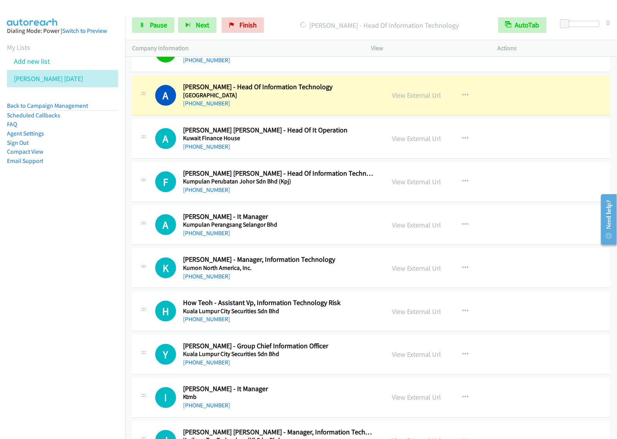
click at [54, 219] on nav "Dialing Mode: Power | Switch to Preview My Lists Add new list [PERSON_NAME] [DA…" at bounding box center [62, 235] width 125 height 439
click at [166, 28] on span "Pause" at bounding box center [158, 24] width 17 height 9
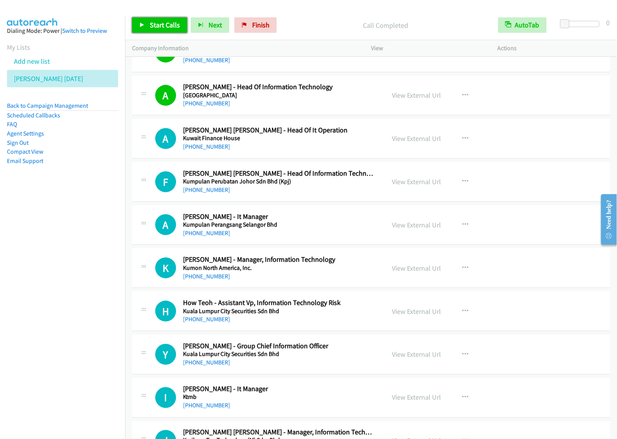
click at [157, 26] on span "Start Calls" at bounding box center [165, 24] width 30 height 9
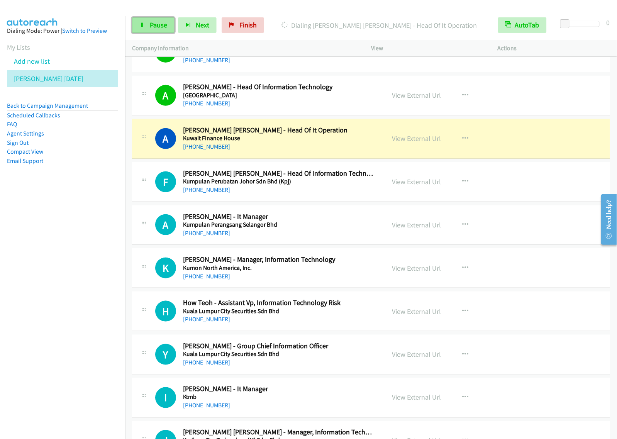
drag, startPoint x: 154, startPoint y: 29, endPoint x: 171, endPoint y: 26, distance: 17.3
click at [154, 29] on span "Pause" at bounding box center [158, 24] width 17 height 9
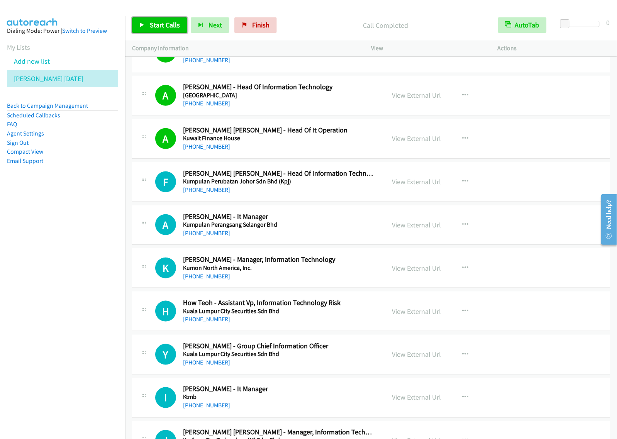
click at [165, 25] on span "Start Calls" at bounding box center [165, 24] width 30 height 9
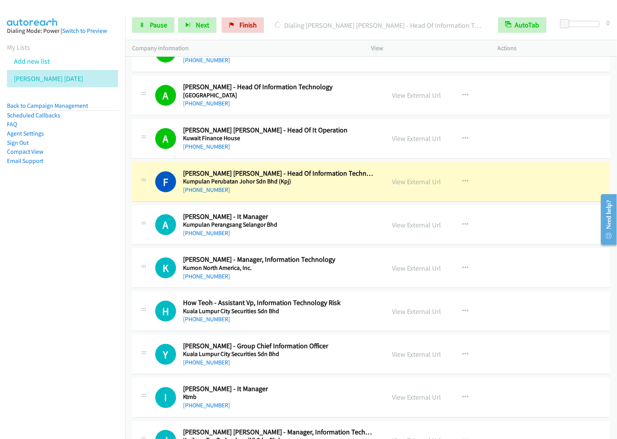
click at [105, 233] on nav "Dialing Mode: Power | Switch to Preview My Lists Add new list [PERSON_NAME] [DA…" at bounding box center [62, 235] width 125 height 439
click at [164, 23] on span "Pause" at bounding box center [158, 24] width 17 height 9
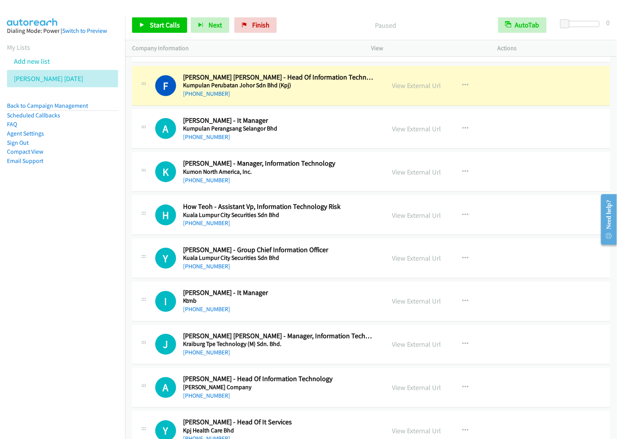
scroll to position [4290, 0]
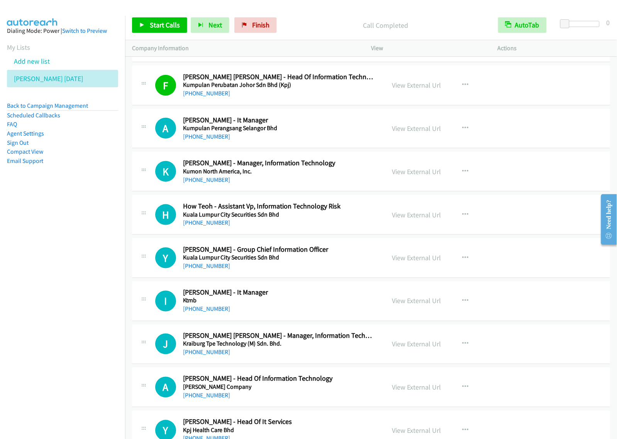
drag, startPoint x: 93, startPoint y: 194, endPoint x: 123, endPoint y: 184, distance: 30.8
click at [93, 194] on aside "Dialing Mode: Power | Switch to Preview My Lists Add new list [PERSON_NAME] [DA…" at bounding box center [62, 108] width 125 height 184
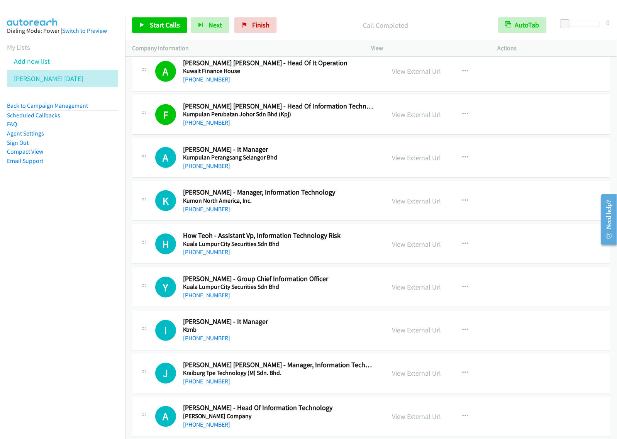
scroll to position [4242, 0]
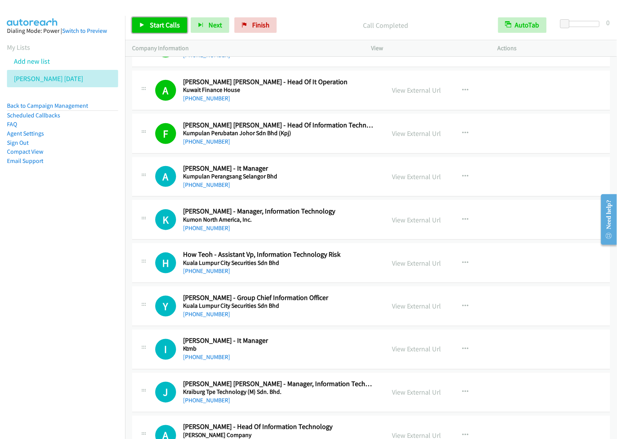
click at [166, 31] on link "Start Calls" at bounding box center [159, 24] width 55 height 15
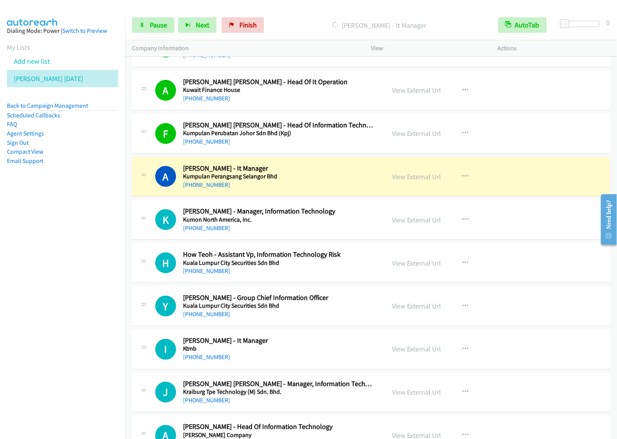
click at [80, 273] on nav "Dialing Mode: Power | Switch to Preview My Lists Add new list [PERSON_NAME] [DA…" at bounding box center [62, 235] width 125 height 439
click at [158, 30] on link "Pause" at bounding box center [153, 24] width 42 height 15
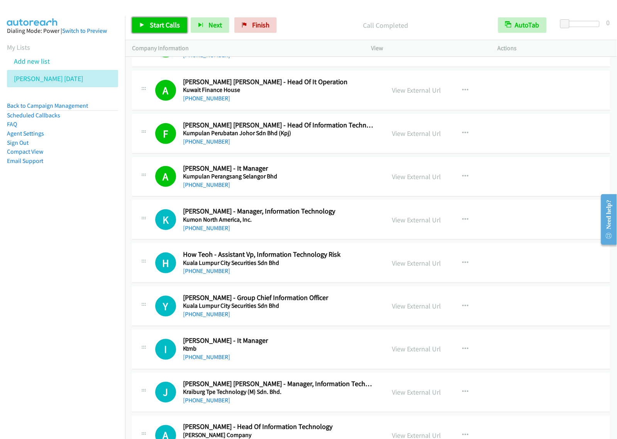
click at [169, 29] on span "Start Calls" at bounding box center [165, 24] width 30 height 9
click at [154, 26] on span "Pause" at bounding box center [158, 24] width 17 height 9
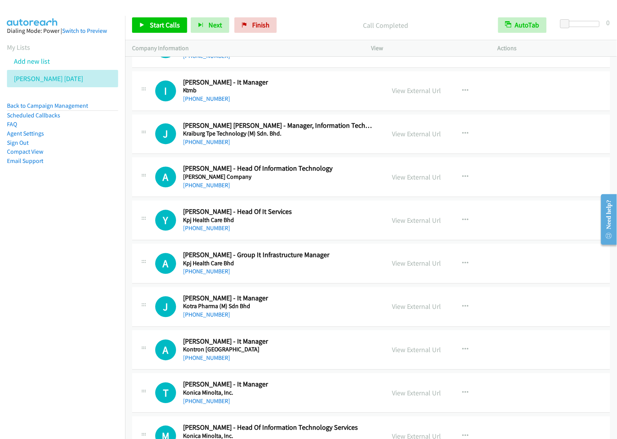
scroll to position [4483, 0]
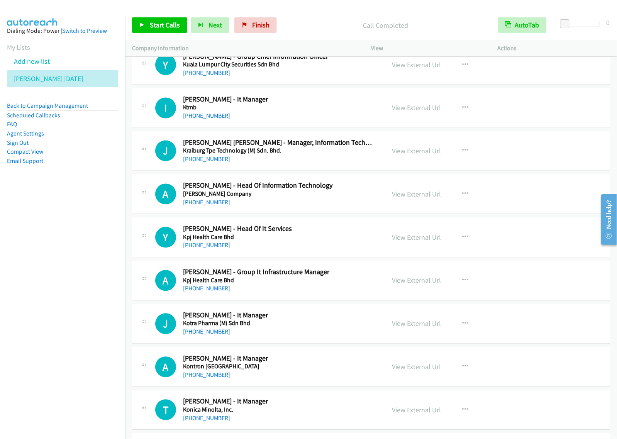
click at [335, 112] on h5 "Ktmb" at bounding box center [279, 108] width 192 height 8
click at [456, 115] on button "button" at bounding box center [465, 107] width 21 height 15
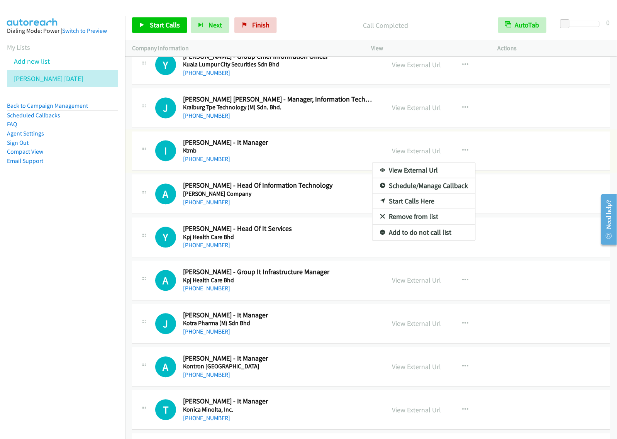
click at [355, 157] on div at bounding box center [308, 219] width 617 height 439
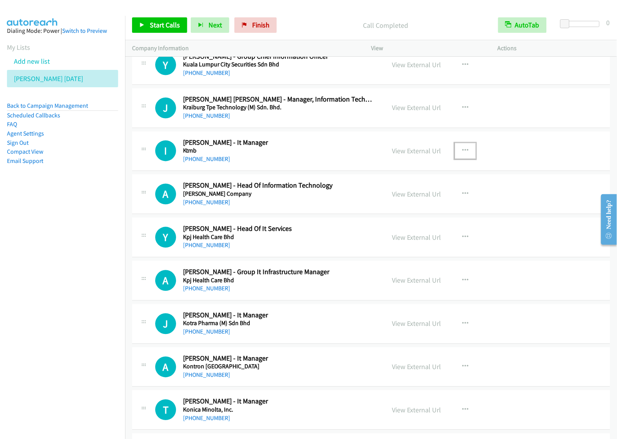
click at [458, 157] on button "button" at bounding box center [465, 150] width 21 height 15
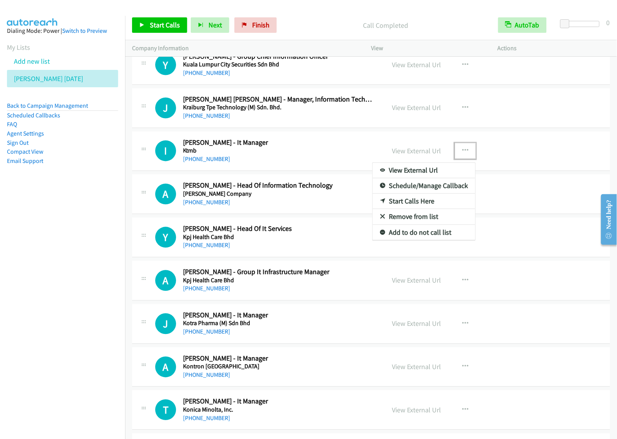
click at [434, 209] on link "Start Calls Here" at bounding box center [423, 201] width 103 height 15
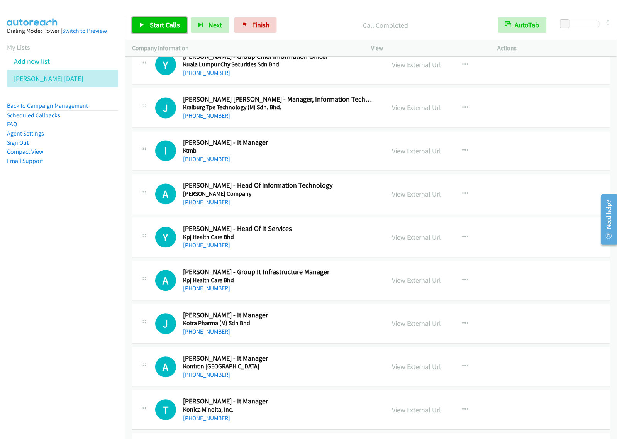
click at [174, 25] on span "Start Calls" at bounding box center [165, 24] width 30 height 9
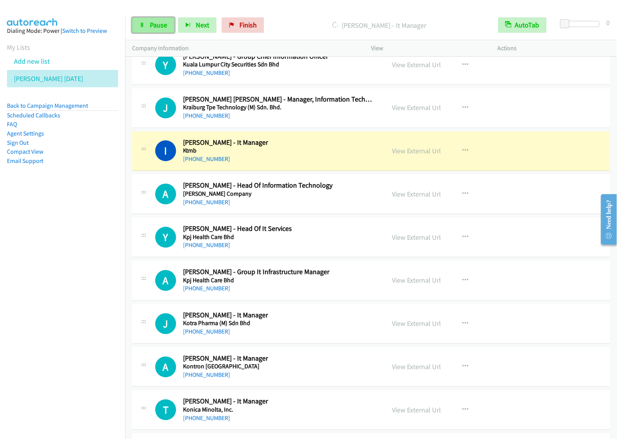
click at [159, 27] on span "Pause" at bounding box center [158, 24] width 17 height 9
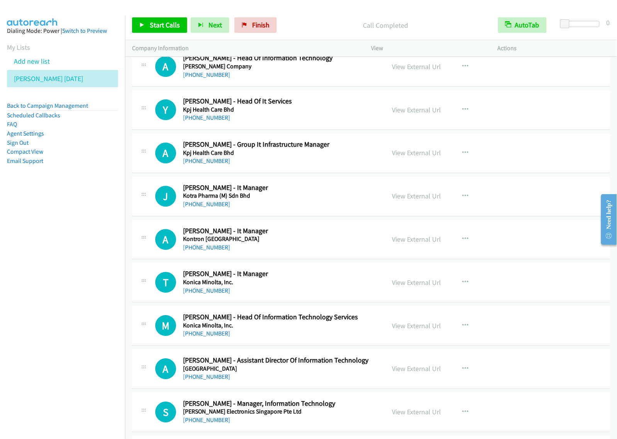
scroll to position [4628, 0]
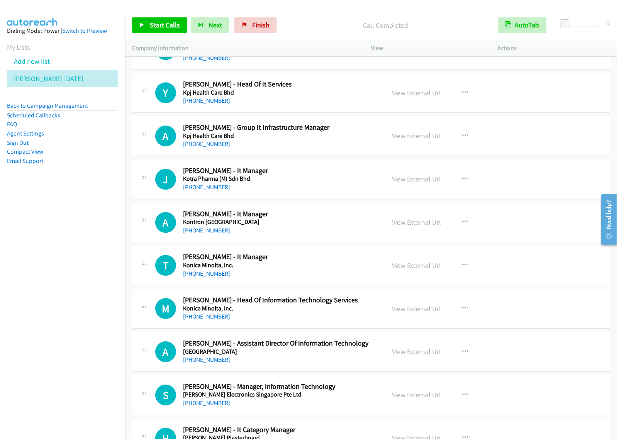
click at [338, 191] on div "[PHONE_NUMBER]" at bounding box center [279, 187] width 192 height 9
click at [464, 182] on icon "button" at bounding box center [465, 179] width 6 height 6
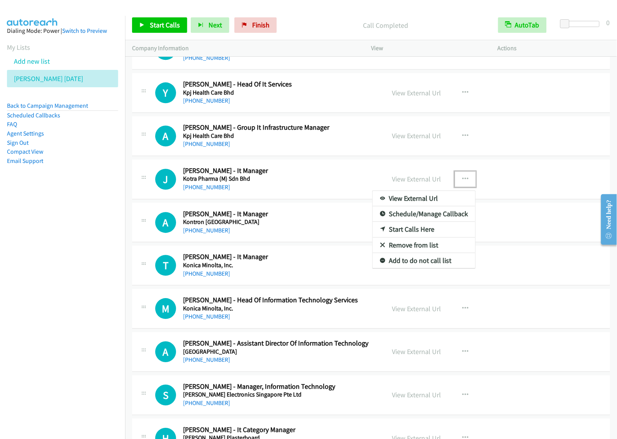
click at [429, 237] on link "Start Calls Here" at bounding box center [423, 229] width 103 height 15
click at [464, 182] on icon "button" at bounding box center [465, 179] width 6 height 6
click at [432, 237] on link "Start Calls Here" at bounding box center [423, 229] width 103 height 15
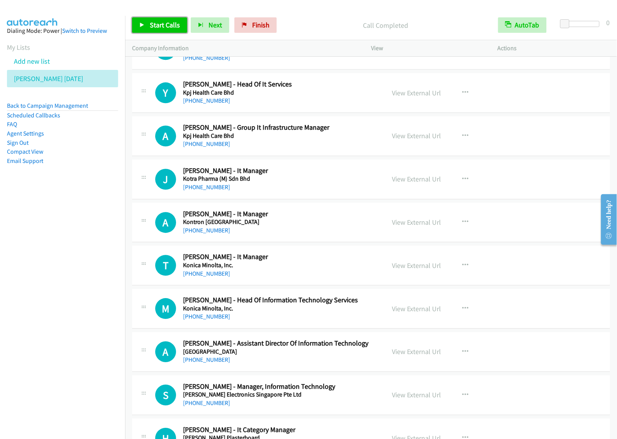
click at [162, 26] on span "Start Calls" at bounding box center [165, 24] width 30 height 9
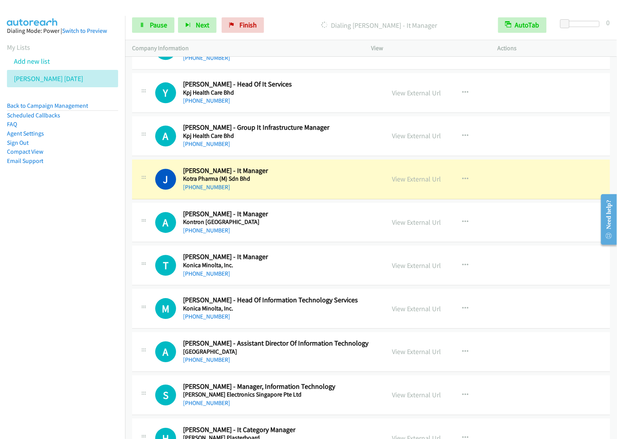
click at [70, 292] on nav "Dialing Mode: Power | Switch to Preview My Lists Add new list [PERSON_NAME] [DA…" at bounding box center [62, 235] width 125 height 439
click at [151, 29] on span "Pause" at bounding box center [158, 24] width 17 height 9
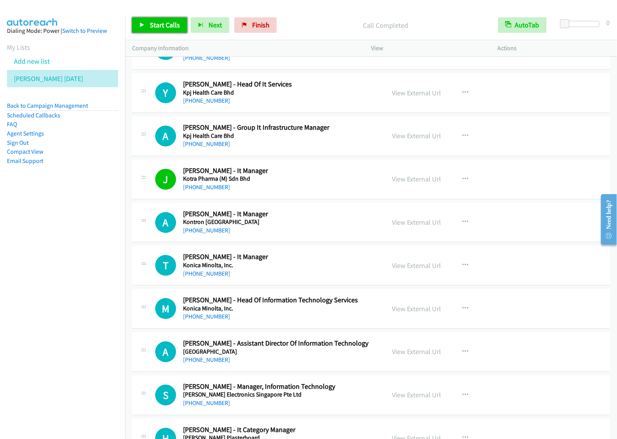
click at [172, 33] on link "Start Calls" at bounding box center [159, 24] width 55 height 15
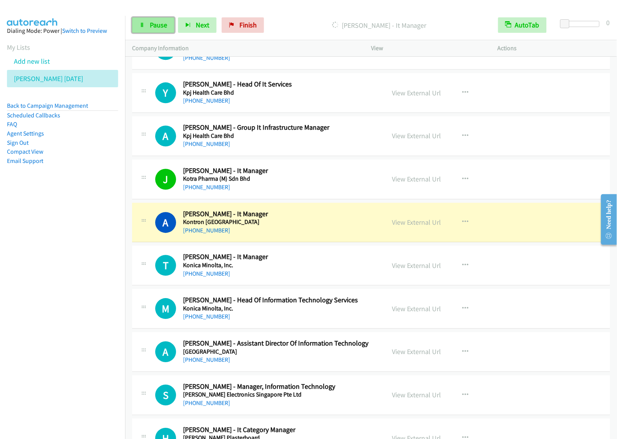
click at [152, 24] on span "Pause" at bounding box center [158, 24] width 17 height 9
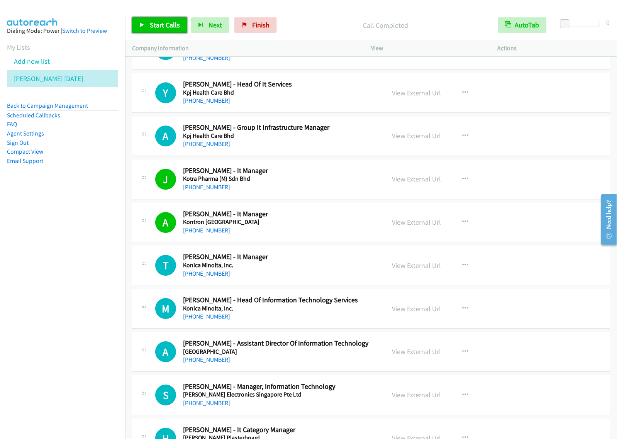
click at [174, 25] on span "Start Calls" at bounding box center [165, 24] width 30 height 9
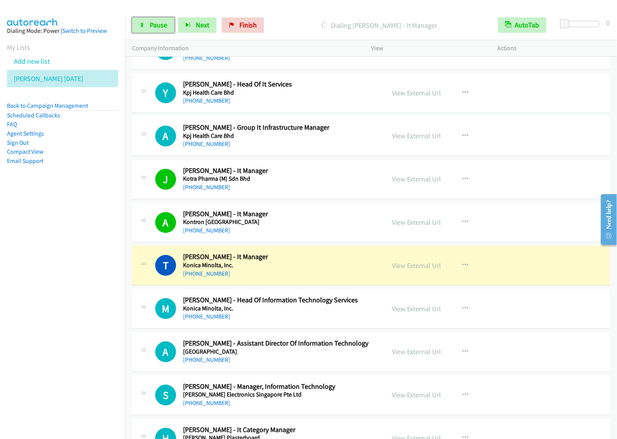
drag, startPoint x: 164, startPoint y: 25, endPoint x: 198, endPoint y: 39, distance: 36.2
click at [164, 25] on span "Pause" at bounding box center [158, 24] width 17 height 9
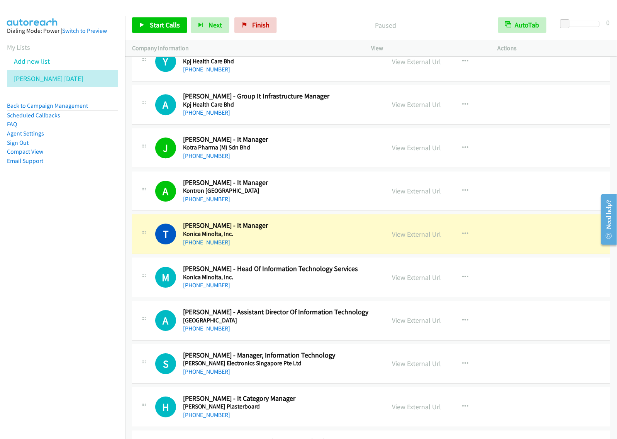
scroll to position [4676, 0]
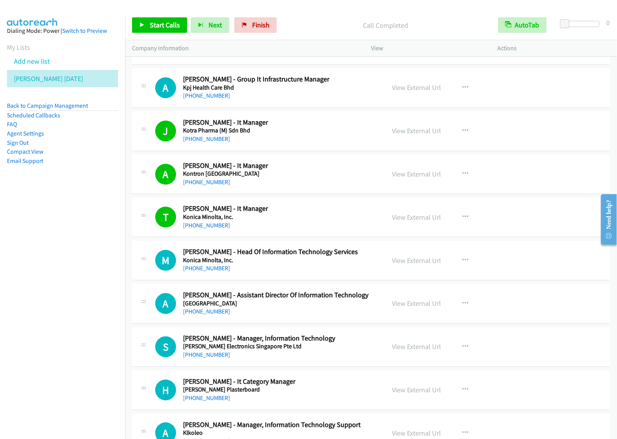
drag, startPoint x: 27, startPoint y: 296, endPoint x: 105, endPoint y: 261, distance: 85.3
click at [27, 296] on nav "Dialing Mode: Power | Switch to Preview My Lists Add new list [PERSON_NAME] [DA…" at bounding box center [62, 235] width 125 height 439
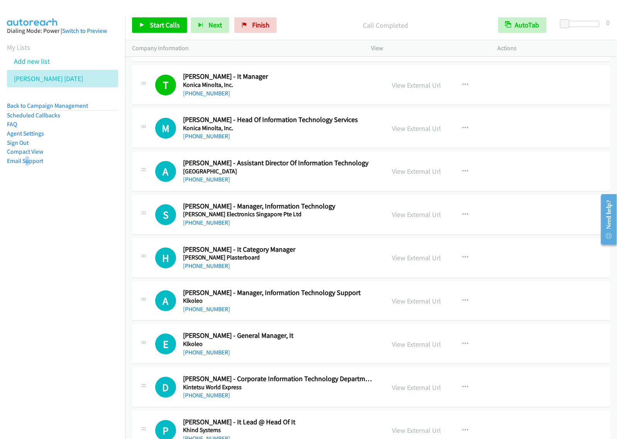
scroll to position [4788, 0]
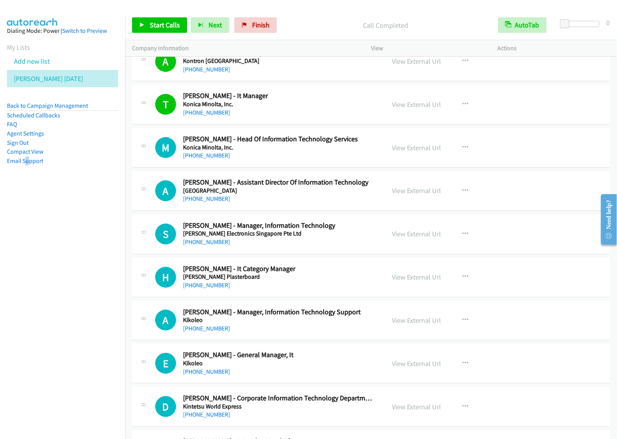
click at [332, 237] on h5 "[PERSON_NAME] Electronics Singapore Pte Ltd" at bounding box center [279, 234] width 192 height 8
click at [316, 203] on div "[PHONE_NUMBER]" at bounding box center [279, 198] width 192 height 9
click at [462, 237] on button "button" at bounding box center [465, 233] width 21 height 15
click at [423, 292] on link "Start Calls Here" at bounding box center [423, 283] width 103 height 15
click at [464, 237] on button "button" at bounding box center [465, 233] width 21 height 15
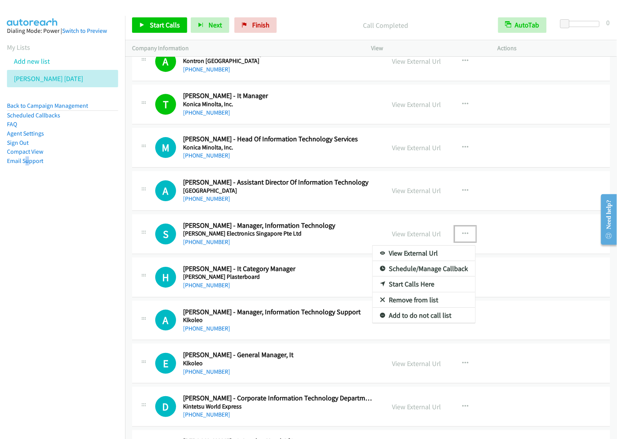
click at [423, 292] on link "Start Calls Here" at bounding box center [423, 283] width 103 height 15
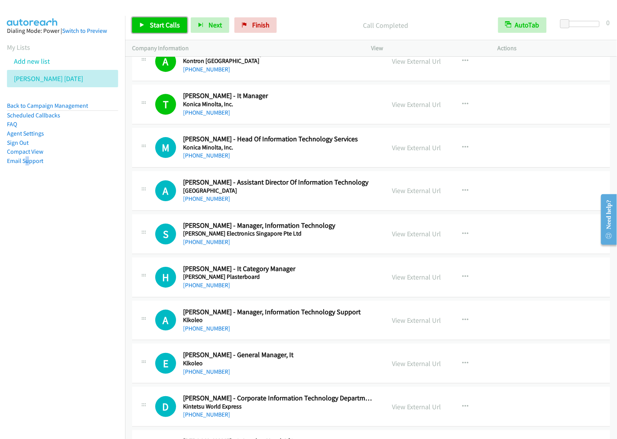
click at [151, 24] on span "Start Calls" at bounding box center [165, 24] width 30 height 9
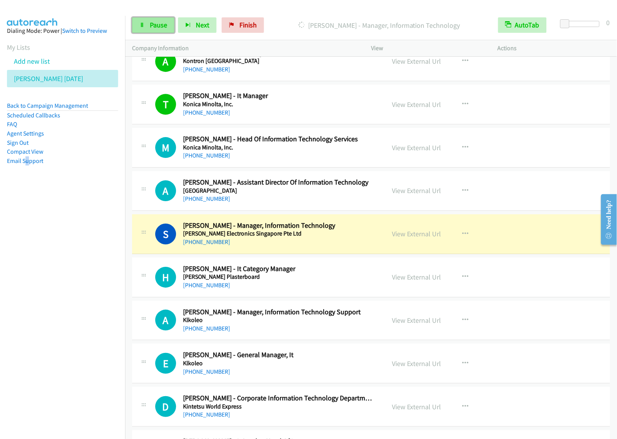
click at [147, 26] on link "Pause" at bounding box center [153, 24] width 42 height 15
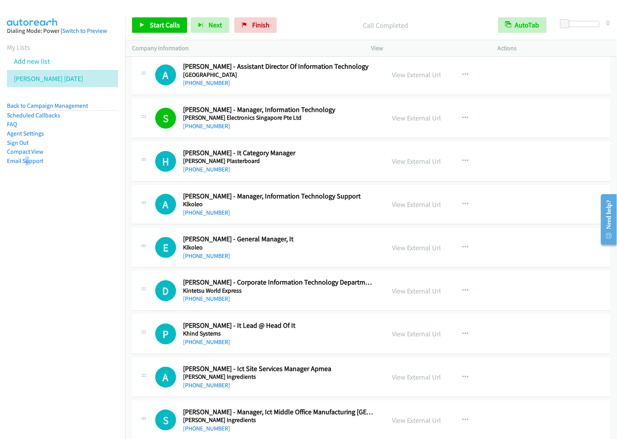
scroll to position [4924, 0]
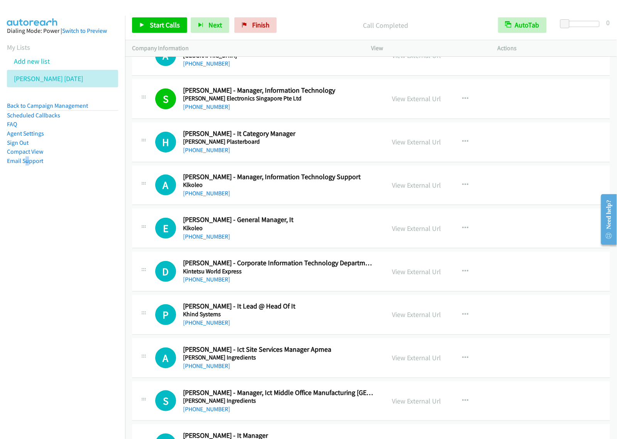
click at [299, 154] on div "[PHONE_NUMBER]" at bounding box center [279, 149] width 192 height 9
click at [174, 25] on span "Start Calls" at bounding box center [165, 24] width 30 height 9
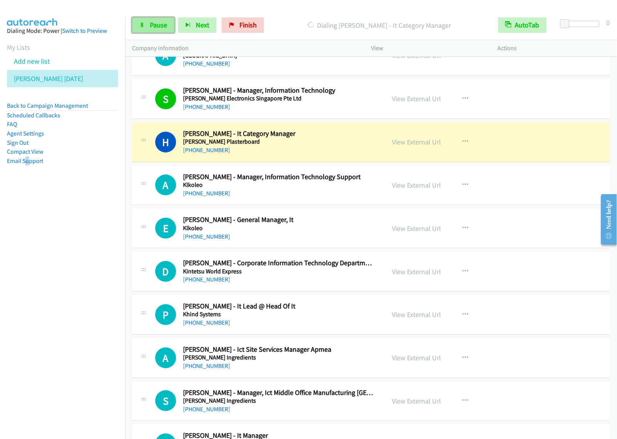
click at [163, 29] on span "Pause" at bounding box center [158, 24] width 17 height 9
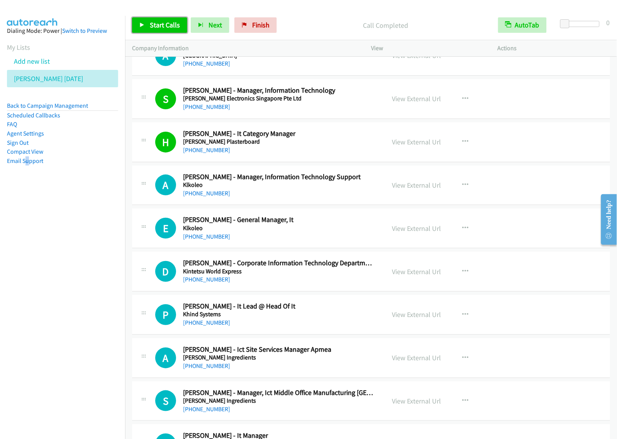
click at [160, 26] on span "Start Calls" at bounding box center [165, 24] width 30 height 9
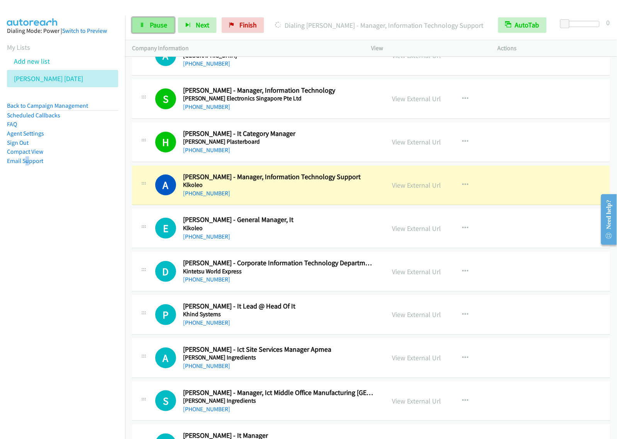
click at [151, 29] on span "Pause" at bounding box center [158, 24] width 17 height 9
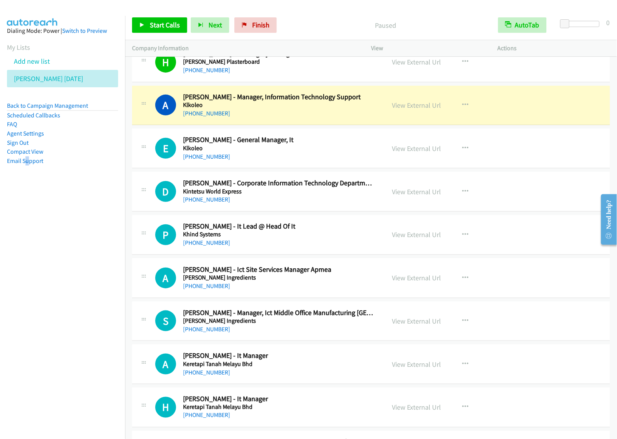
scroll to position [5020, 0]
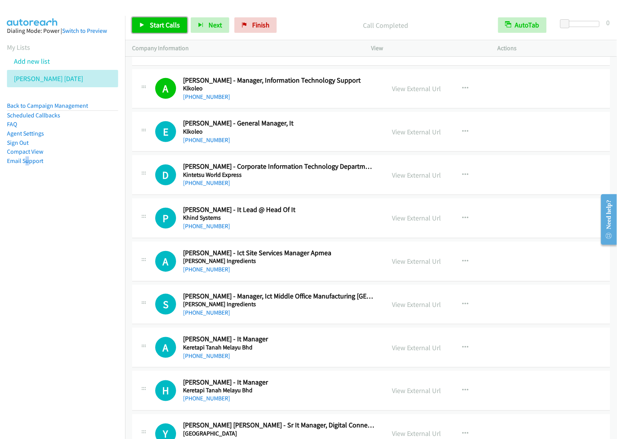
click at [163, 32] on link "Start Calls" at bounding box center [159, 24] width 55 height 15
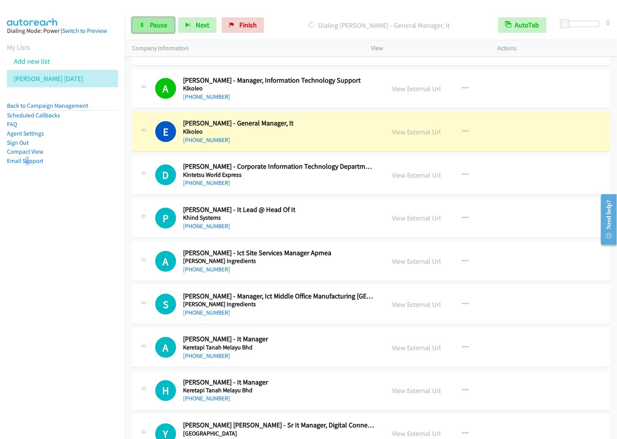
click at [153, 28] on span "Pause" at bounding box center [158, 24] width 17 height 9
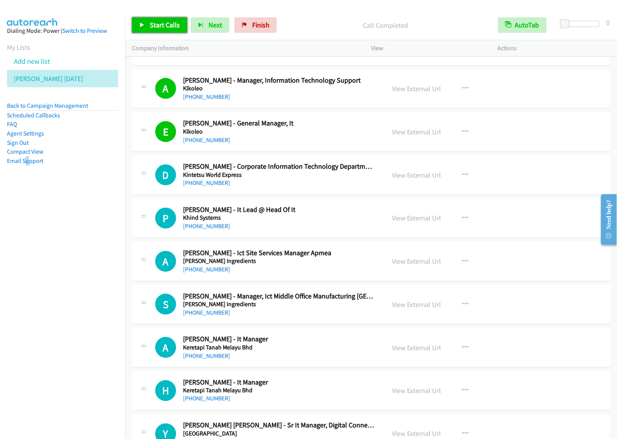
click at [159, 25] on span "Start Calls" at bounding box center [165, 24] width 30 height 9
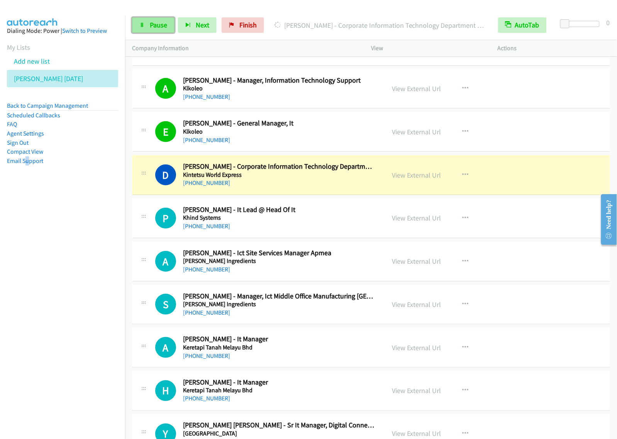
click at [148, 31] on link "Pause" at bounding box center [153, 24] width 42 height 15
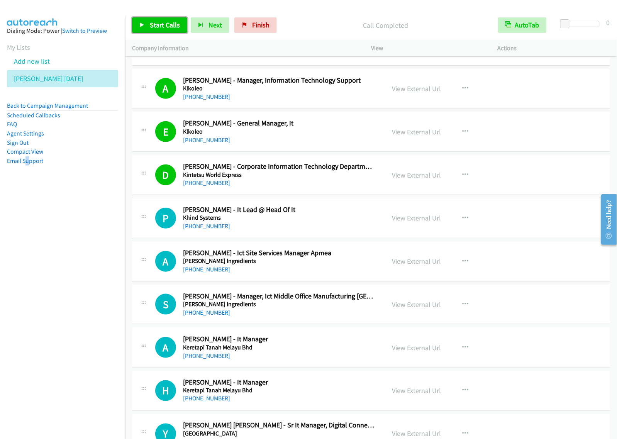
click at [168, 22] on span "Start Calls" at bounding box center [165, 24] width 30 height 9
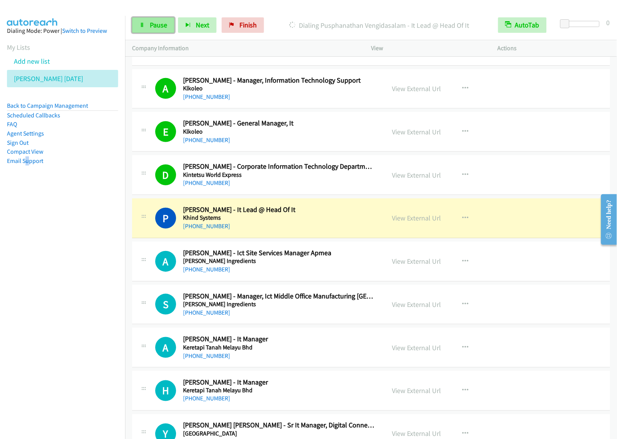
click at [155, 24] on span "Pause" at bounding box center [158, 24] width 17 height 9
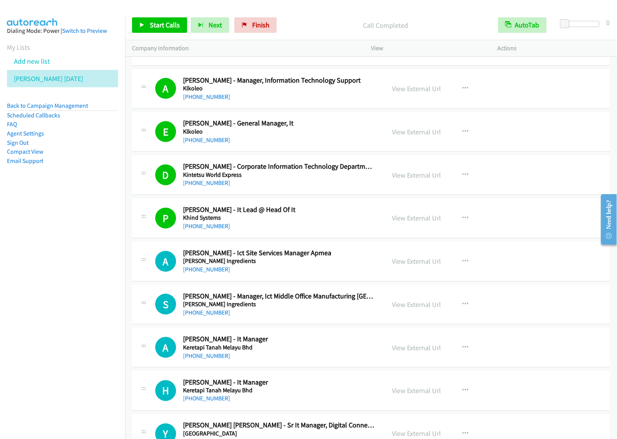
drag, startPoint x: 18, startPoint y: 333, endPoint x: 23, endPoint y: 331, distance: 5.4
click at [18, 333] on nav "Dialing Mode: Power | Switch to Preview My Lists Add new list [PERSON_NAME] [DA…" at bounding box center [62, 235] width 125 height 439
click at [73, 294] on nav "Dialing Mode: Power | Switch to Preview My Lists Add new list [PERSON_NAME] [DA…" at bounding box center [62, 235] width 125 height 439
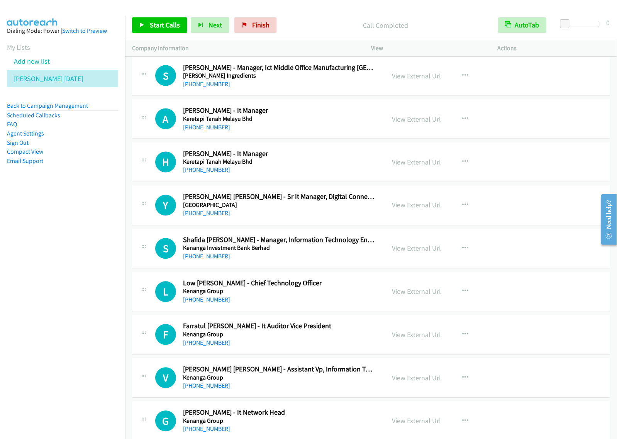
scroll to position [5293, 0]
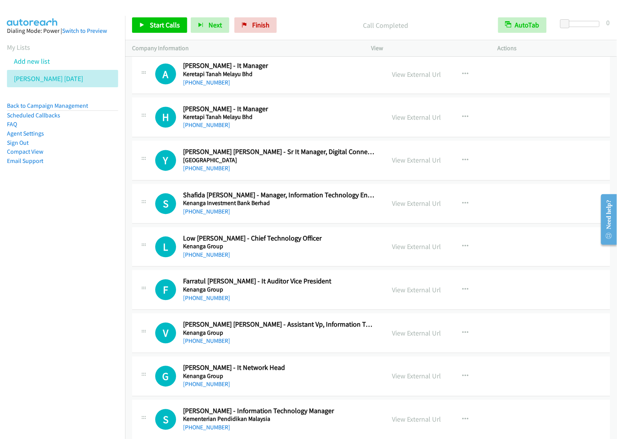
click at [317, 78] on h5 "Keretapi Tanah Melayu Bhd" at bounding box center [279, 74] width 192 height 8
click at [465, 82] on button "button" at bounding box center [465, 73] width 21 height 15
click at [433, 130] on link "Start Calls Here" at bounding box center [423, 124] width 103 height 15
click at [467, 79] on button "button" at bounding box center [465, 73] width 21 height 15
click at [437, 131] on link "Start Calls Here" at bounding box center [423, 124] width 103 height 15
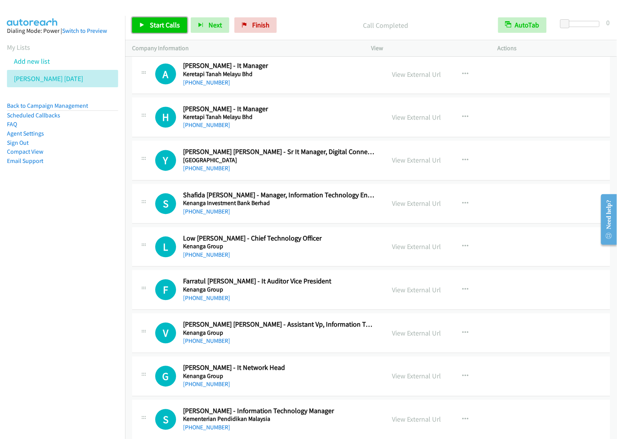
click at [164, 22] on span "Start Calls" at bounding box center [165, 24] width 30 height 9
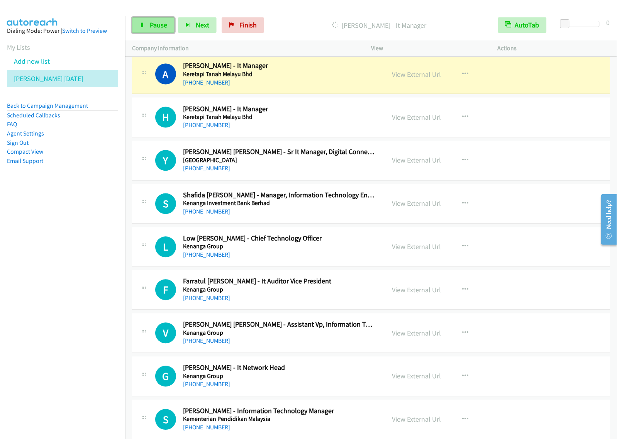
click at [155, 22] on span "Pause" at bounding box center [158, 24] width 17 height 9
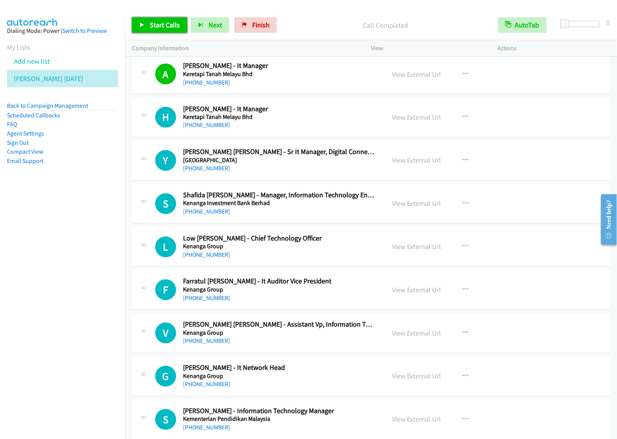
click at [167, 26] on span "Start Calls" at bounding box center [165, 24] width 30 height 9
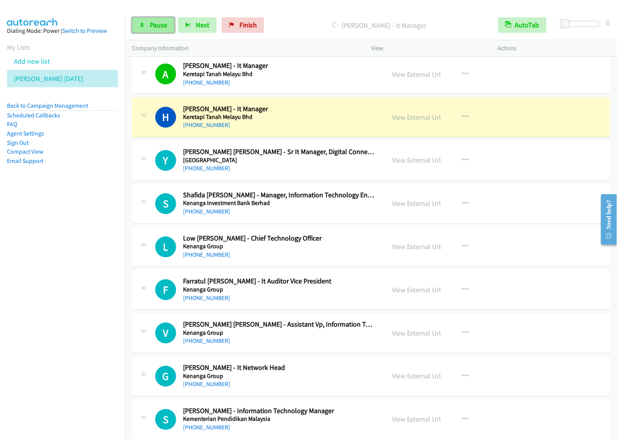
click at [145, 27] on link "Pause" at bounding box center [153, 24] width 42 height 15
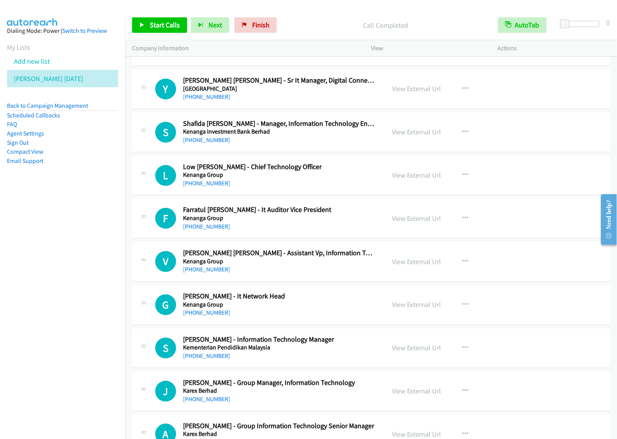
scroll to position [5390, 0]
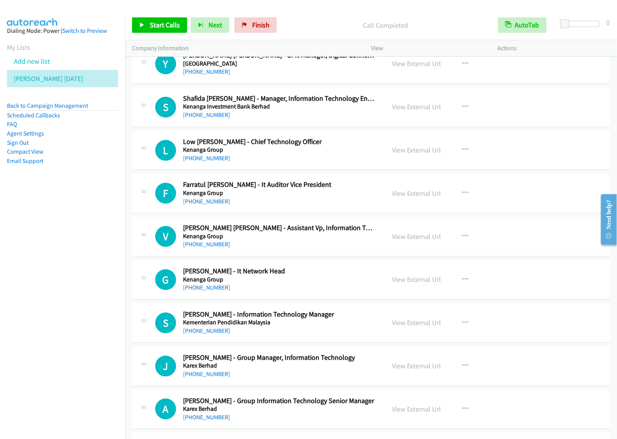
drag, startPoint x: 92, startPoint y: 271, endPoint x: 310, endPoint y: 156, distance: 245.8
click at [92, 271] on nav "Dialing Mode: Power | Switch to Preview My Lists Add new list [PERSON_NAME] [DA…" at bounding box center [62, 235] width 125 height 439
click at [344, 120] on div "[PHONE_NUMBER]" at bounding box center [279, 115] width 192 height 9
click at [458, 115] on button "button" at bounding box center [465, 107] width 21 height 15
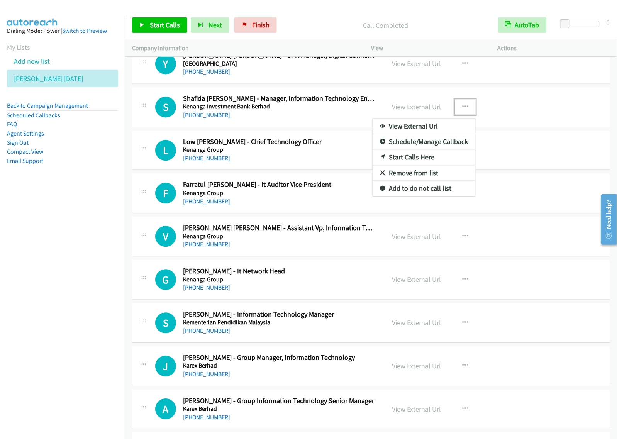
click at [415, 163] on link "Start Calls Here" at bounding box center [423, 157] width 103 height 15
click at [458, 113] on button "button" at bounding box center [465, 107] width 21 height 15
click at [413, 161] on link "Start Calls Here" at bounding box center [423, 157] width 103 height 15
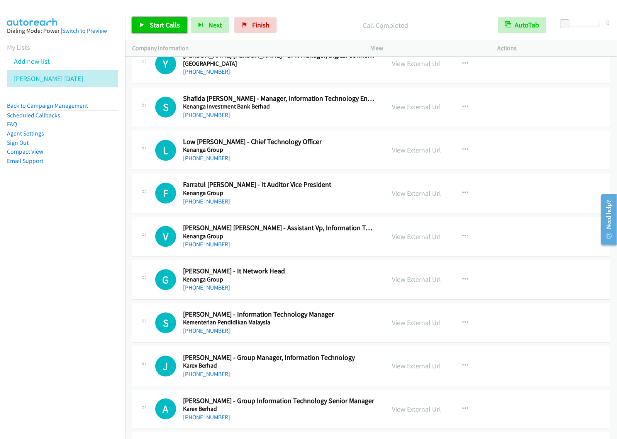
click at [157, 24] on span "Start Calls" at bounding box center [165, 24] width 30 height 9
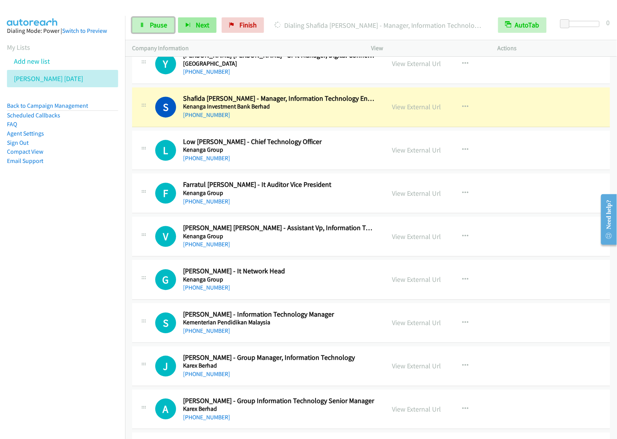
drag, startPoint x: 157, startPoint y: 27, endPoint x: 182, endPoint y: 24, distance: 25.4
click at [157, 27] on span "Pause" at bounding box center [158, 24] width 17 height 9
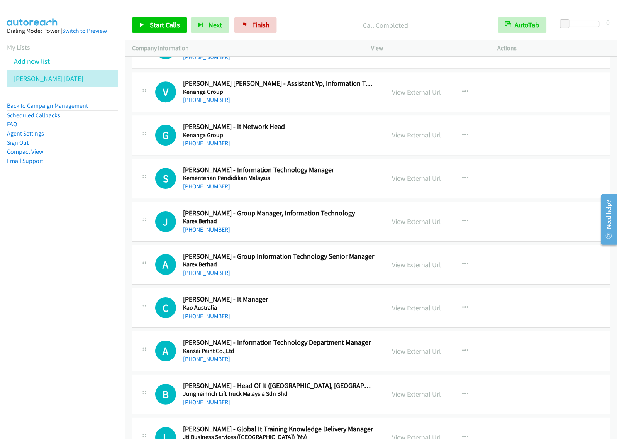
scroll to position [5554, 0]
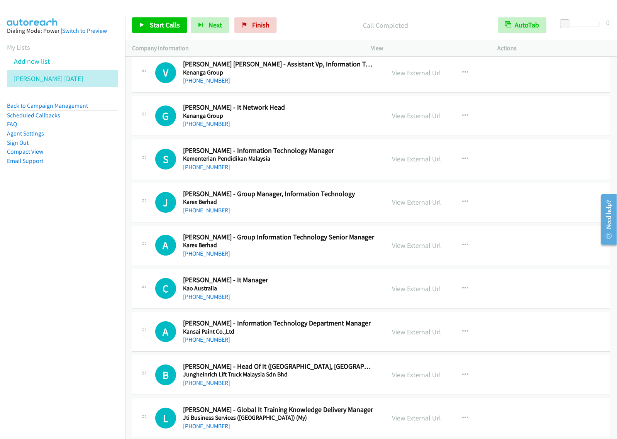
click at [316, 172] on div "[PHONE_NUMBER]" at bounding box center [279, 166] width 192 height 9
click at [461, 163] on button "button" at bounding box center [465, 158] width 21 height 15
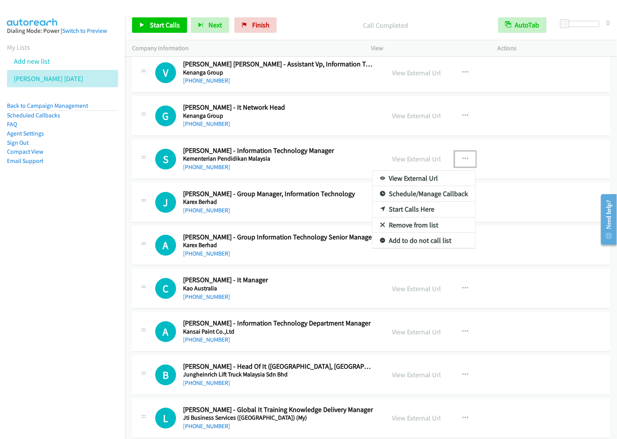
click at [415, 217] on link "Start Calls Here" at bounding box center [423, 208] width 103 height 15
click at [351, 172] on div "[PHONE_NUMBER]" at bounding box center [279, 166] width 192 height 9
click at [468, 167] on button "button" at bounding box center [465, 158] width 21 height 15
click at [435, 217] on link "Start Calls Here" at bounding box center [423, 208] width 103 height 15
click at [464, 166] on button "button" at bounding box center [465, 158] width 21 height 15
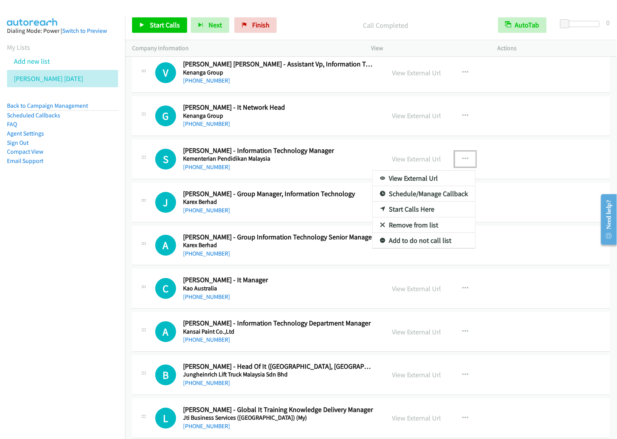
click at [435, 217] on link "Start Calls Here" at bounding box center [423, 208] width 103 height 15
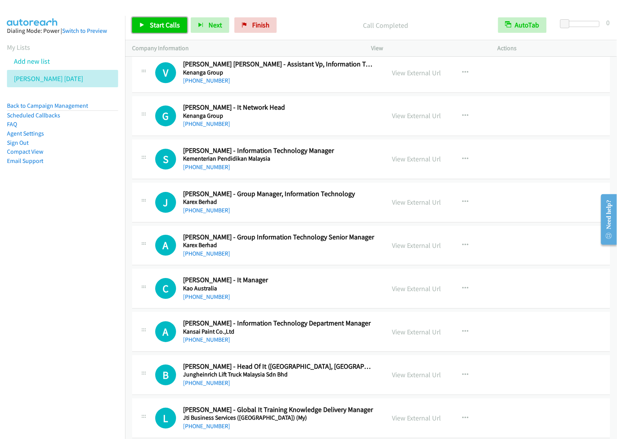
click at [173, 26] on span "Start Calls" at bounding box center [165, 24] width 30 height 9
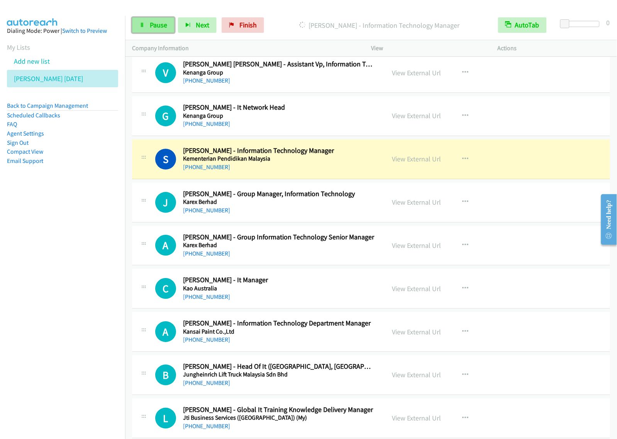
click at [165, 24] on span "Pause" at bounding box center [158, 24] width 17 height 9
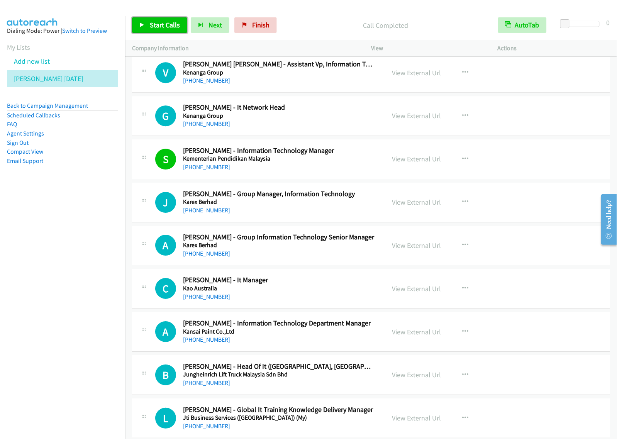
click at [169, 25] on span "Start Calls" at bounding box center [165, 24] width 30 height 9
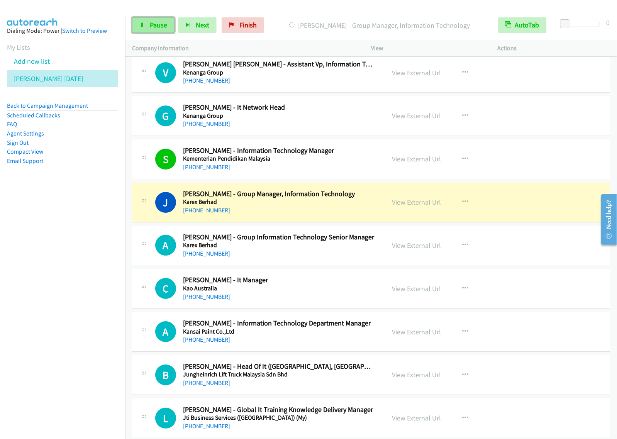
click at [162, 26] on span "Pause" at bounding box center [158, 24] width 17 height 9
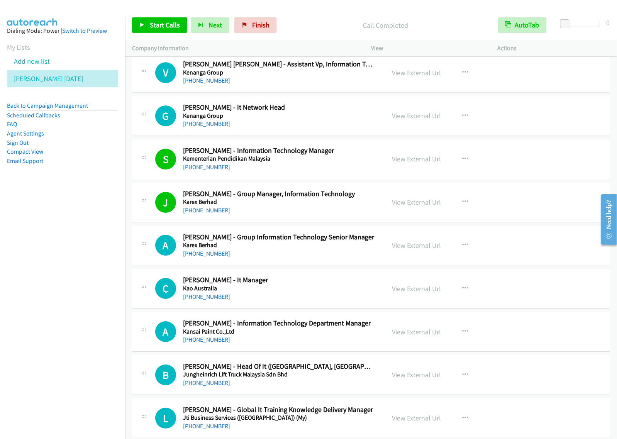
drag, startPoint x: 99, startPoint y: 298, endPoint x: 116, endPoint y: 287, distance: 20.9
click at [100, 298] on nav "Dialing Mode: Power | Switch to Preview My Lists Add new list [PERSON_NAME] [DA…" at bounding box center [62, 235] width 125 height 439
click at [174, 20] on link "Start Calls" at bounding box center [159, 24] width 55 height 15
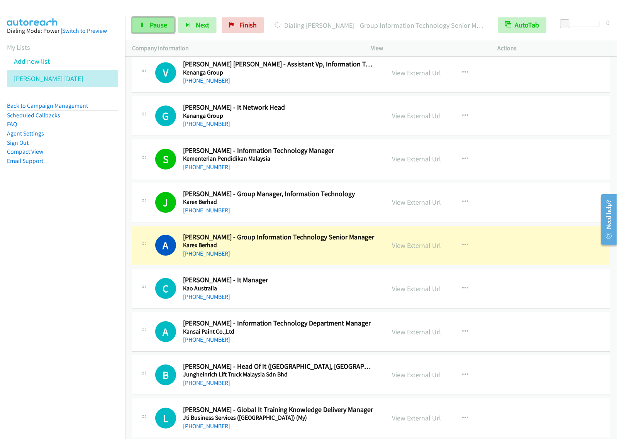
drag, startPoint x: 163, startPoint y: 27, endPoint x: 170, endPoint y: 25, distance: 6.8
click at [163, 26] on span "Pause" at bounding box center [158, 24] width 17 height 9
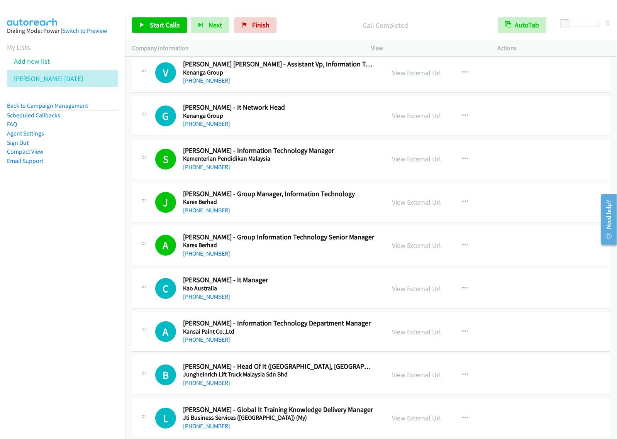
drag, startPoint x: 98, startPoint y: 263, endPoint x: 107, endPoint y: 244, distance: 21.8
click at [98, 263] on nav "Dialing Mode: Power | Switch to Preview My Lists Add new list [PERSON_NAME] [DA…" at bounding box center [62, 235] width 125 height 439
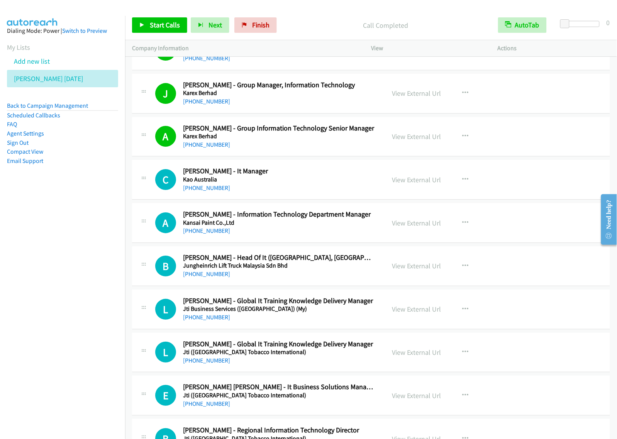
scroll to position [5747, 0]
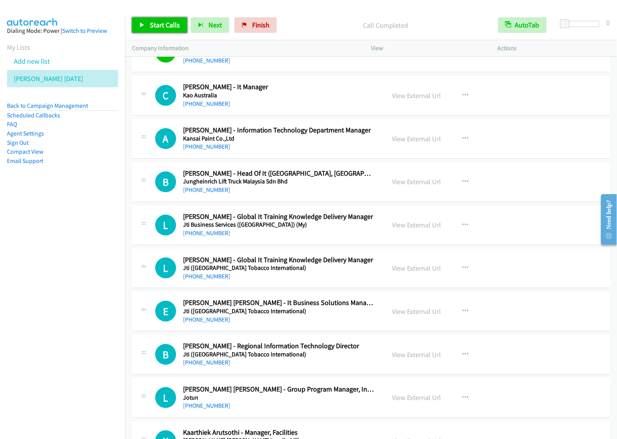
click at [168, 25] on span "Start Calls" at bounding box center [165, 24] width 30 height 9
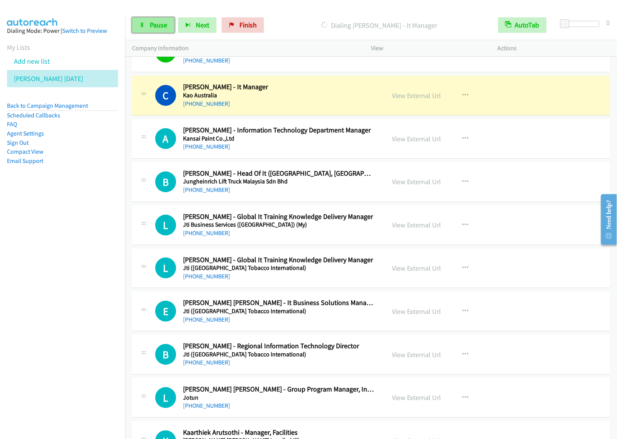
click at [168, 27] on link "Pause" at bounding box center [153, 24] width 42 height 15
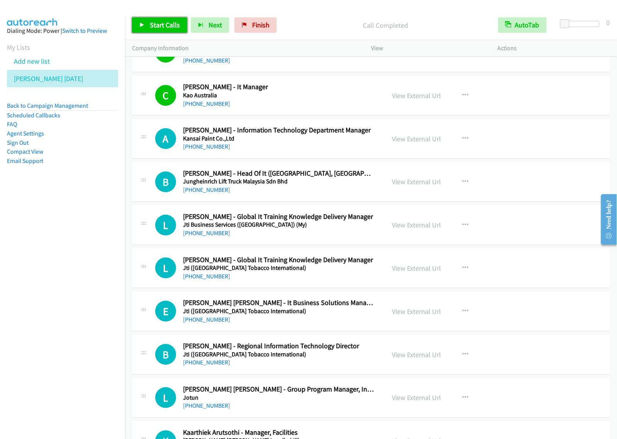
drag, startPoint x: 175, startPoint y: 32, endPoint x: 178, endPoint y: 36, distance: 4.9
click at [175, 32] on link "Start Calls" at bounding box center [159, 24] width 55 height 15
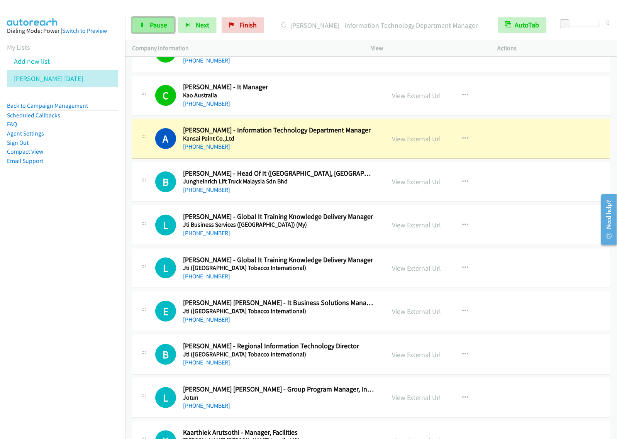
click at [159, 28] on span "Pause" at bounding box center [158, 24] width 17 height 9
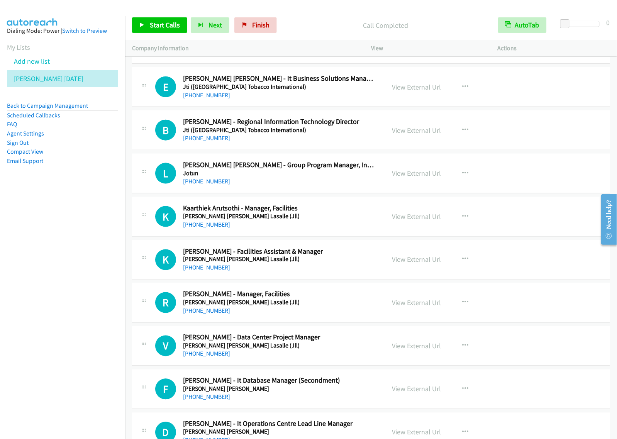
scroll to position [5988, 0]
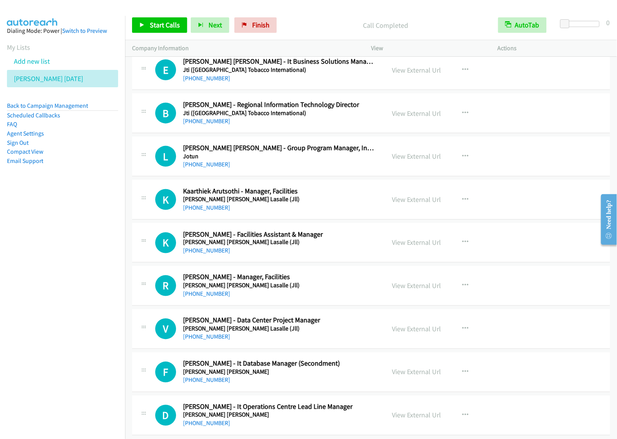
click at [331, 126] on div "[PHONE_NUMBER]" at bounding box center [279, 121] width 192 height 9
click at [457, 121] on button "button" at bounding box center [465, 112] width 21 height 15
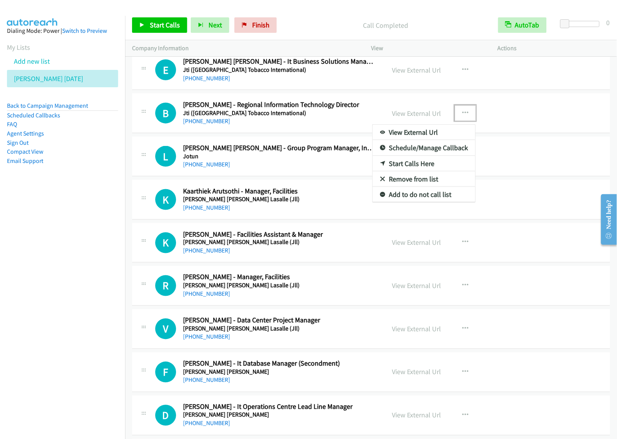
click at [427, 171] on link "Start Calls Here" at bounding box center [423, 163] width 103 height 15
click at [455, 121] on button "button" at bounding box center [465, 112] width 21 height 15
click at [442, 171] on link "Start Calls Here" at bounding box center [423, 163] width 103 height 15
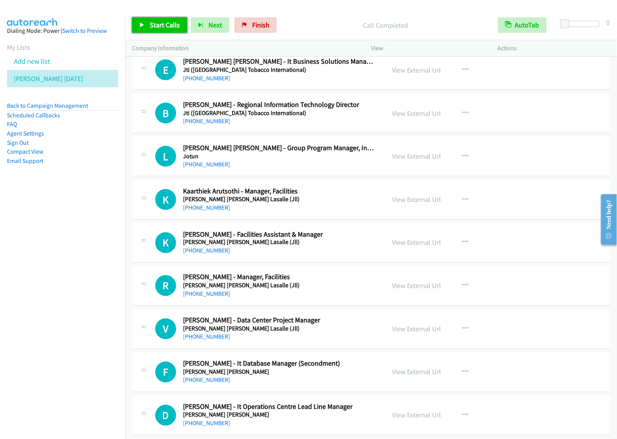
click at [168, 29] on span "Start Calls" at bounding box center [165, 24] width 30 height 9
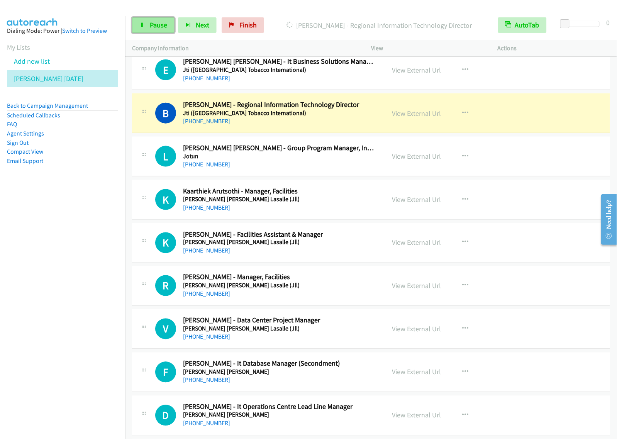
click at [147, 24] on link "Pause" at bounding box center [153, 24] width 42 height 15
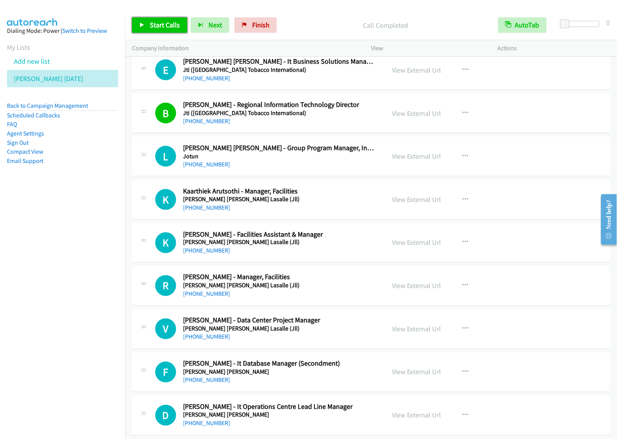
click at [161, 25] on span "Start Calls" at bounding box center [165, 24] width 30 height 9
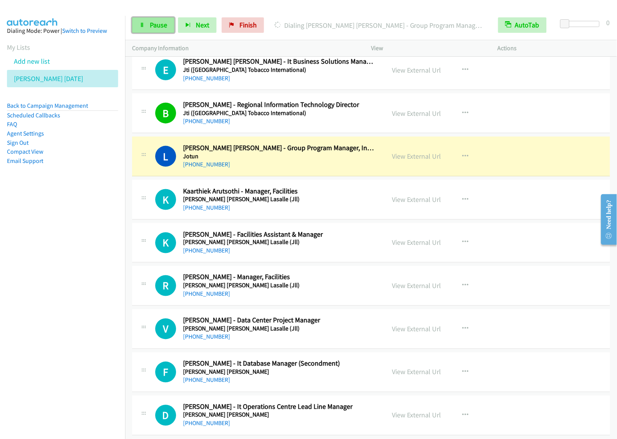
click at [150, 24] on span "Pause" at bounding box center [158, 24] width 17 height 9
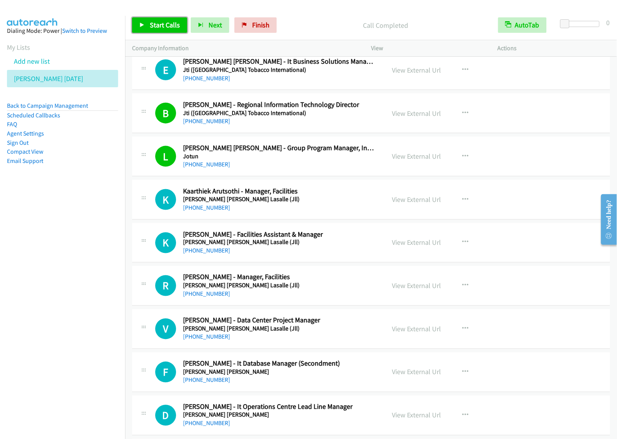
click at [166, 30] on link "Start Calls" at bounding box center [159, 24] width 55 height 15
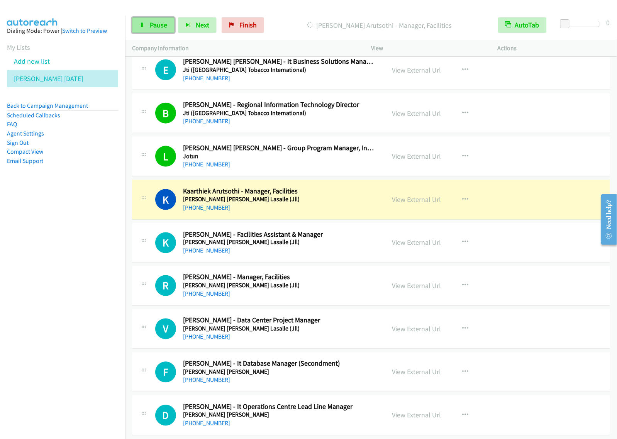
click at [148, 18] on link "Pause" at bounding box center [153, 24] width 42 height 15
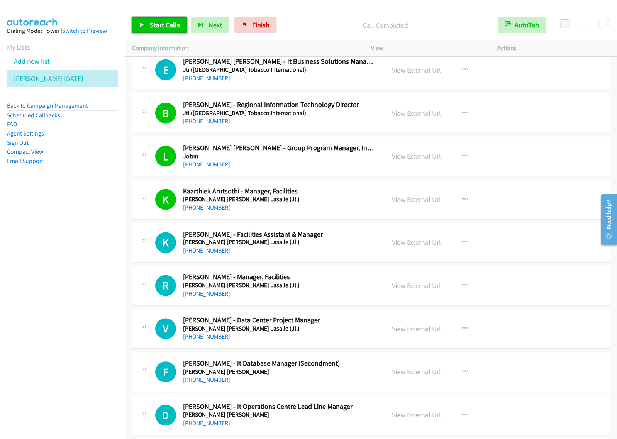
click at [157, 22] on span "Start Calls" at bounding box center [165, 24] width 30 height 9
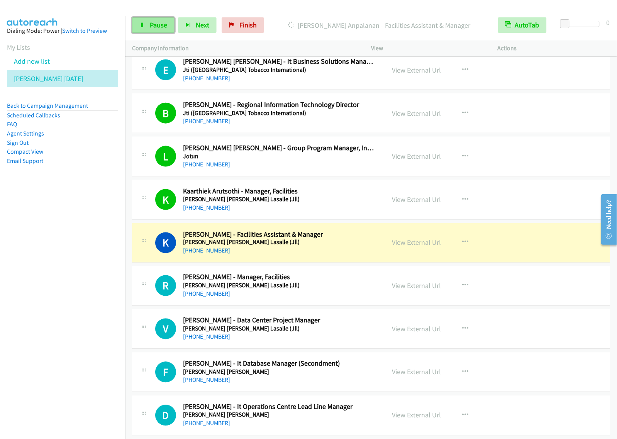
click at [160, 26] on span "Pause" at bounding box center [158, 24] width 17 height 9
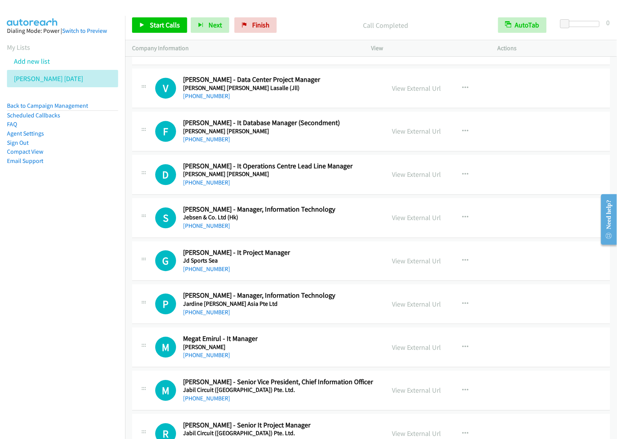
scroll to position [6229, 0]
click at [467, 225] on button "button" at bounding box center [465, 216] width 21 height 15
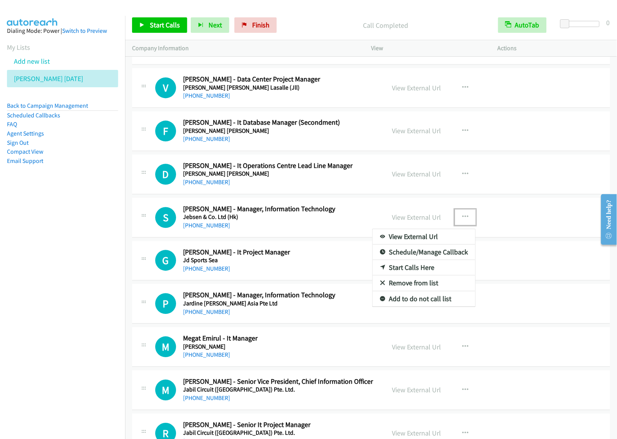
click at [427, 275] on link "Start Calls Here" at bounding box center [423, 267] width 103 height 15
click at [464, 220] on icon "button" at bounding box center [465, 217] width 6 height 6
click at [425, 275] on link "Start Calls Here" at bounding box center [423, 267] width 103 height 15
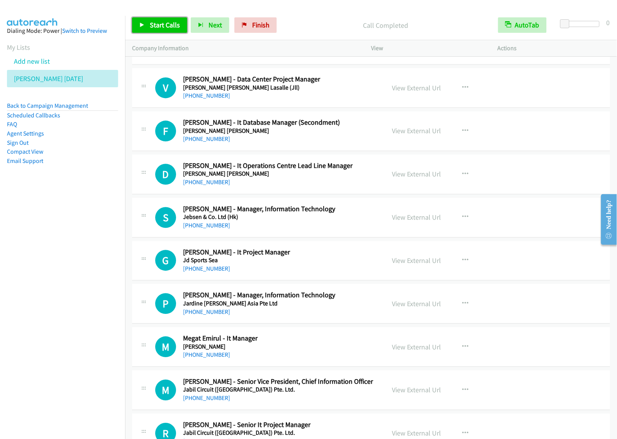
click at [164, 29] on span "Start Calls" at bounding box center [165, 24] width 30 height 9
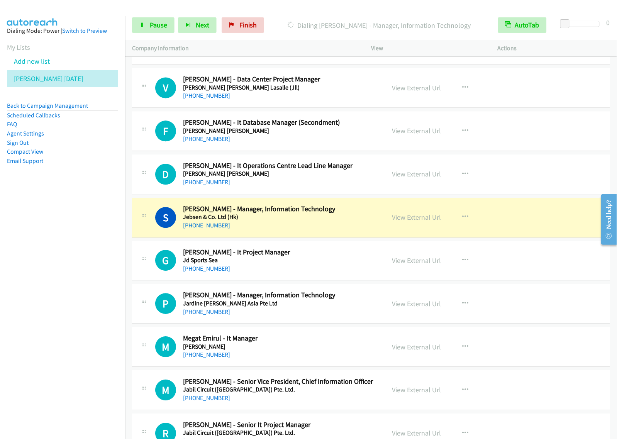
drag, startPoint x: 66, startPoint y: 261, endPoint x: 109, endPoint y: 242, distance: 47.5
click at [66, 261] on nav "Dialing Mode: Power | Switch to Preview My Lists Add new list [PERSON_NAME] [DA…" at bounding box center [62, 235] width 125 height 439
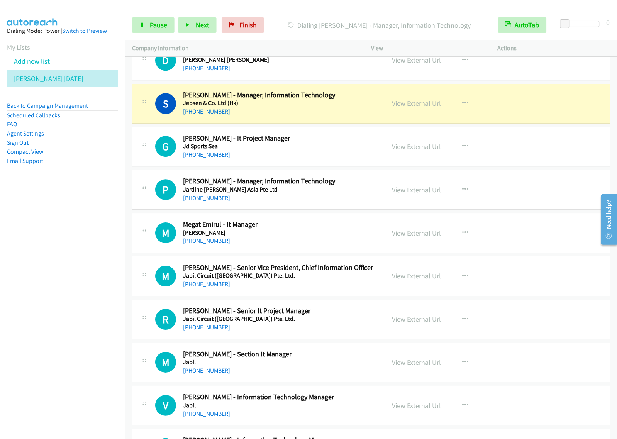
scroll to position [6326, 0]
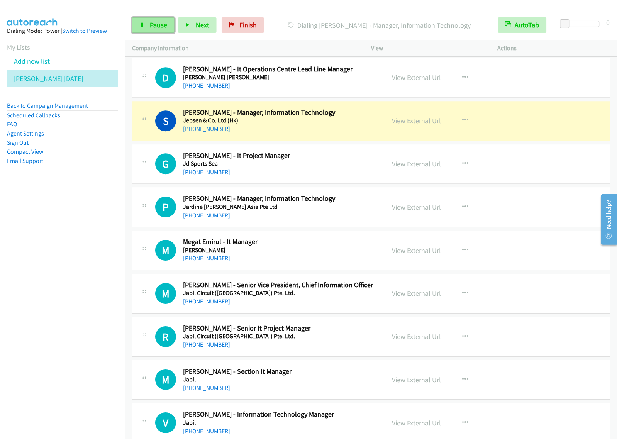
click at [162, 32] on link "Pause" at bounding box center [153, 24] width 42 height 15
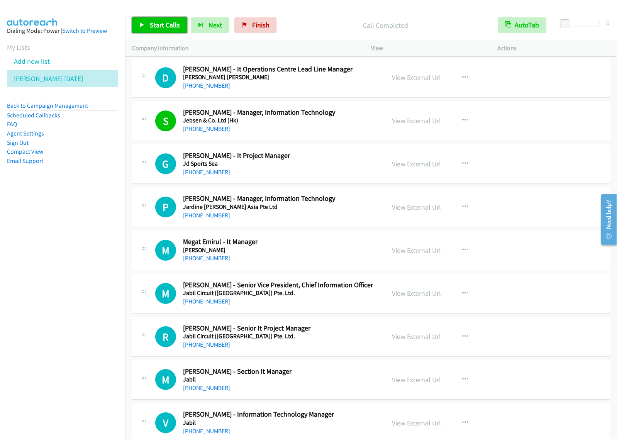
click at [163, 30] on link "Start Calls" at bounding box center [159, 24] width 55 height 15
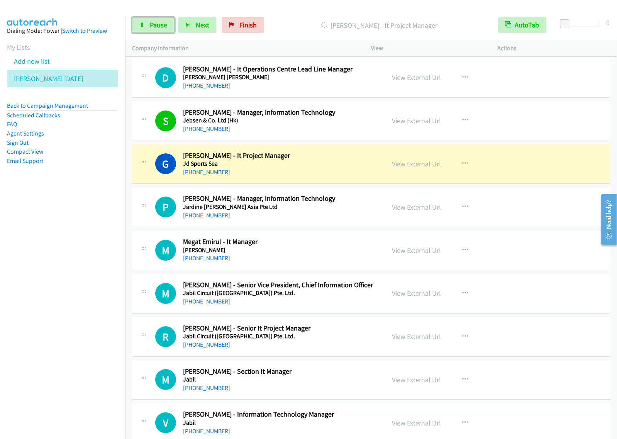
drag, startPoint x: 167, startPoint y: 28, endPoint x: 201, endPoint y: 51, distance: 41.7
click at [167, 28] on link "Pause" at bounding box center [153, 24] width 42 height 15
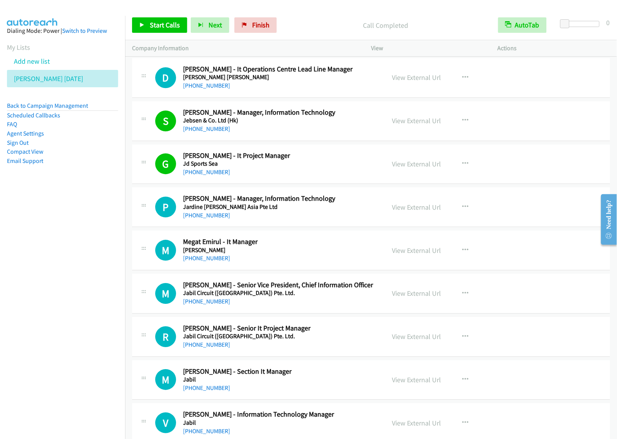
scroll to position [6374, 0]
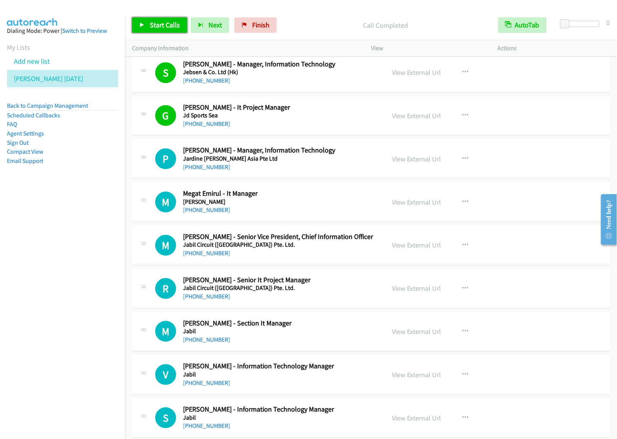
click at [173, 22] on span "Start Calls" at bounding box center [165, 24] width 30 height 9
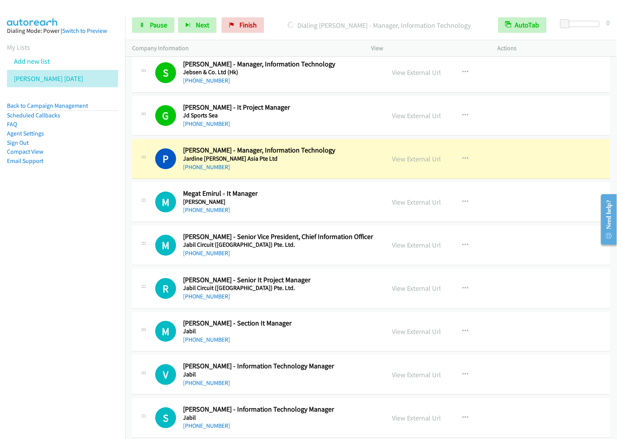
click at [54, 240] on nav "Dialing Mode: Power | Switch to Preview My Lists Add new list [PERSON_NAME] [DA…" at bounding box center [62, 235] width 125 height 439
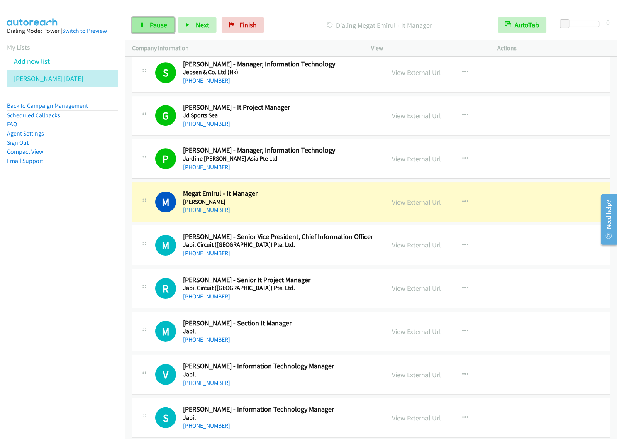
click at [163, 24] on span "Pause" at bounding box center [158, 24] width 17 height 9
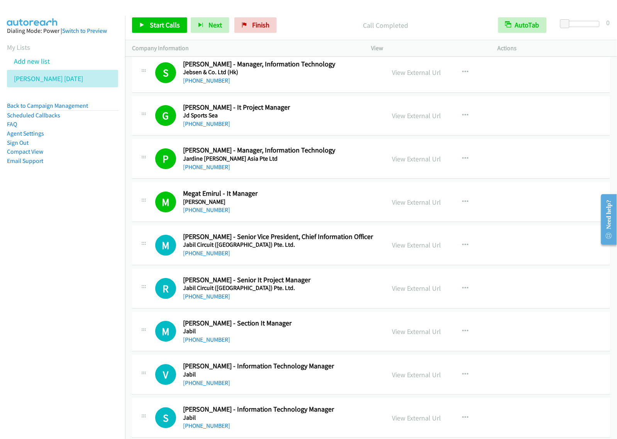
click at [86, 296] on nav "Dialing Mode: Power | Switch to Preview My Lists Add new list [PERSON_NAME] [DA…" at bounding box center [62, 235] width 125 height 439
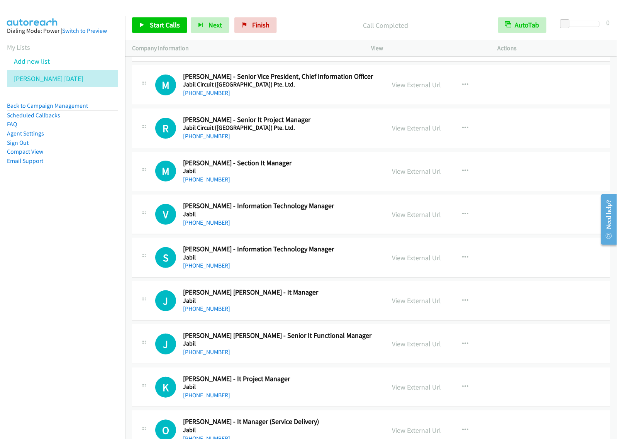
scroll to position [6519, 0]
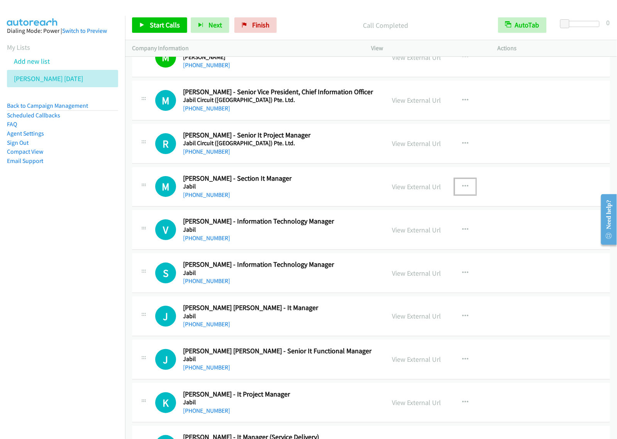
click at [455, 194] on button "button" at bounding box center [465, 186] width 21 height 15
click at [431, 245] on link "Start Calls Here" at bounding box center [423, 236] width 103 height 15
click at [462, 194] on button "button" at bounding box center [465, 186] width 21 height 15
click at [442, 245] on link "Start Calls Here" at bounding box center [423, 236] width 103 height 15
click at [161, 17] on link "Start Calls" at bounding box center [159, 24] width 55 height 15
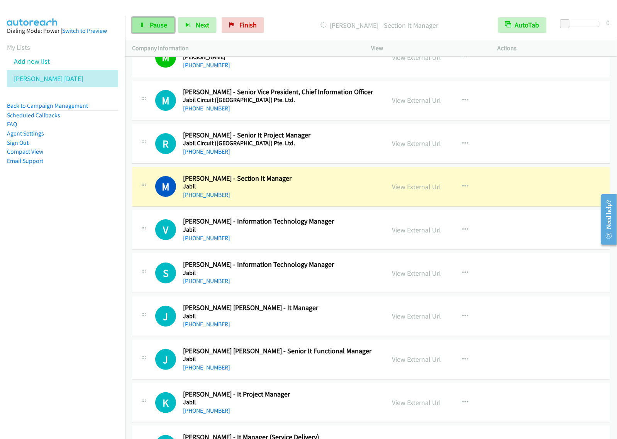
click at [163, 29] on span "Pause" at bounding box center [158, 24] width 17 height 9
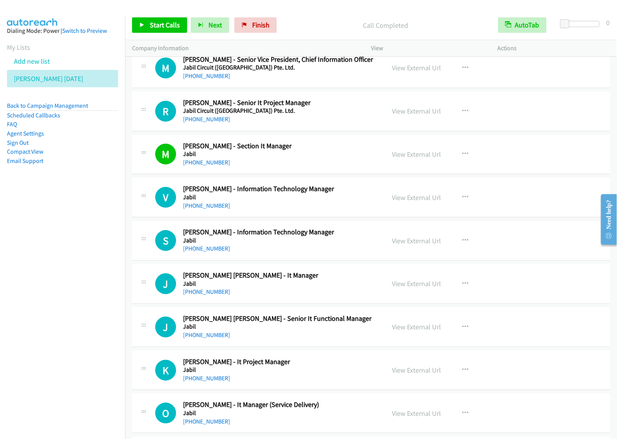
scroll to position [6567, 0]
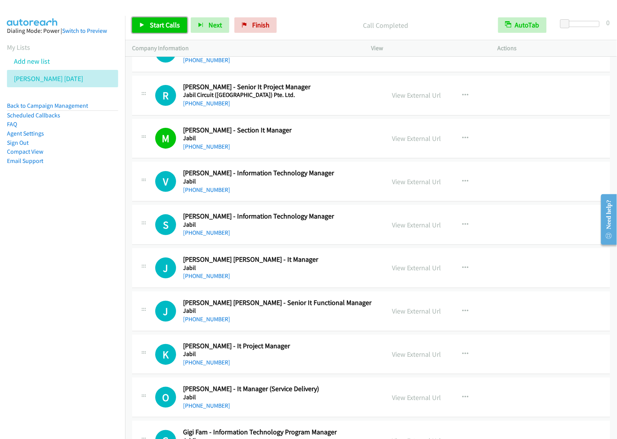
click at [168, 19] on link "Start Calls" at bounding box center [159, 24] width 55 height 15
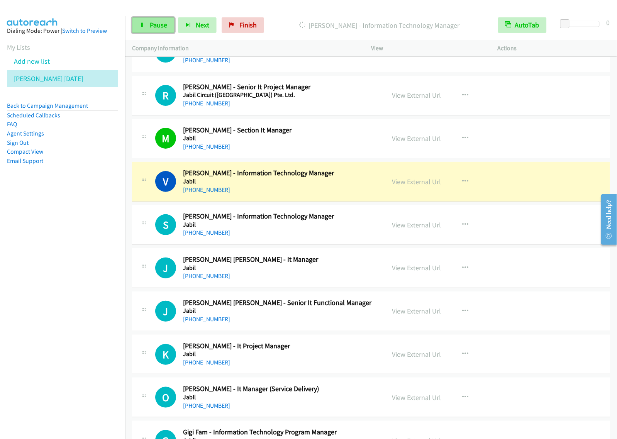
click at [160, 29] on span "Pause" at bounding box center [158, 24] width 17 height 9
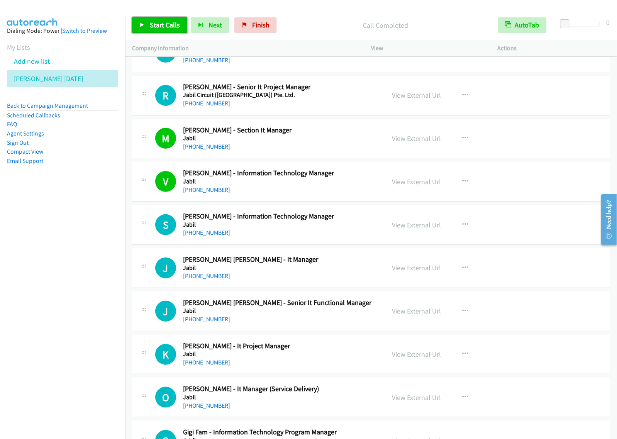
click at [161, 21] on span "Start Calls" at bounding box center [165, 24] width 30 height 9
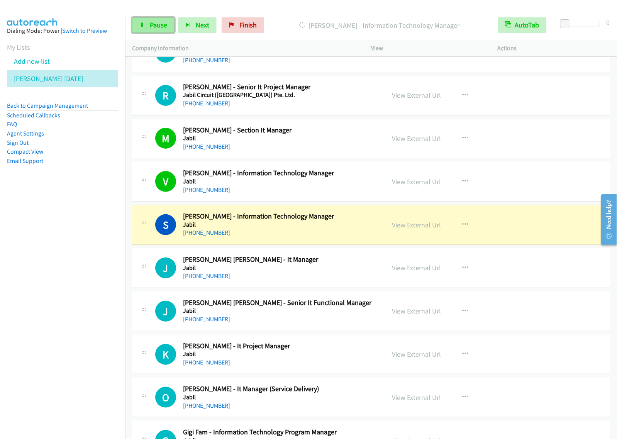
click at [174, 26] on link "Pause" at bounding box center [153, 24] width 42 height 15
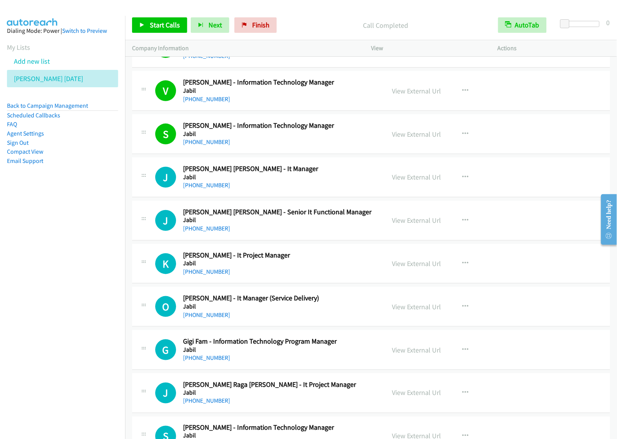
scroll to position [6673, 0]
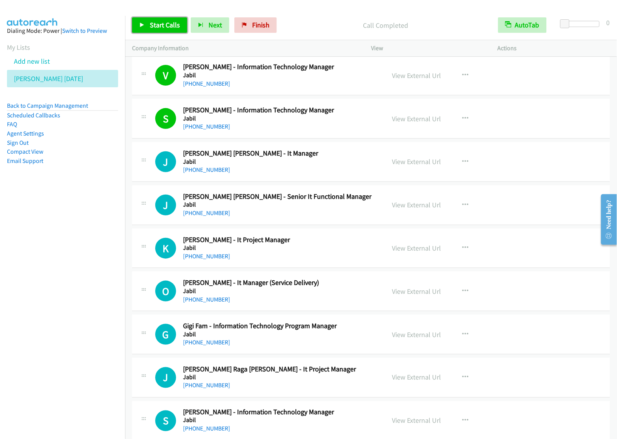
click at [172, 30] on link "Start Calls" at bounding box center [159, 24] width 55 height 15
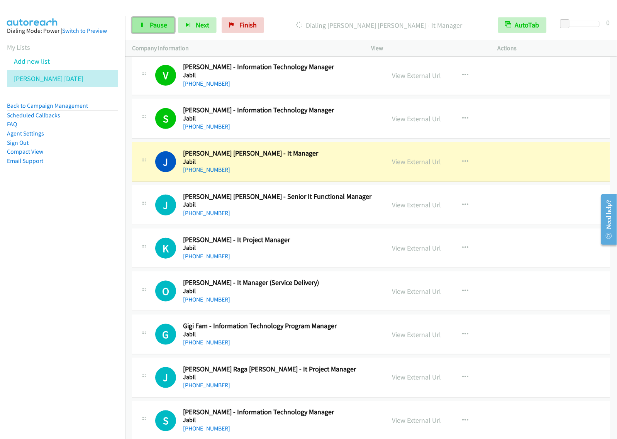
click at [166, 30] on link "Pause" at bounding box center [153, 24] width 42 height 15
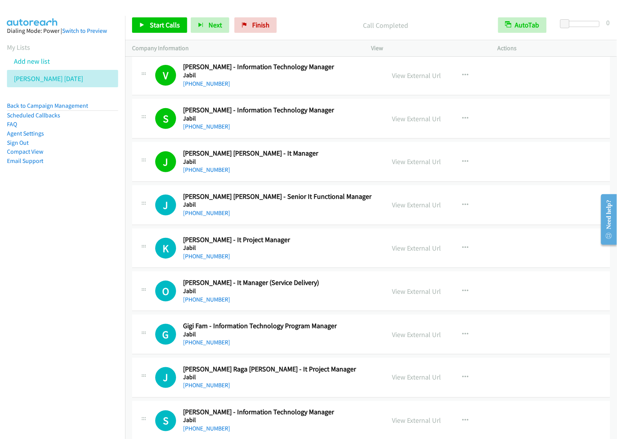
scroll to position [6625, 0]
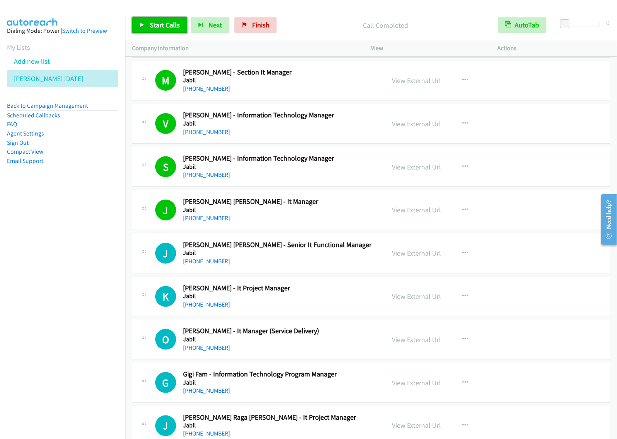
click at [159, 31] on link "Start Calls" at bounding box center [159, 24] width 55 height 15
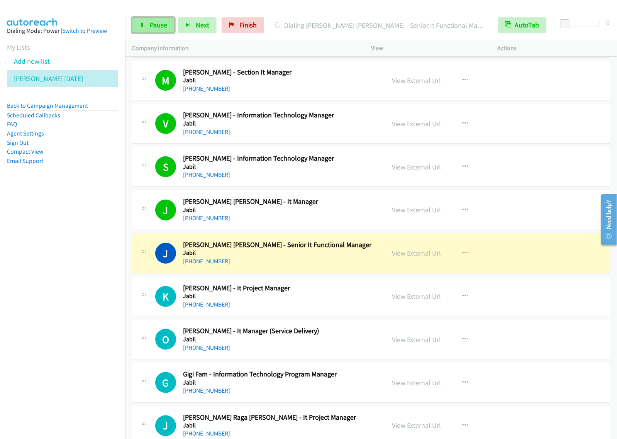
click at [144, 27] on icon at bounding box center [141, 25] width 5 height 5
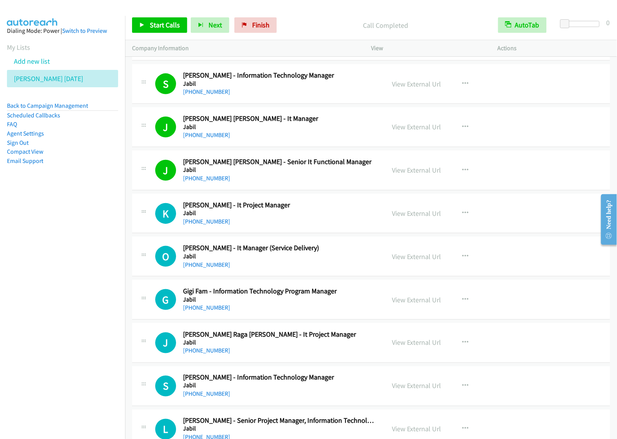
scroll to position [6721, 0]
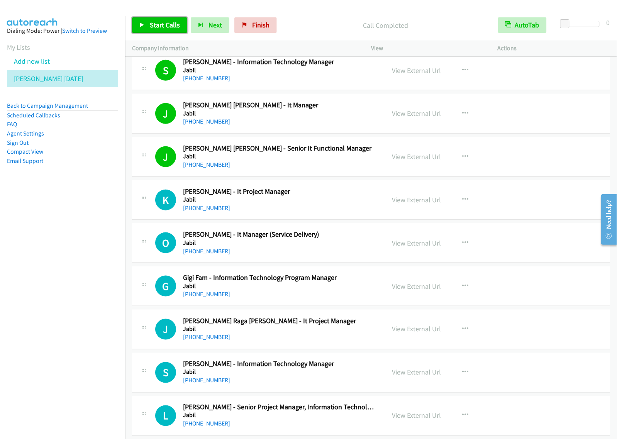
click at [153, 25] on span "Start Calls" at bounding box center [165, 24] width 30 height 9
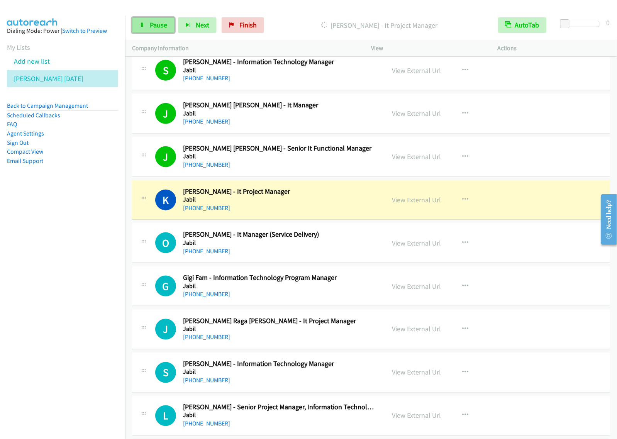
click at [150, 24] on span "Pause" at bounding box center [158, 24] width 17 height 9
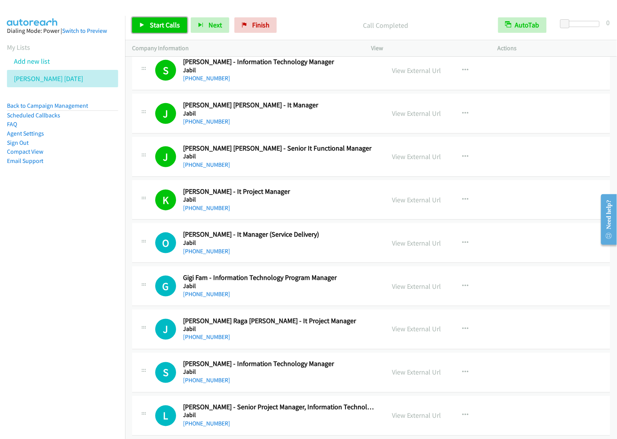
click at [159, 24] on span "Start Calls" at bounding box center [165, 24] width 30 height 9
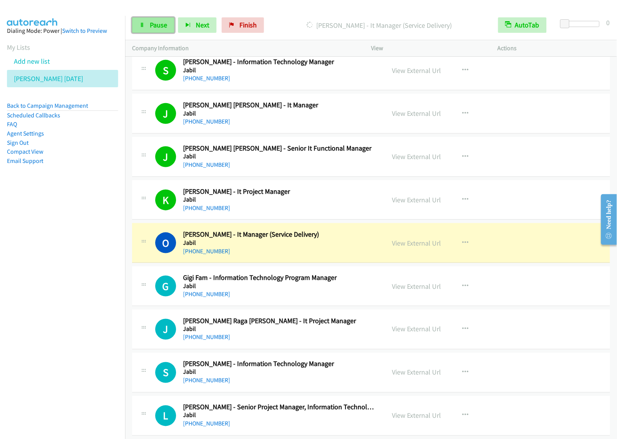
click at [150, 21] on span "Pause" at bounding box center [158, 24] width 17 height 9
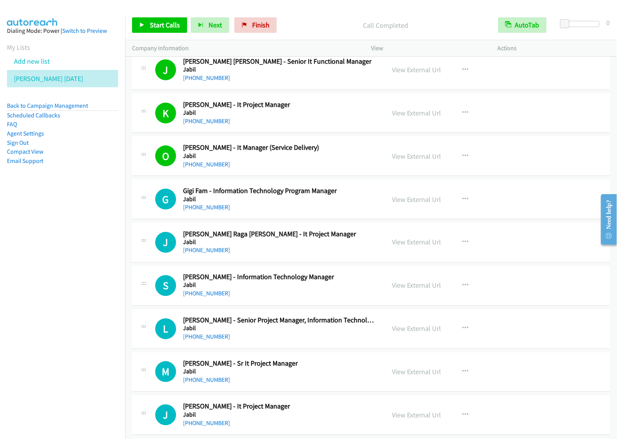
scroll to position [6818, 0]
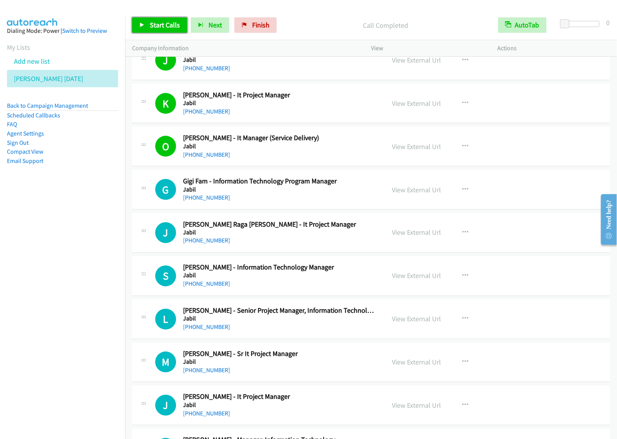
click at [169, 27] on span "Start Calls" at bounding box center [165, 24] width 30 height 9
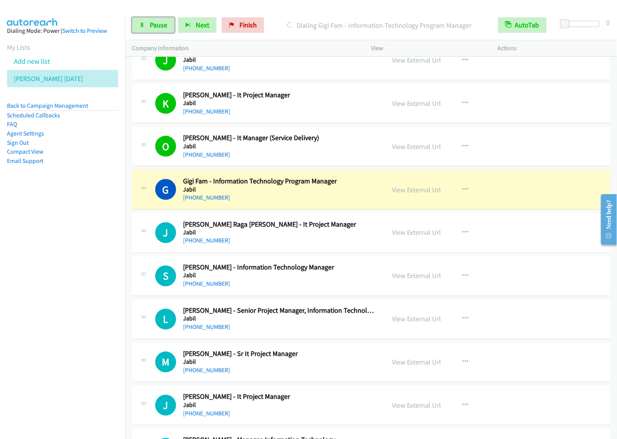
drag, startPoint x: 154, startPoint y: 27, endPoint x: 225, endPoint y: 0, distance: 76.5
click at [154, 27] on span "Pause" at bounding box center [158, 24] width 17 height 9
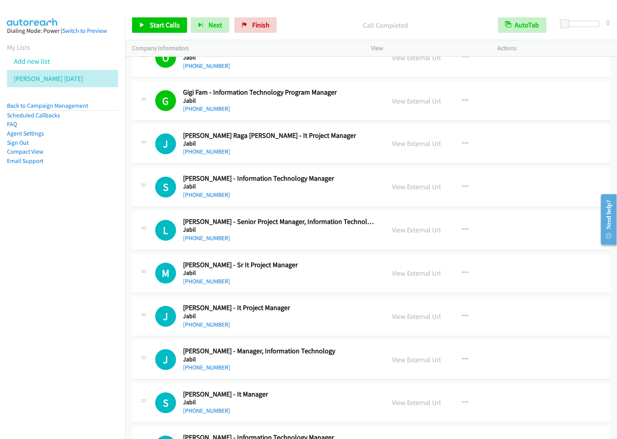
scroll to position [6914, 0]
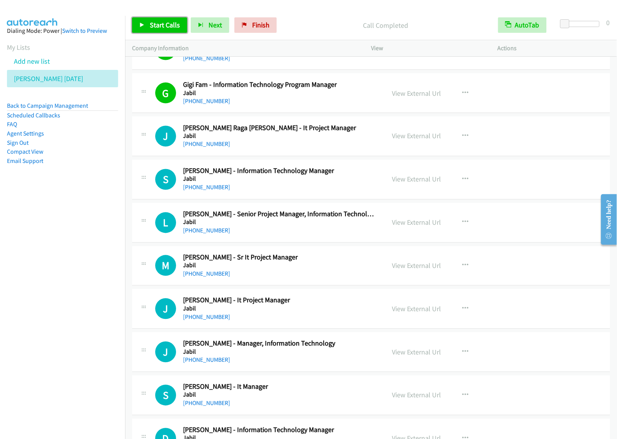
click at [174, 31] on link "Start Calls" at bounding box center [159, 24] width 55 height 15
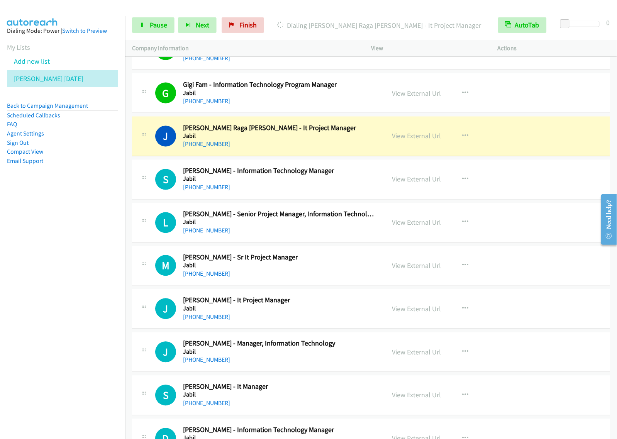
click at [159, 34] on div "Start Calls Pause Next Finish Dialing [PERSON_NAME] Raga [PERSON_NAME] - It Pro…" at bounding box center [371, 25] width 492 height 30
click at [156, 22] on span "Pause" at bounding box center [158, 24] width 17 height 9
click at [79, 208] on nav "Dialing Mode: Power | Switch to Preview My Lists Add new list [PERSON_NAME] [DA…" at bounding box center [62, 235] width 125 height 439
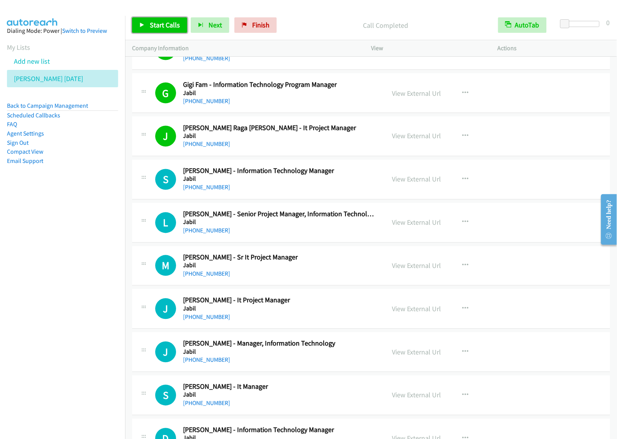
click at [159, 31] on link "Start Calls" at bounding box center [159, 24] width 55 height 15
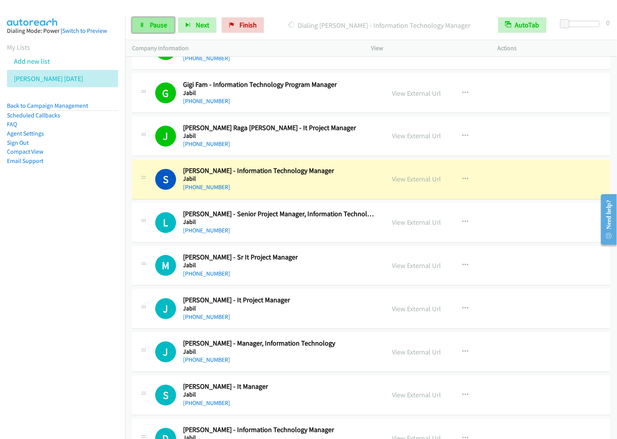
click at [161, 22] on span "Pause" at bounding box center [158, 24] width 17 height 9
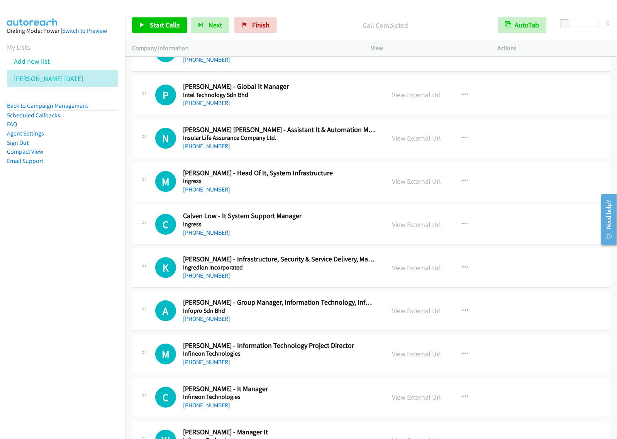
scroll to position [8120, 0]
click at [456, 232] on button "button" at bounding box center [465, 224] width 21 height 15
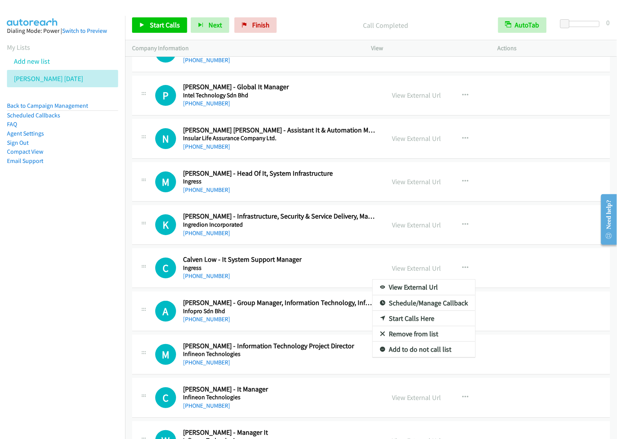
click at [347, 272] on div at bounding box center [308, 219] width 617 height 439
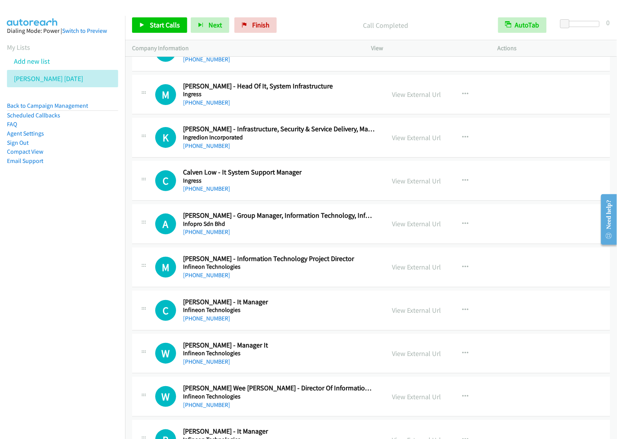
scroll to position [8217, 0]
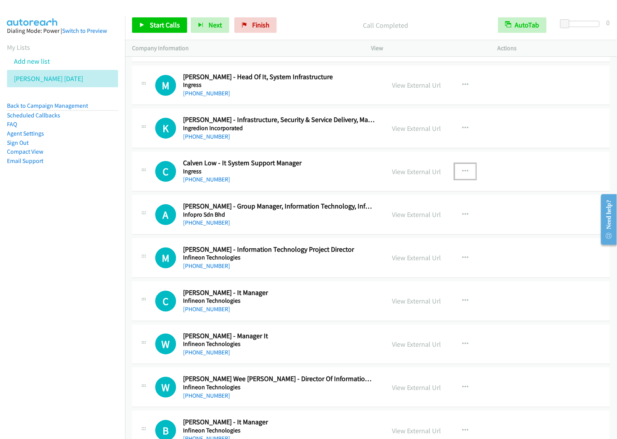
click at [463, 179] on button "button" at bounding box center [465, 171] width 21 height 15
click at [420, 230] on link "Start Calls Here" at bounding box center [423, 221] width 103 height 15
click at [168, 27] on span "Start Calls" at bounding box center [165, 24] width 30 height 9
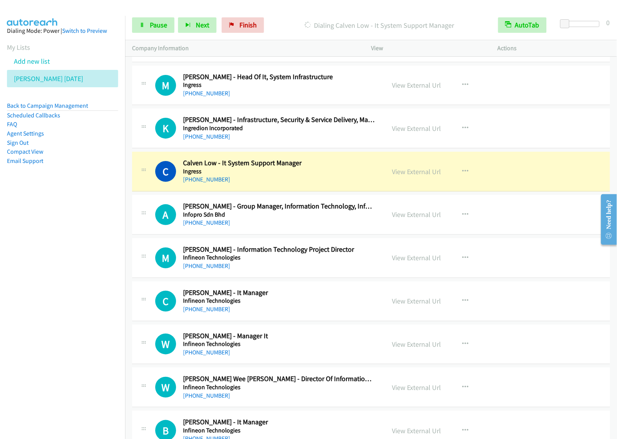
drag, startPoint x: 76, startPoint y: 254, endPoint x: 124, endPoint y: 237, distance: 50.9
click at [76, 254] on nav "Dialing Mode: Power | Switch to Preview My Lists Add new list [PERSON_NAME] [DA…" at bounding box center [62, 235] width 125 height 439
click at [166, 26] on span "Pause" at bounding box center [158, 24] width 17 height 9
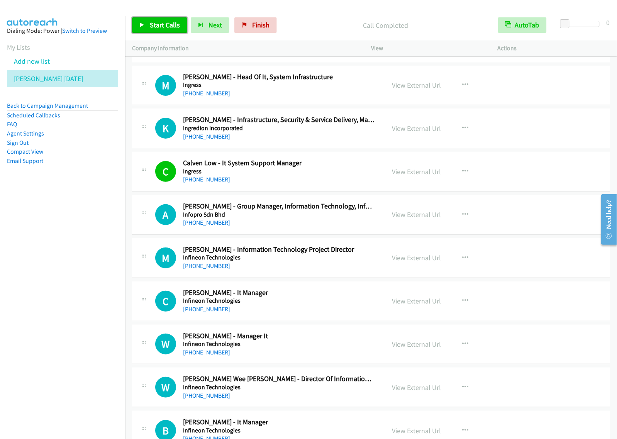
click at [166, 28] on span "Start Calls" at bounding box center [165, 24] width 30 height 9
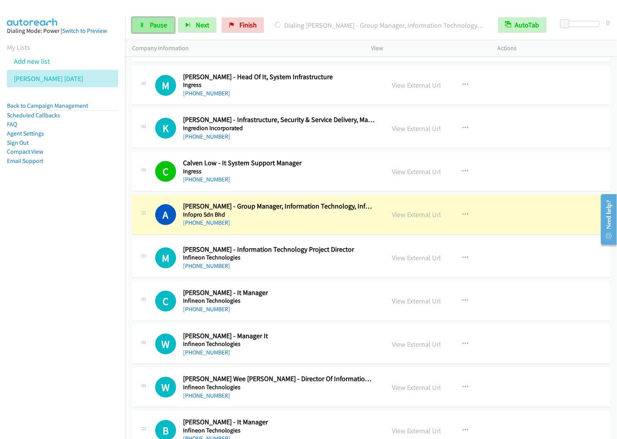
click at [150, 26] on span "Pause" at bounding box center [158, 24] width 17 height 9
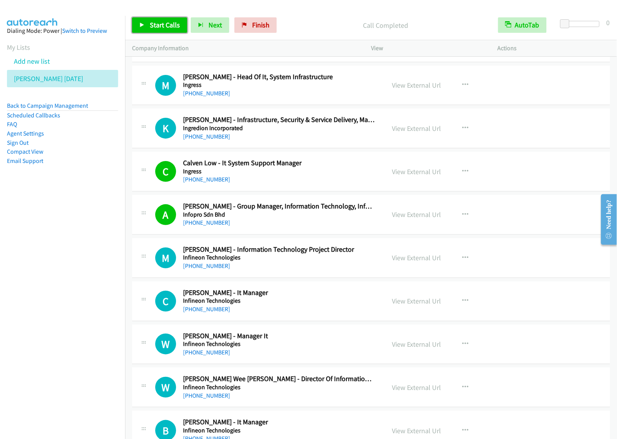
click at [167, 25] on span "Start Calls" at bounding box center [165, 24] width 30 height 9
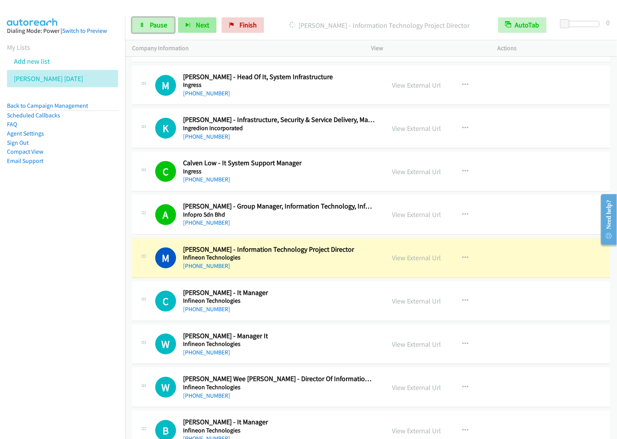
drag, startPoint x: 162, startPoint y: 25, endPoint x: 190, endPoint y: 17, distance: 28.5
click at [162, 25] on span "Pause" at bounding box center [158, 24] width 17 height 9
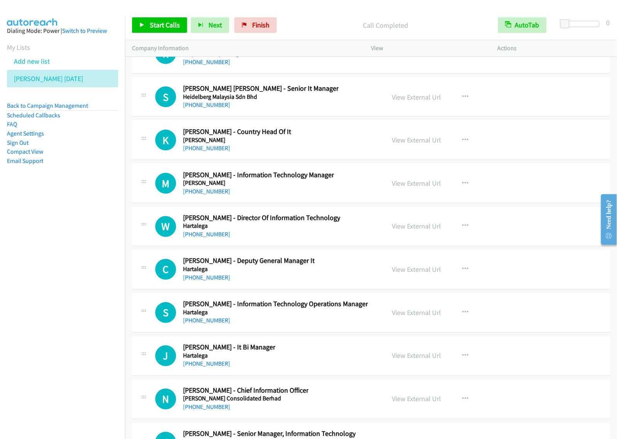
scroll to position [10118, 0]
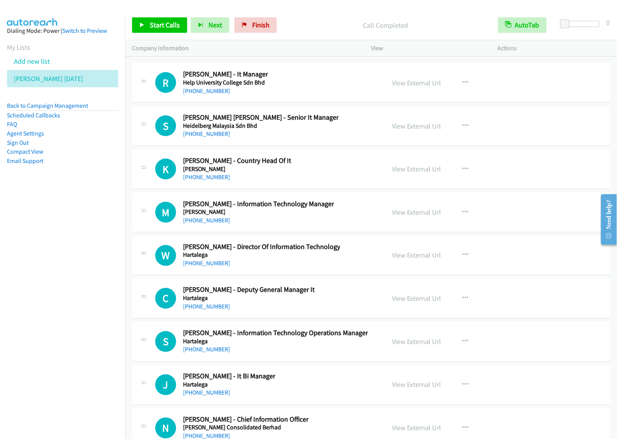
click at [360, 225] on div "M Callback Scheduled [PERSON_NAME] - Information Technology Manager [PERSON_NAM…" at bounding box center [266, 212] width 223 height 25
click at [363, 139] on div "S Callback Scheduled [PERSON_NAME] [PERSON_NAME] - Senior It Manager Heidelberg…" at bounding box center [266, 125] width 223 height 25
click at [369, 95] on div "R Callback Scheduled [PERSON_NAME] - It Manager Help University College Sdn Bhd…" at bounding box center [266, 82] width 223 height 25
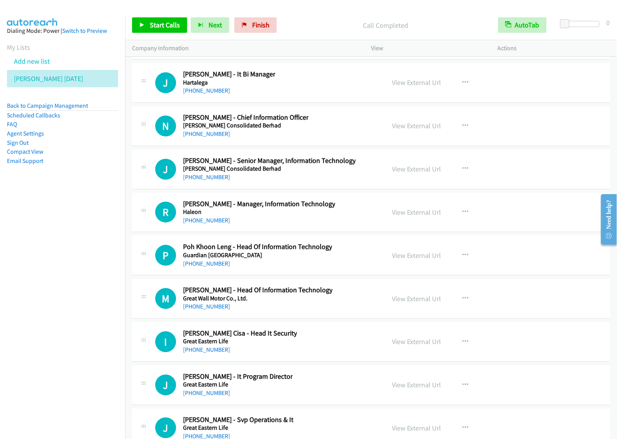
scroll to position [10446, 0]
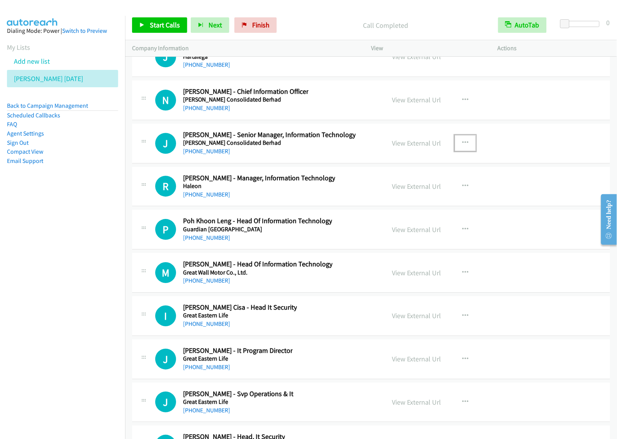
click at [462, 146] on icon "button" at bounding box center [465, 143] width 6 height 6
click at [406, 201] on link "Start Calls Here" at bounding box center [423, 193] width 103 height 15
click at [455, 151] on button "button" at bounding box center [465, 142] width 21 height 15
click at [425, 201] on link "Start Calls Here" at bounding box center [423, 193] width 103 height 15
click at [163, 24] on span "Start Calls" at bounding box center [165, 24] width 30 height 9
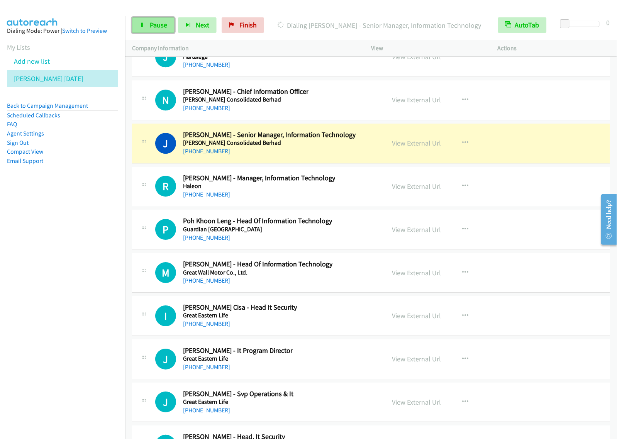
click at [166, 29] on span "Pause" at bounding box center [158, 24] width 17 height 9
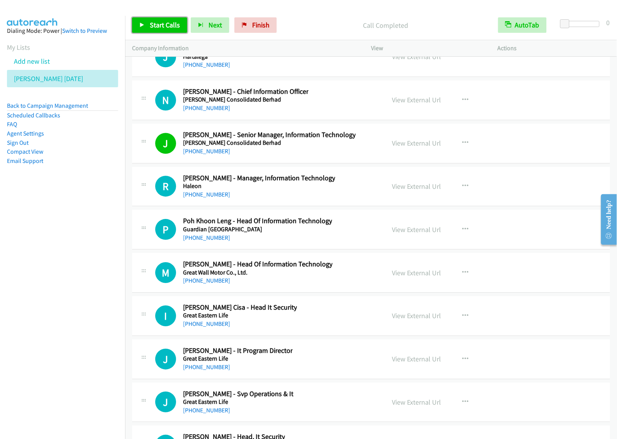
click at [171, 28] on span "Start Calls" at bounding box center [165, 24] width 30 height 9
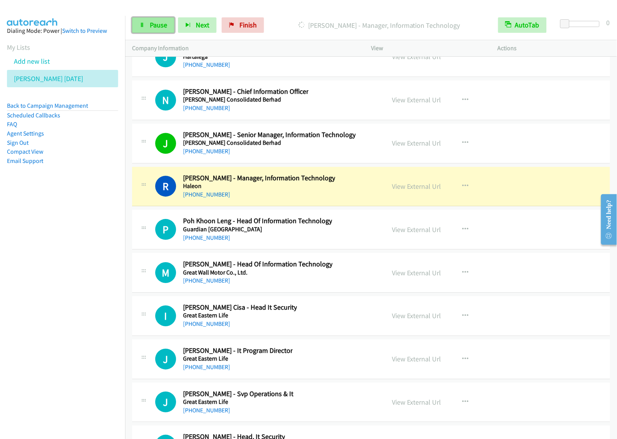
click at [158, 27] on span "Pause" at bounding box center [158, 24] width 17 height 9
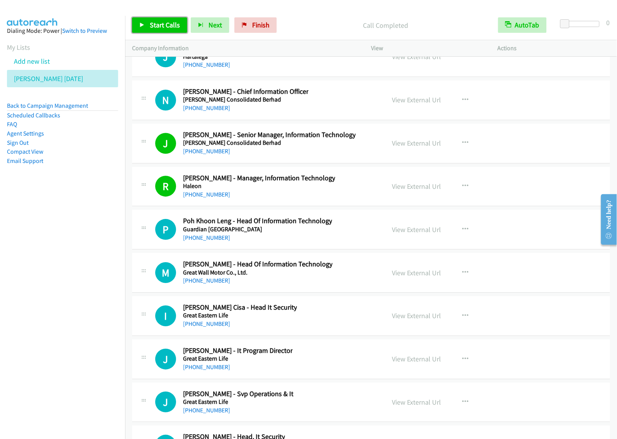
click at [159, 18] on link "Start Calls" at bounding box center [159, 24] width 55 height 15
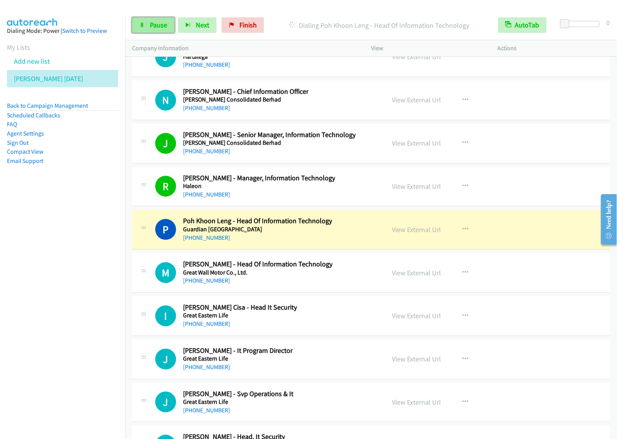
click at [136, 29] on link "Pause" at bounding box center [153, 24] width 42 height 15
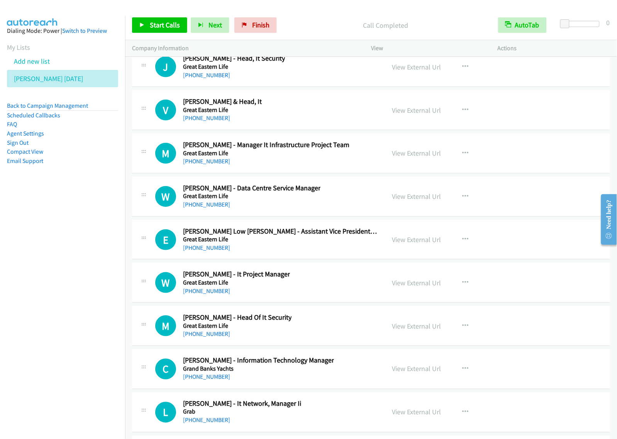
scroll to position [10880, 0]
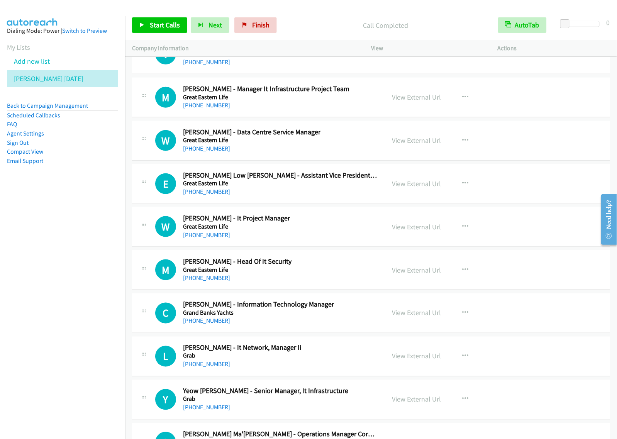
drag, startPoint x: 331, startPoint y: 244, endPoint x: 348, endPoint y: 244, distance: 17.0
click at [466, 234] on button "button" at bounding box center [465, 226] width 21 height 15
click at [435, 285] on link "Start Calls Here" at bounding box center [423, 276] width 103 height 15
drag, startPoint x: 462, startPoint y: 248, endPoint x: 468, endPoint y: 265, distance: 17.8
click at [462, 234] on button "button" at bounding box center [465, 226] width 21 height 15
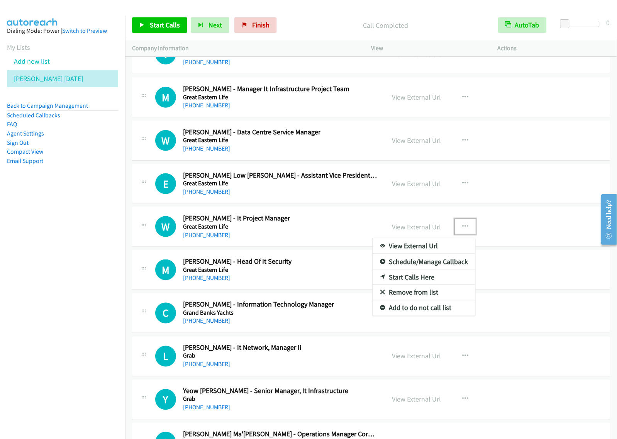
click at [440, 285] on link "Start Calls Here" at bounding box center [423, 276] width 103 height 15
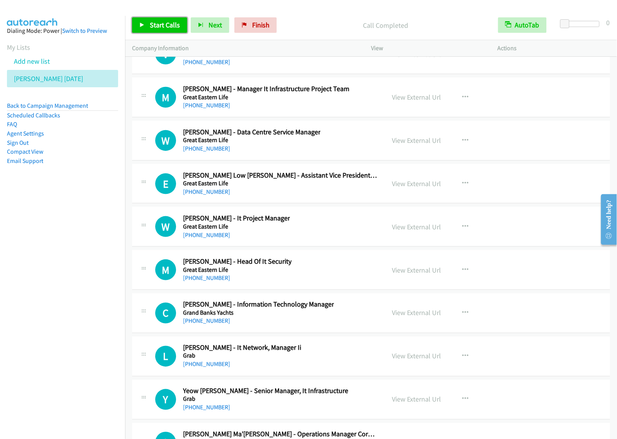
click at [155, 22] on span "Start Calls" at bounding box center [165, 24] width 30 height 9
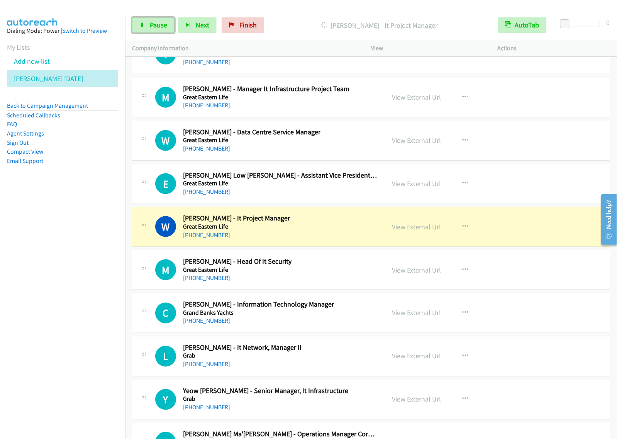
drag, startPoint x: 151, startPoint y: 26, endPoint x: 179, endPoint y: 8, distance: 33.8
click at [151, 26] on span "Pause" at bounding box center [158, 24] width 17 height 9
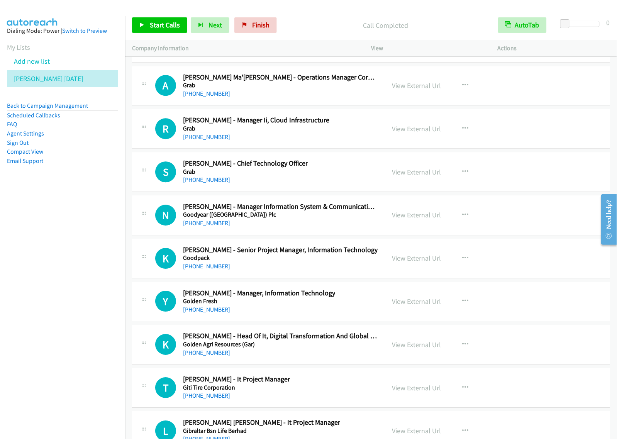
scroll to position [11307, 0]
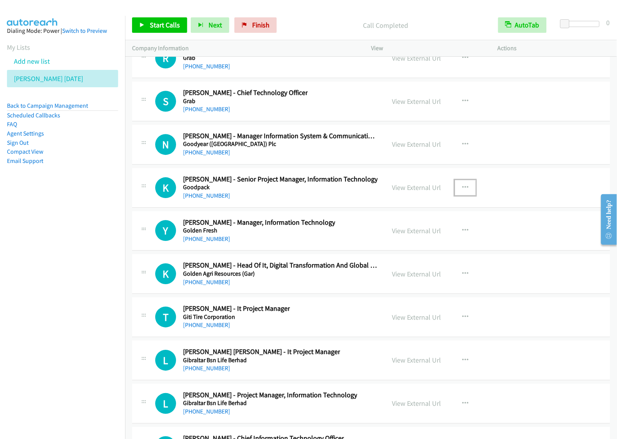
click at [462, 191] on icon "button" at bounding box center [465, 187] width 6 height 6
click at [411, 245] on link "Start Calls Here" at bounding box center [423, 237] width 103 height 15
click at [459, 195] on button "button" at bounding box center [465, 187] width 21 height 15
click at [435, 245] on link "Start Calls Here" at bounding box center [423, 237] width 103 height 15
click at [165, 24] on span "Start Calls" at bounding box center [165, 24] width 30 height 9
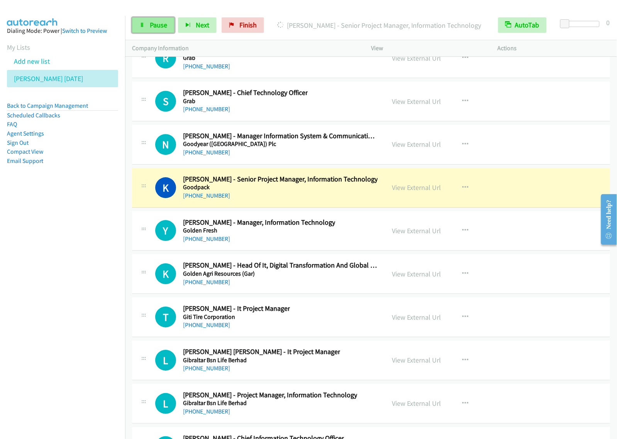
click at [168, 27] on link "Pause" at bounding box center [153, 24] width 42 height 15
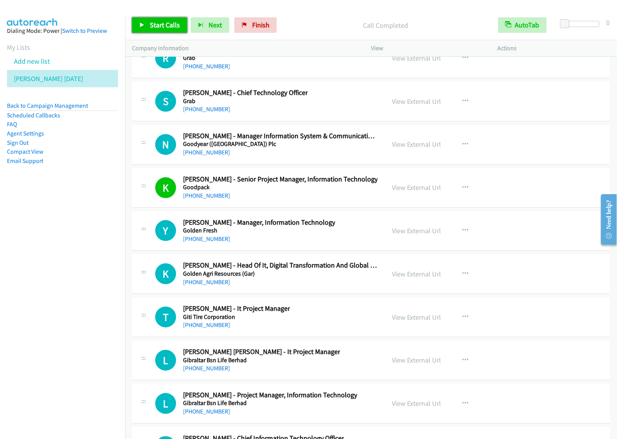
click at [152, 27] on span "Start Calls" at bounding box center [165, 24] width 30 height 9
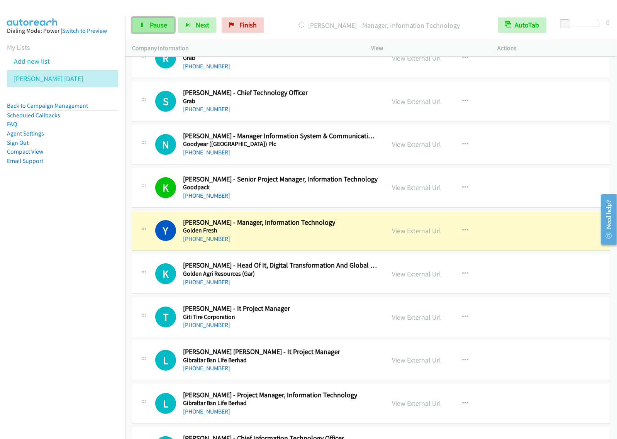
click at [165, 24] on span "Pause" at bounding box center [158, 24] width 17 height 9
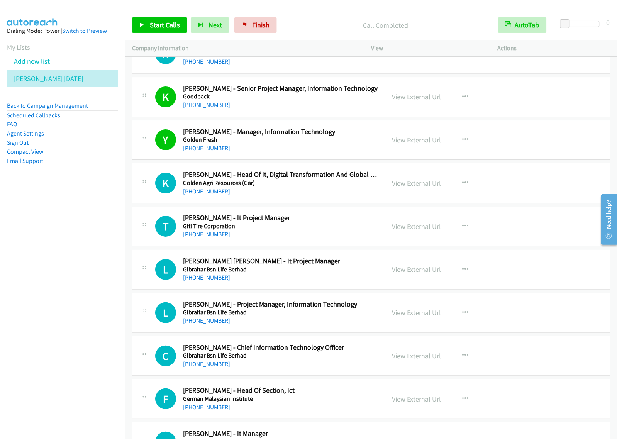
scroll to position [11404, 0]
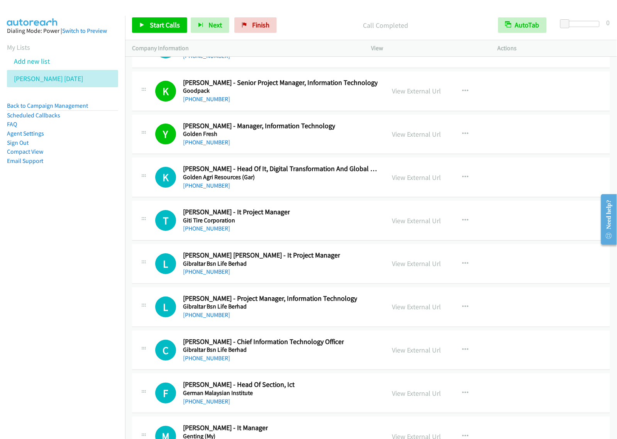
click at [311, 232] on div "T Callback Scheduled [PERSON_NAME] - It Project Manager Giti Tire Corporation A…" at bounding box center [266, 220] width 223 height 25
click at [462, 223] on icon "button" at bounding box center [465, 220] width 6 height 6
click at [406, 279] on link "Start Calls Here" at bounding box center [423, 270] width 103 height 15
click at [462, 223] on icon "button" at bounding box center [465, 220] width 6 height 6
click at [414, 279] on link "Start Calls Here" at bounding box center [423, 270] width 103 height 15
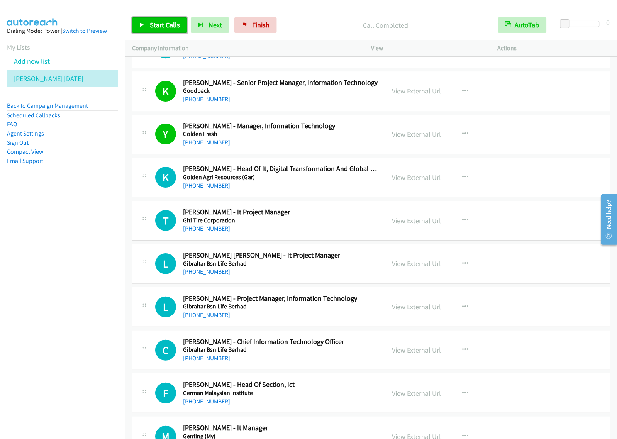
click at [167, 25] on span "Start Calls" at bounding box center [165, 24] width 30 height 9
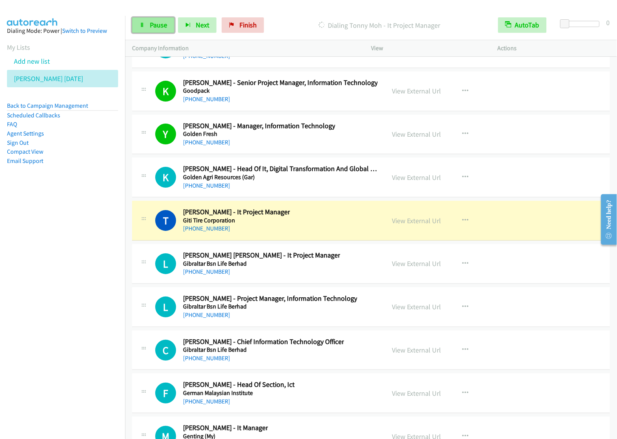
click at [150, 26] on span "Pause" at bounding box center [158, 24] width 17 height 9
